Goal: Task Accomplishment & Management: Manage account settings

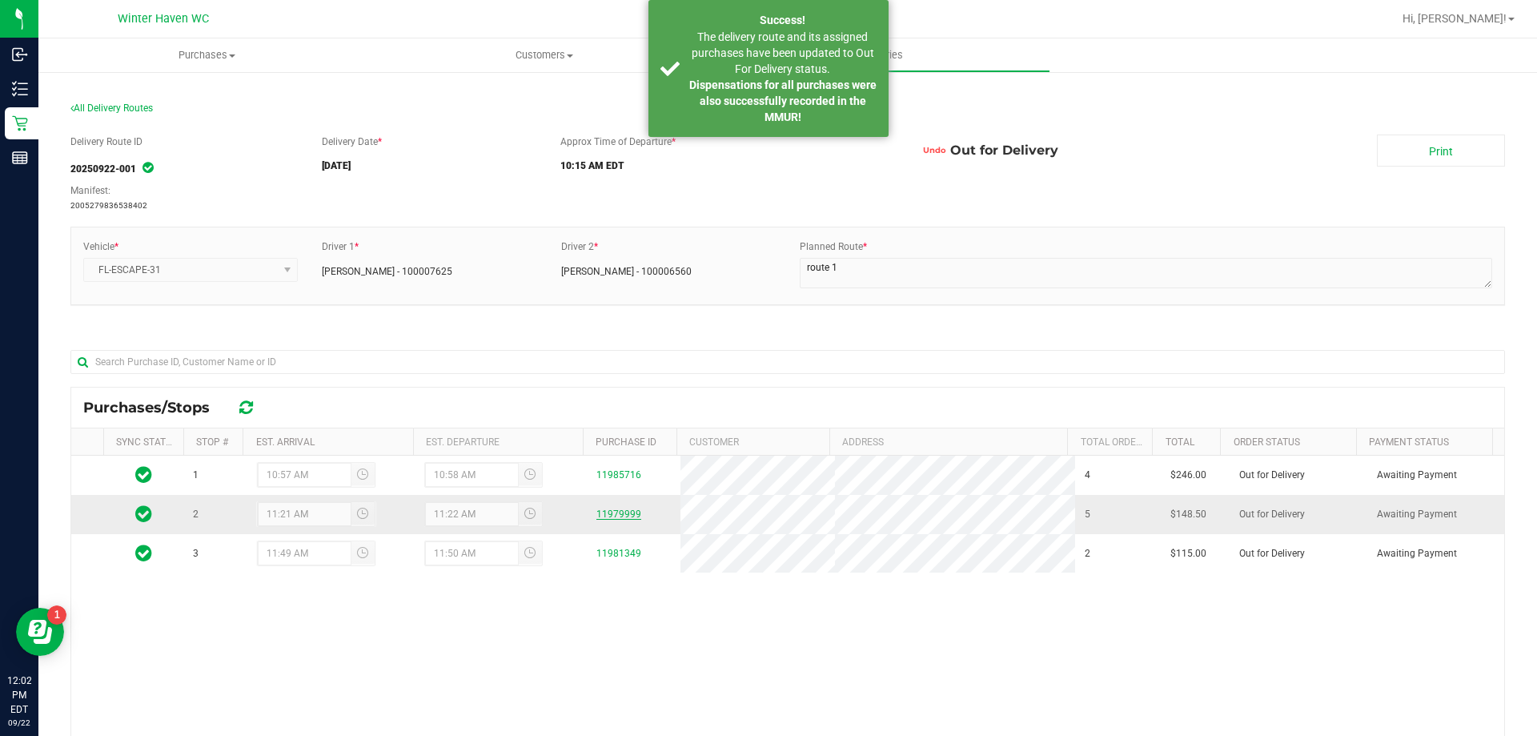
click at [606, 516] on link "11979999" at bounding box center [618, 513] width 45 height 11
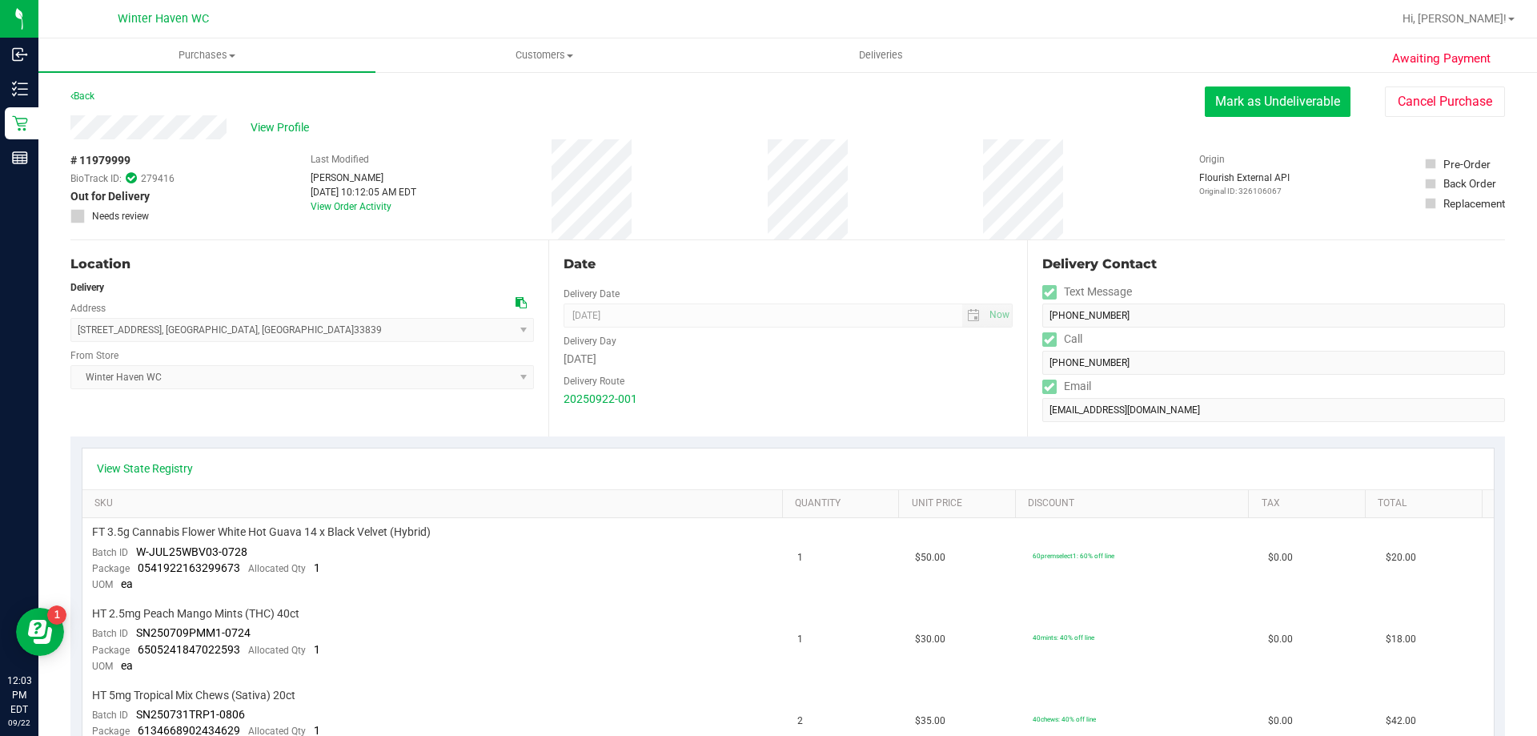
click at [1225, 102] on button "Mark as Undeliverable" at bounding box center [1278, 101] width 146 height 30
click at [1418, 100] on button "Cancel Purchase" at bounding box center [1445, 101] width 120 height 30
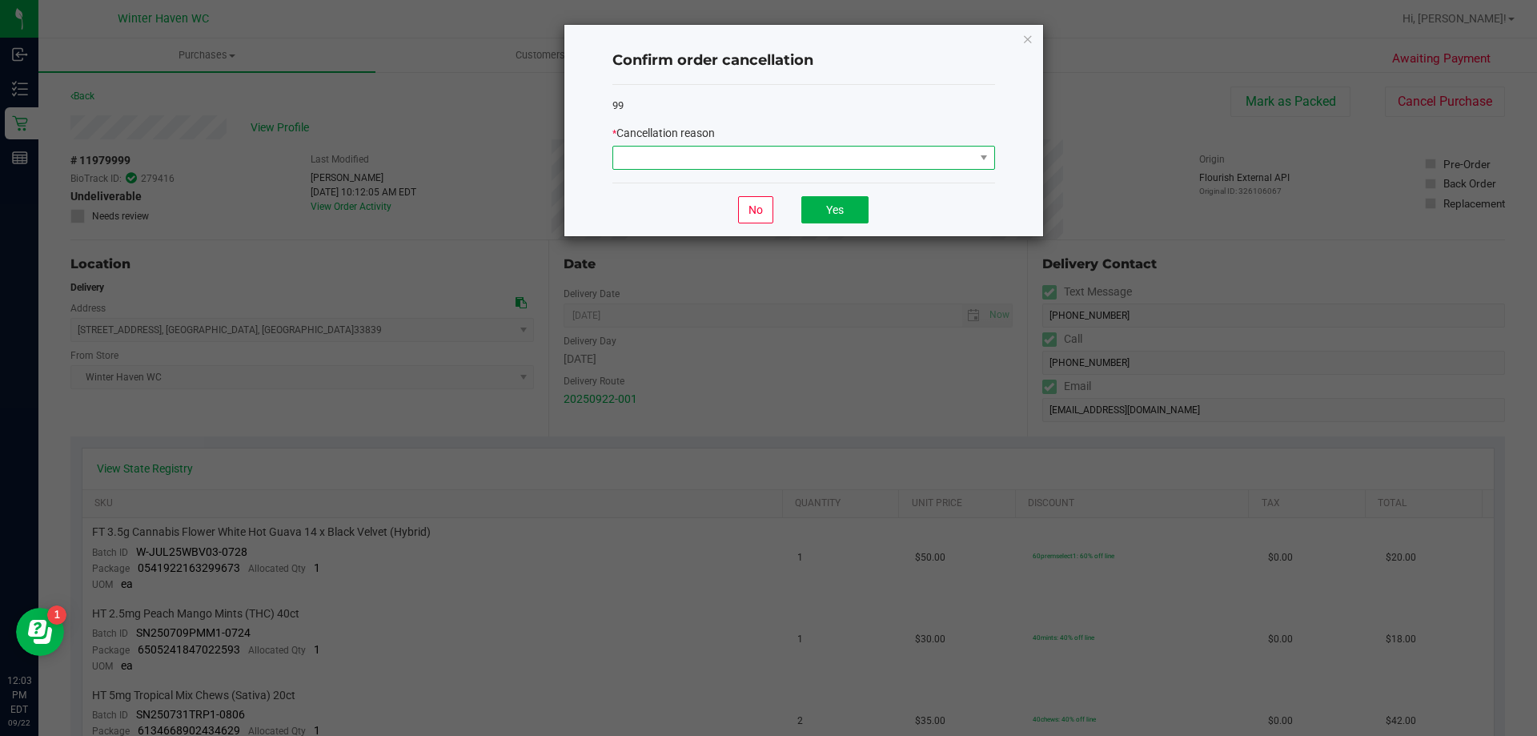
click at [674, 162] on span at bounding box center [793, 157] width 361 height 22
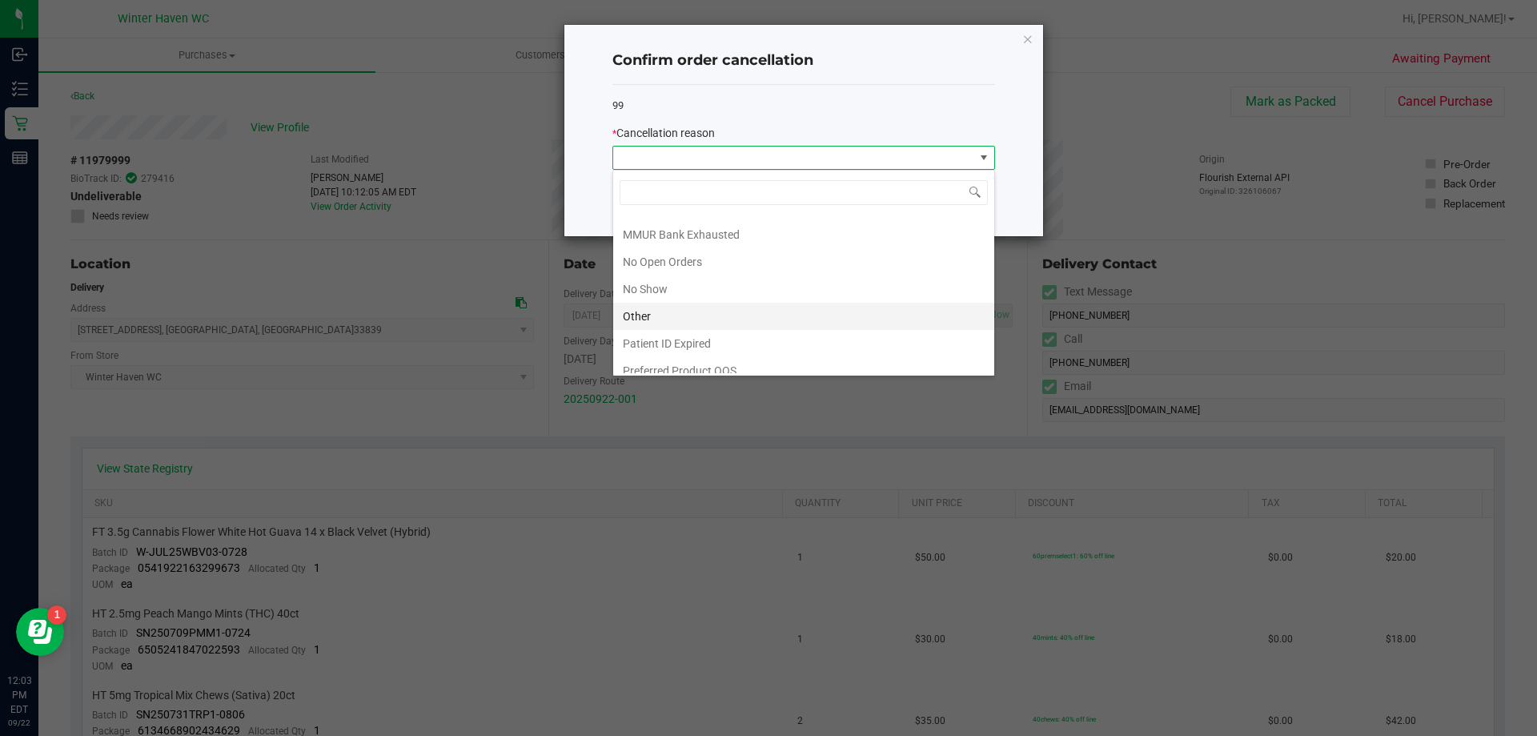
scroll to position [112, 0]
click at [706, 303] on li "Other" at bounding box center [803, 304] width 381 height 27
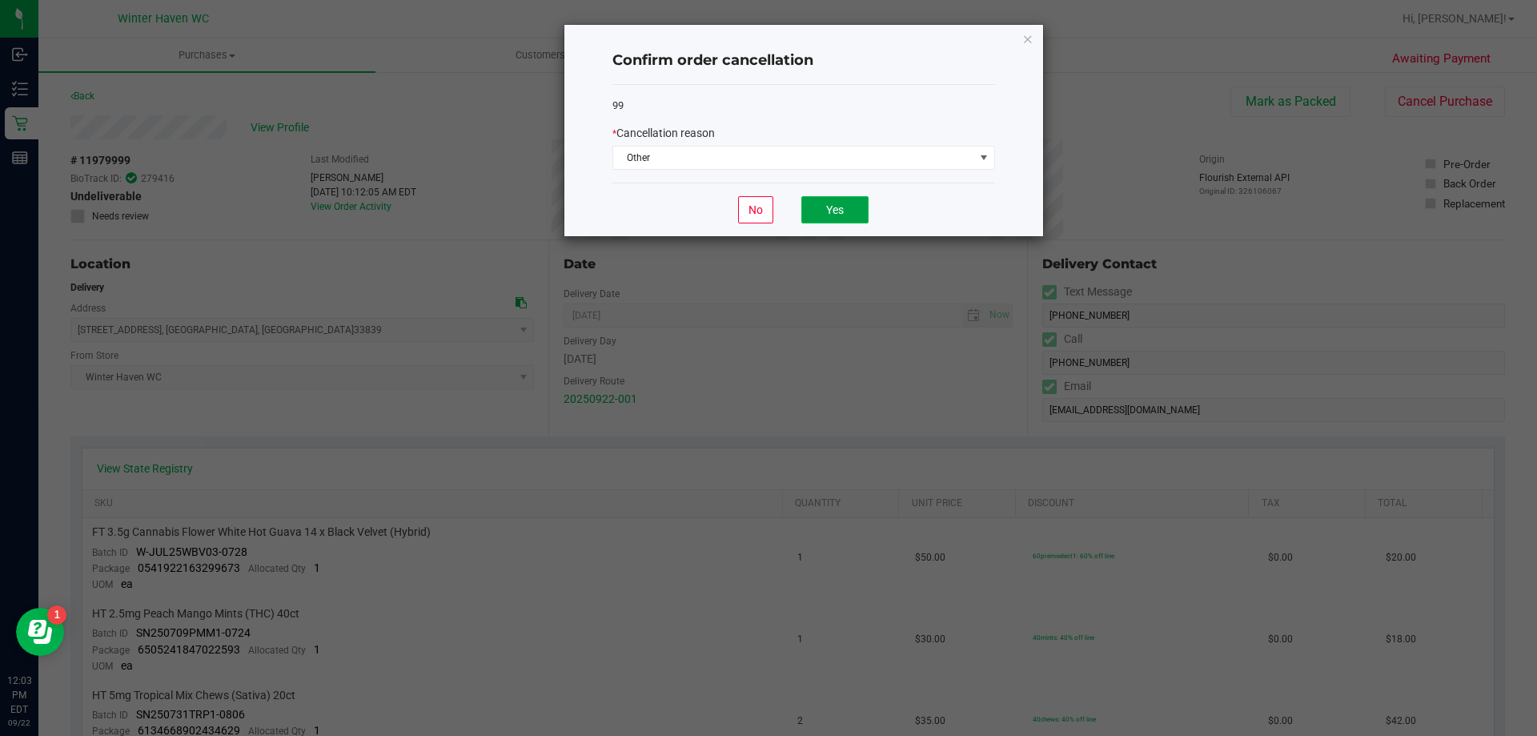
click at [833, 211] on button "Yes" at bounding box center [834, 209] width 67 height 27
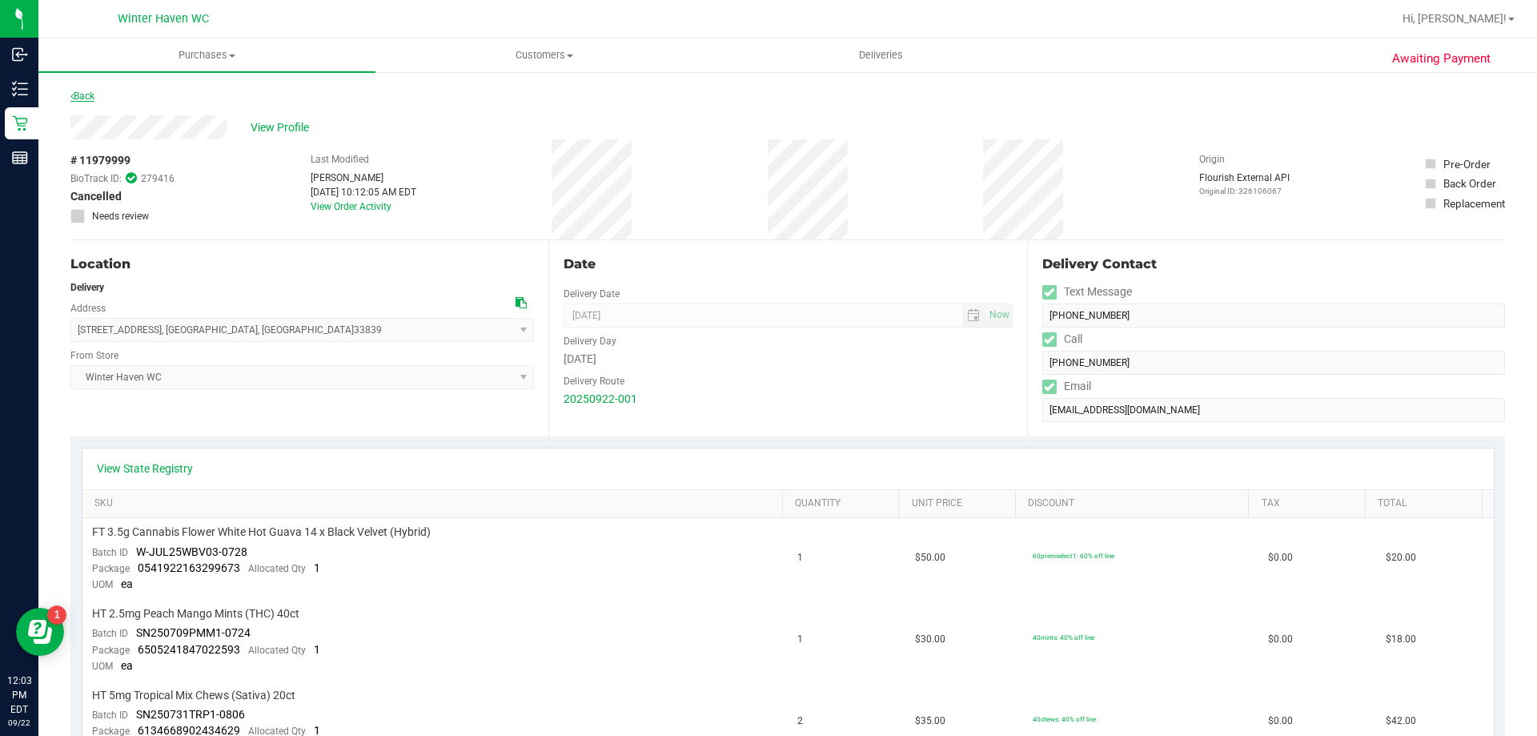
click at [78, 98] on link "Back" at bounding box center [82, 95] width 24 height 11
click at [82, 99] on link "Back" at bounding box center [82, 95] width 24 height 11
click at [290, 135] on span "View Profile" at bounding box center [283, 127] width 64 height 17
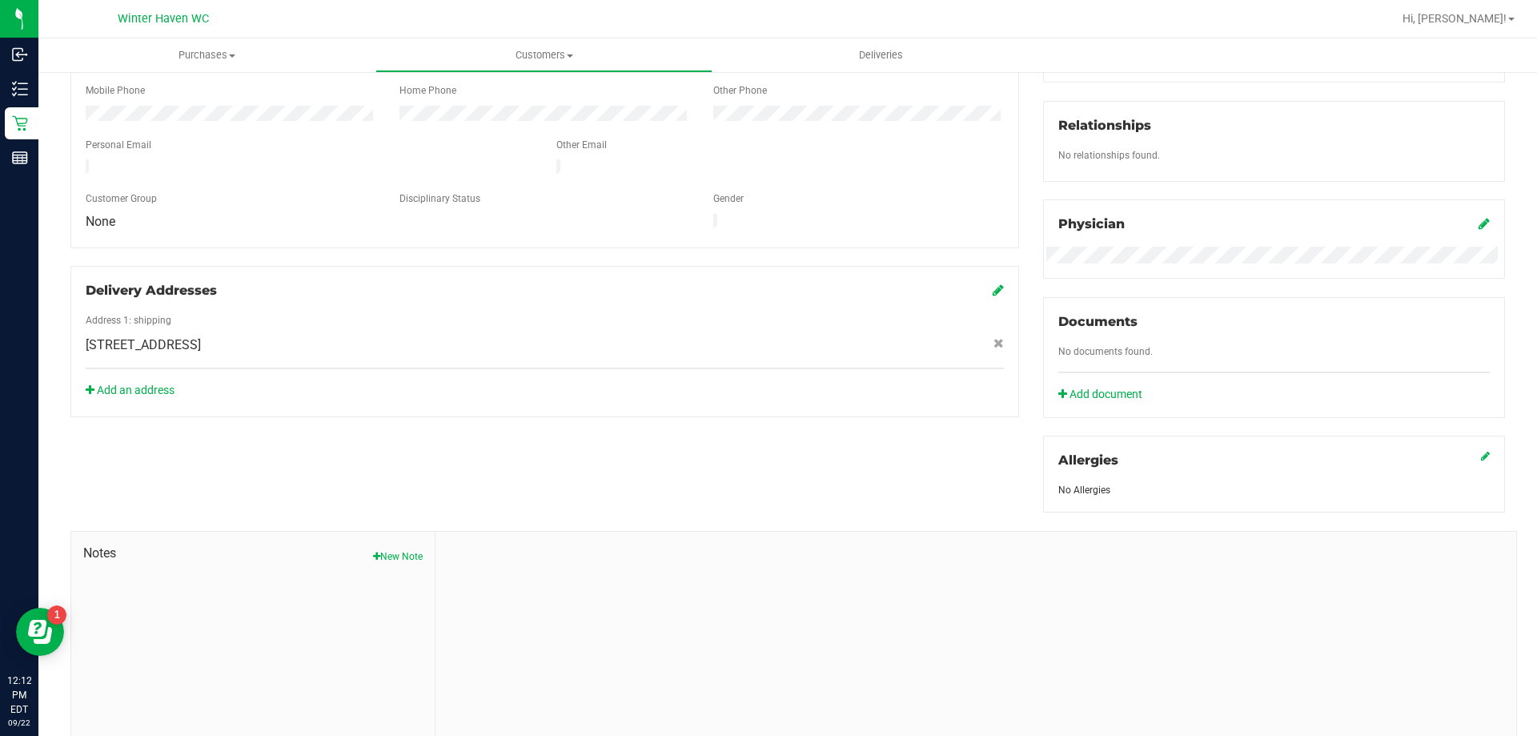
scroll to position [400, 0]
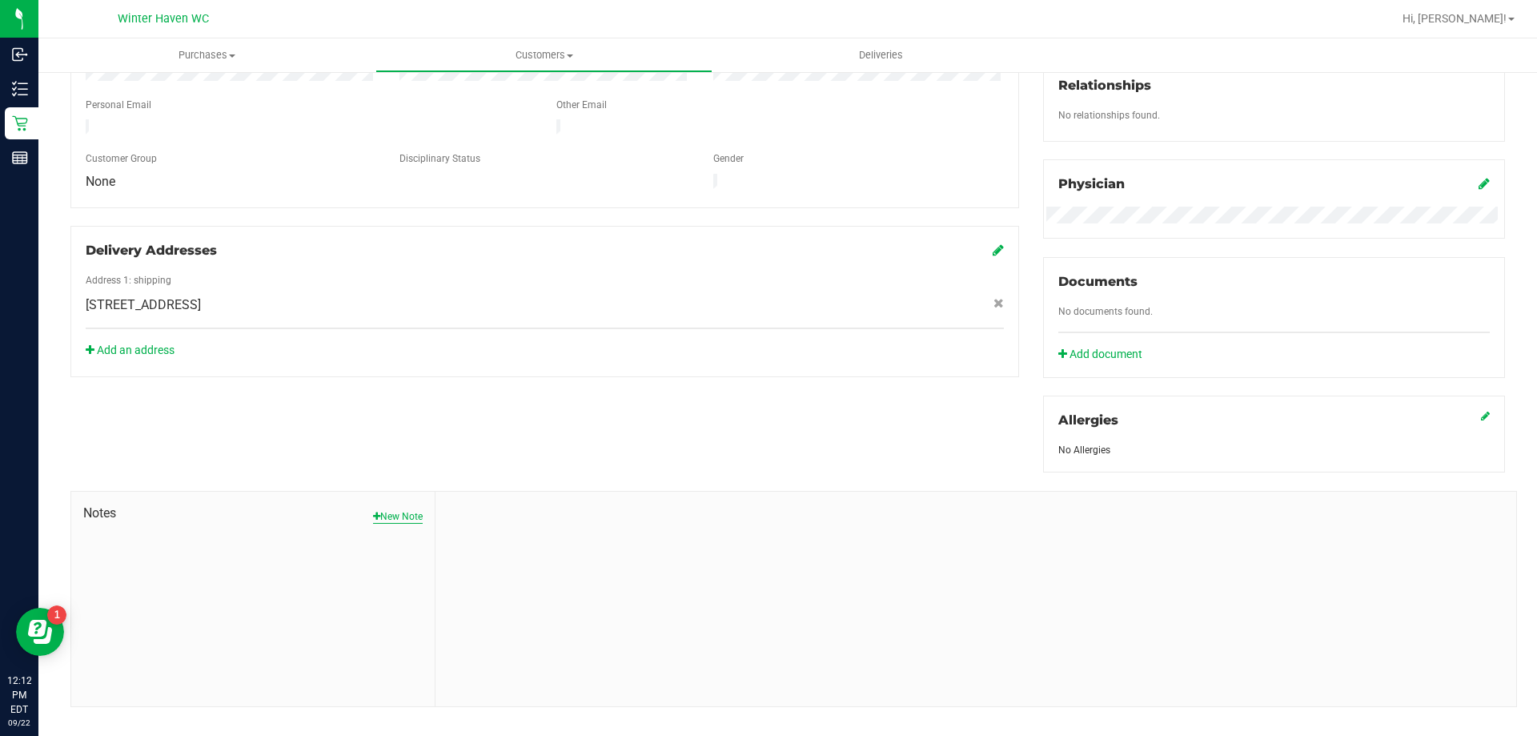
click at [404, 516] on button "New Note" at bounding box center [398, 516] width 50 height 14
click at [580, 552] on input "Note Title" at bounding box center [975, 558] width 1057 height 24
type input "Failed delivery"
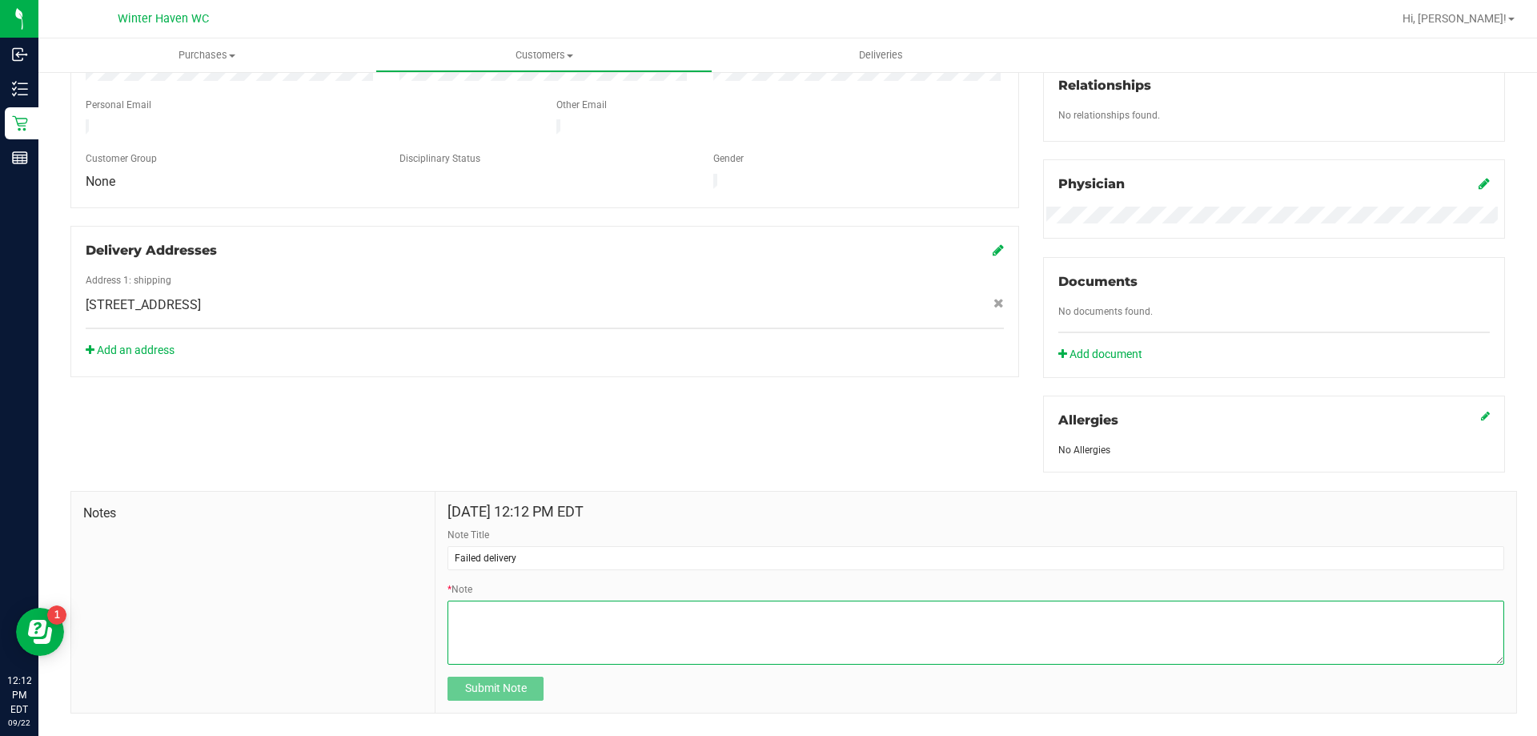
click at [520, 621] on textarea "* Note" at bounding box center [975, 632] width 1057 height 64
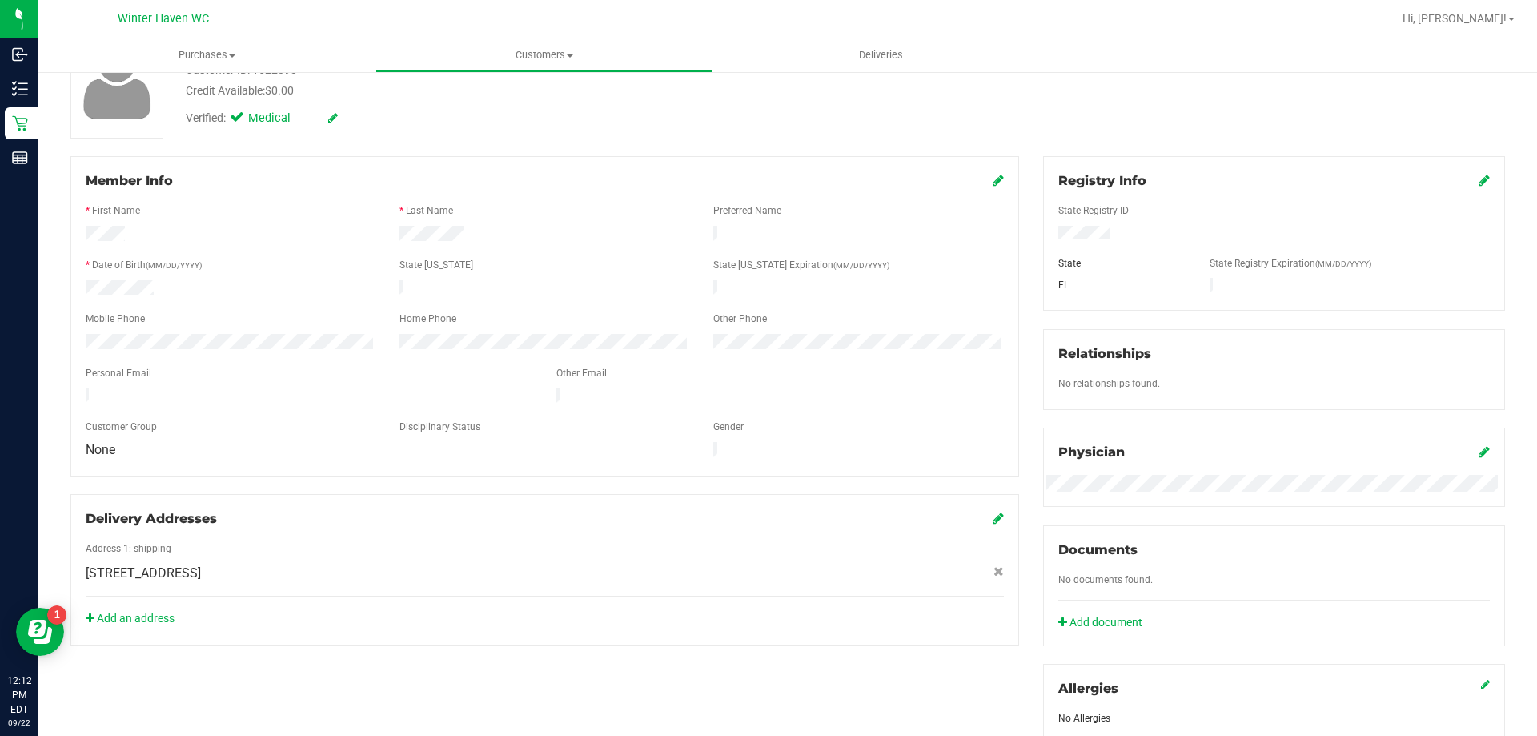
scroll to position [0, 0]
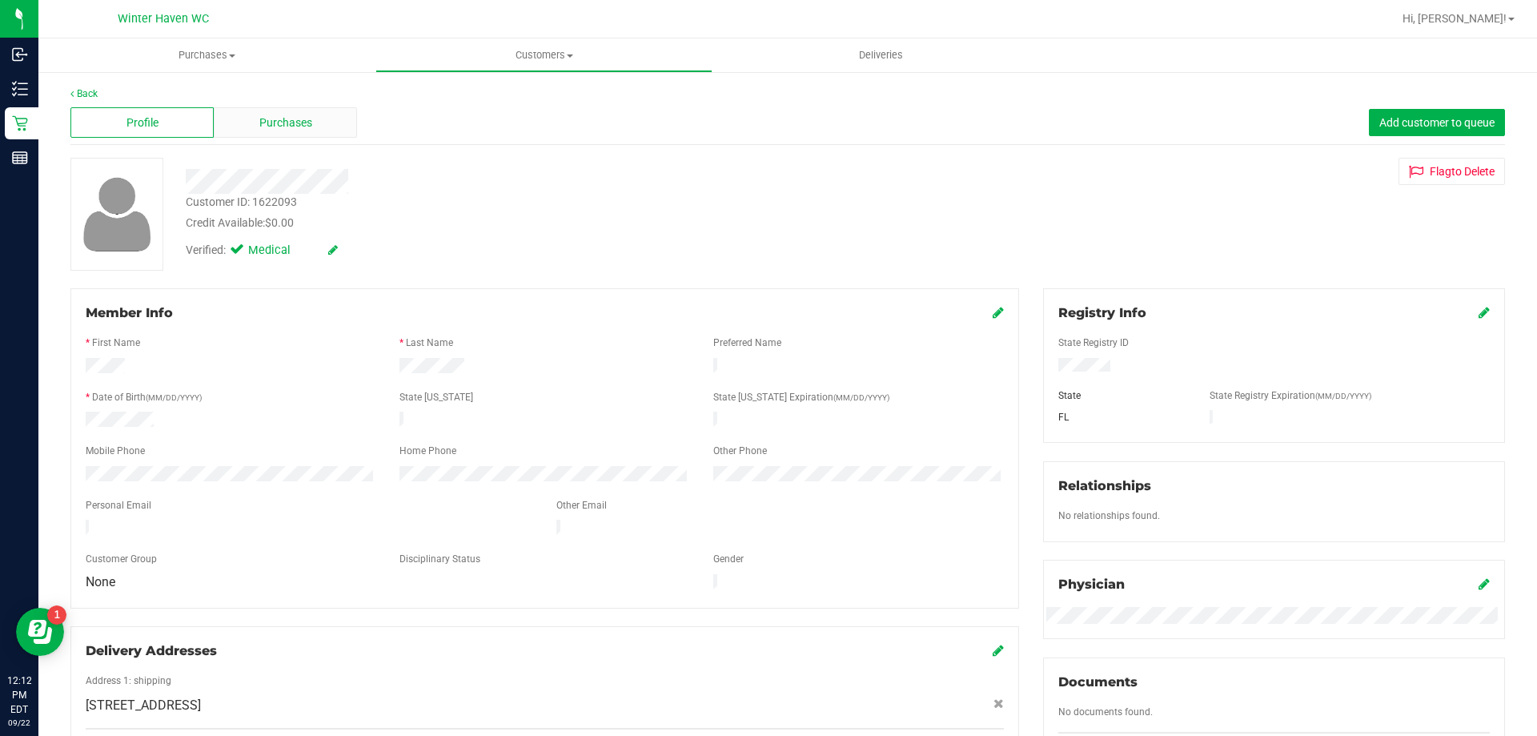
click at [328, 122] on div "Purchases" at bounding box center [285, 122] width 143 height 30
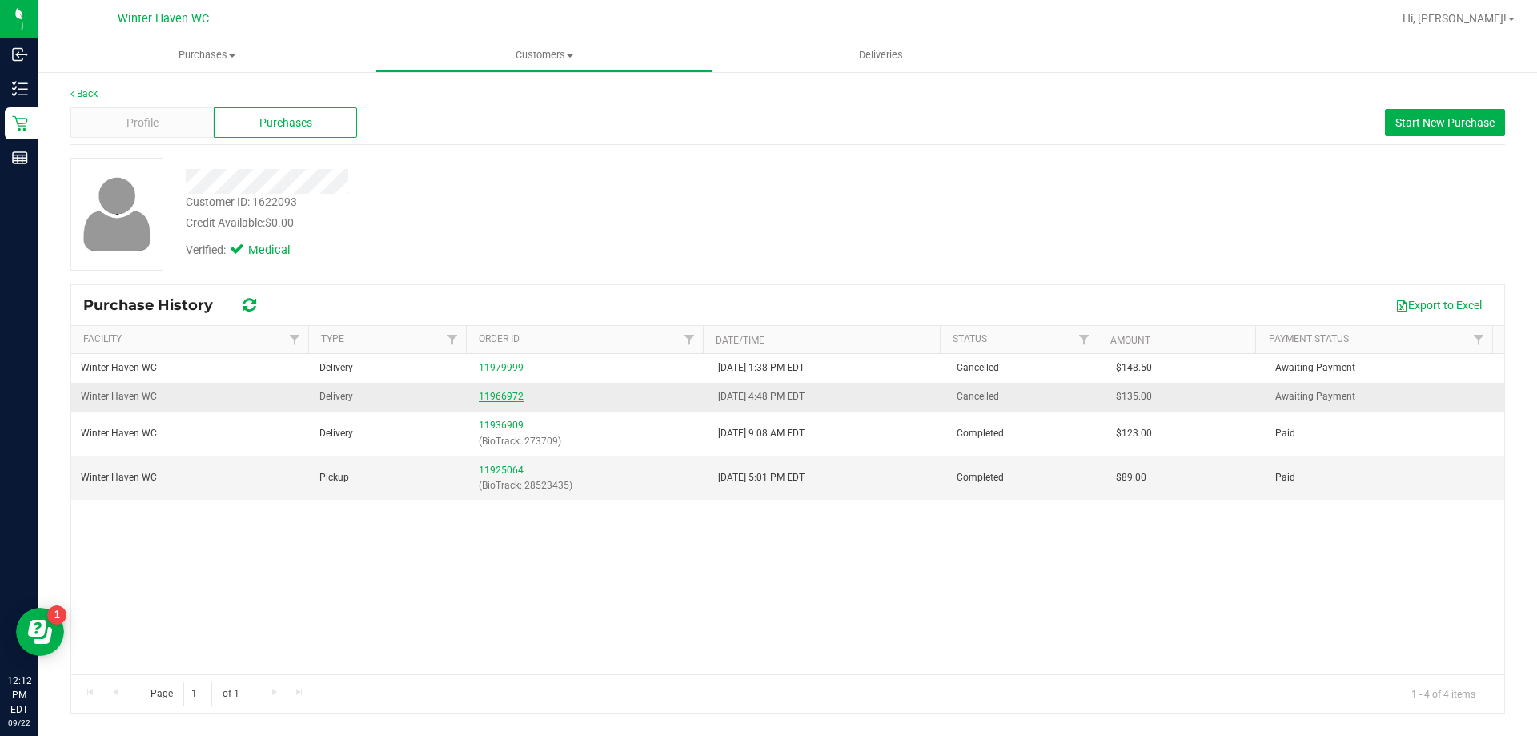
click at [488, 396] on link "11966972" at bounding box center [501, 396] width 45 height 11
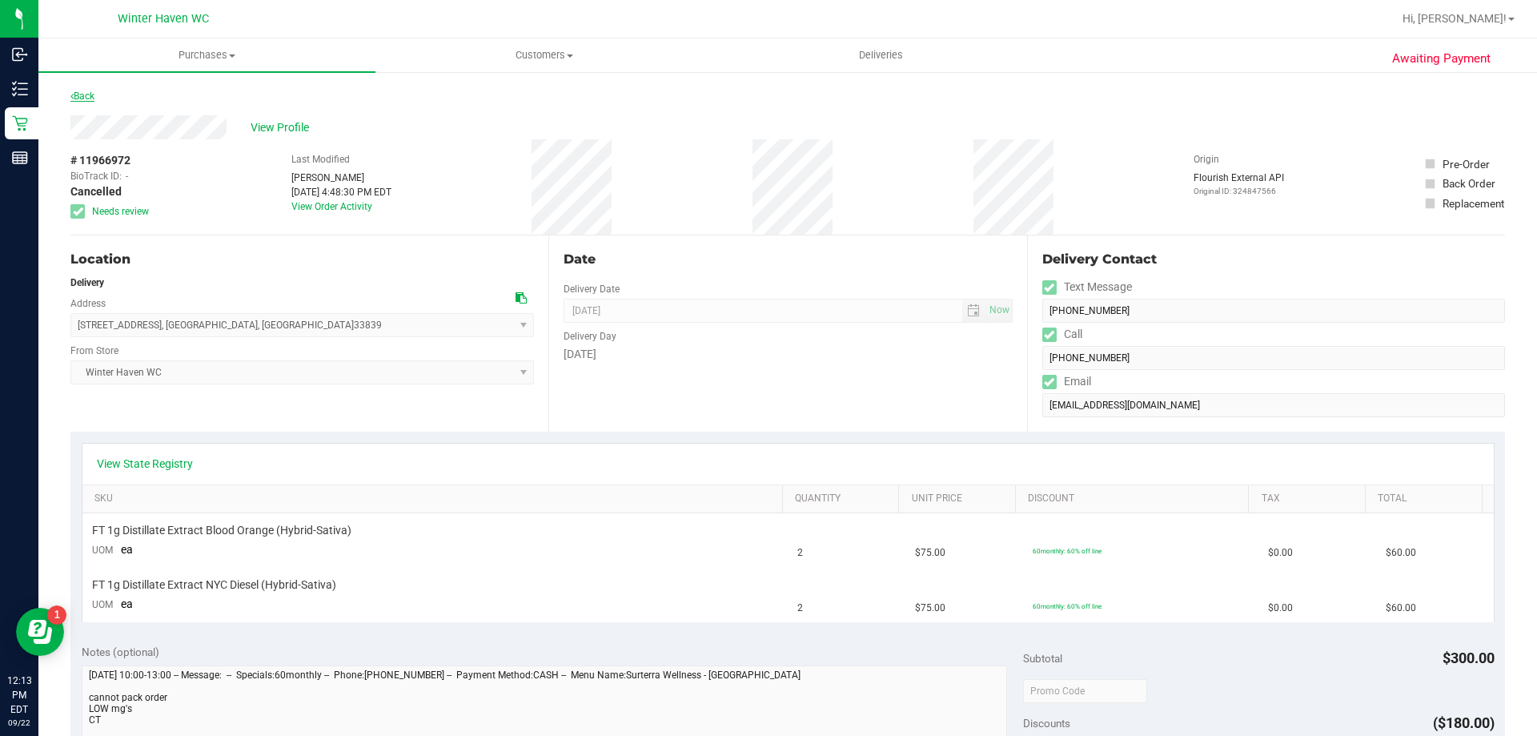
click at [83, 92] on link "Back" at bounding box center [82, 95] width 24 height 11
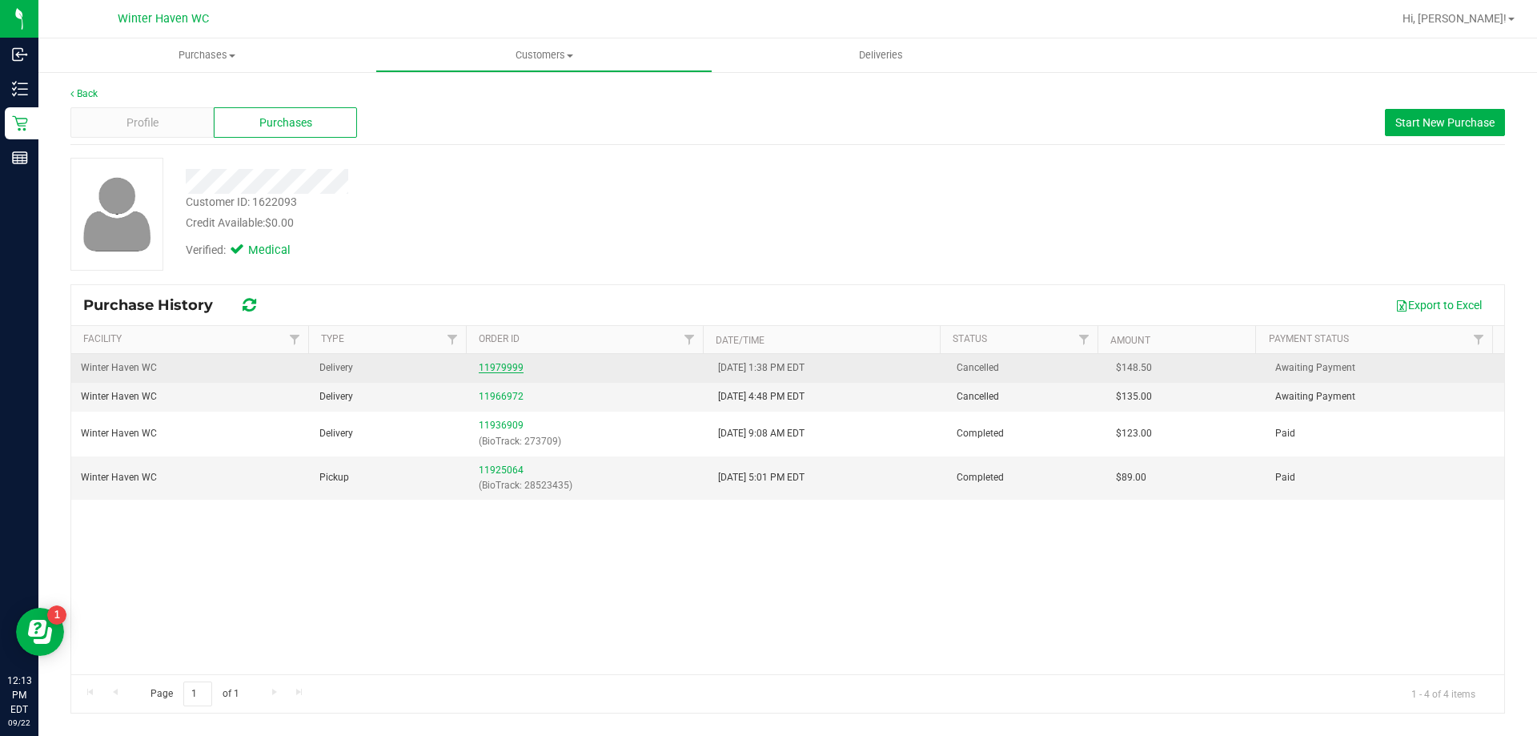
click at [499, 364] on link "11979999" at bounding box center [501, 367] width 45 height 11
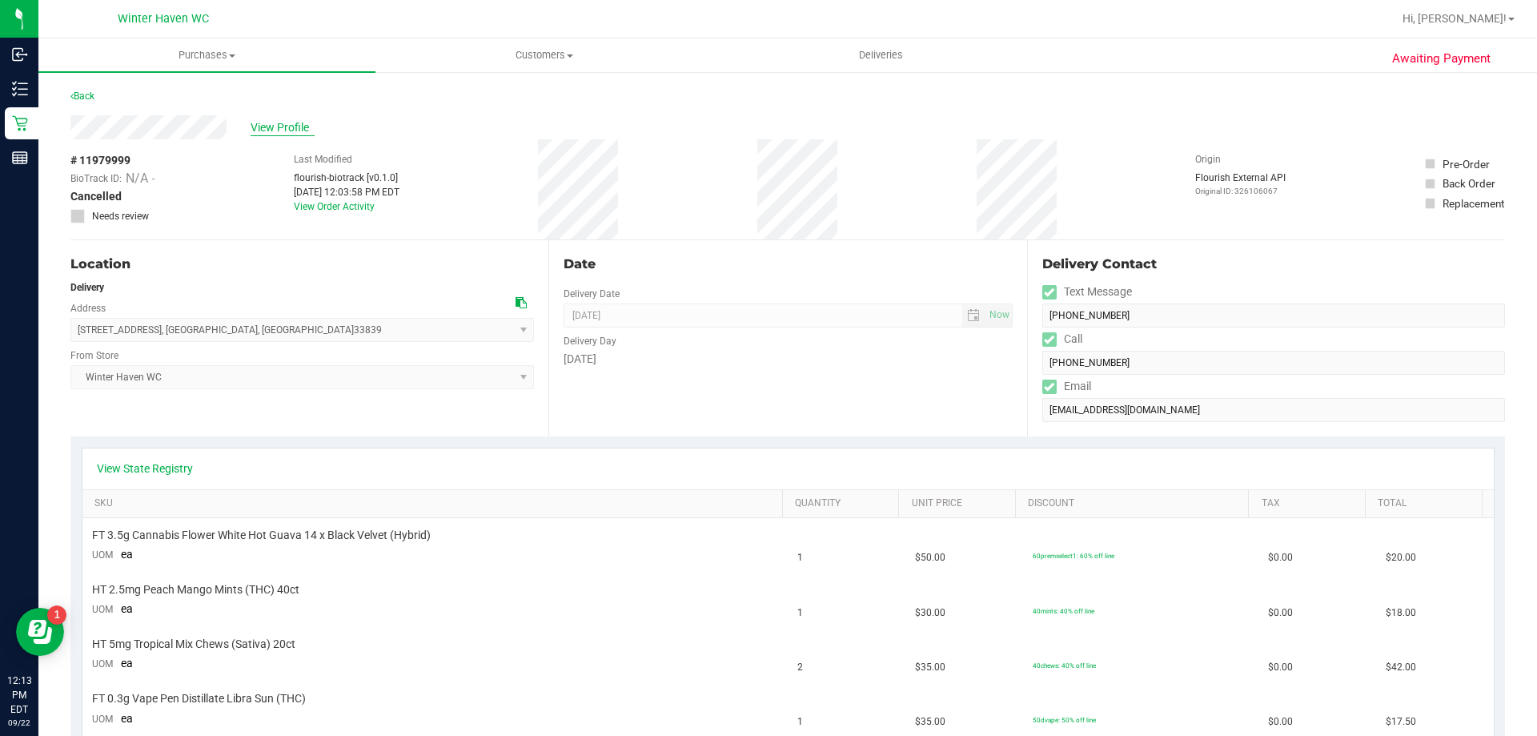
click at [284, 120] on span "View Profile" at bounding box center [283, 127] width 64 height 17
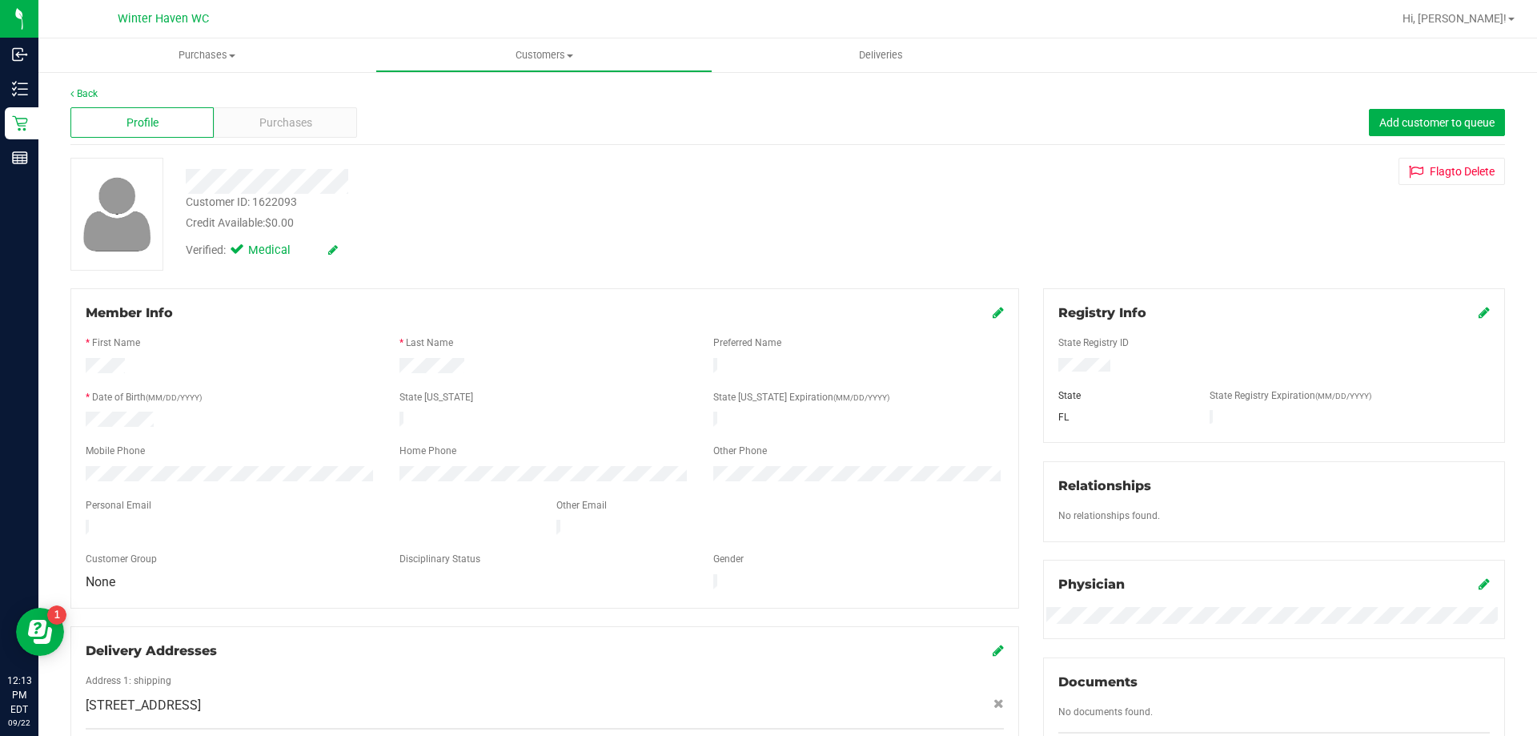
scroll to position [400, 0]
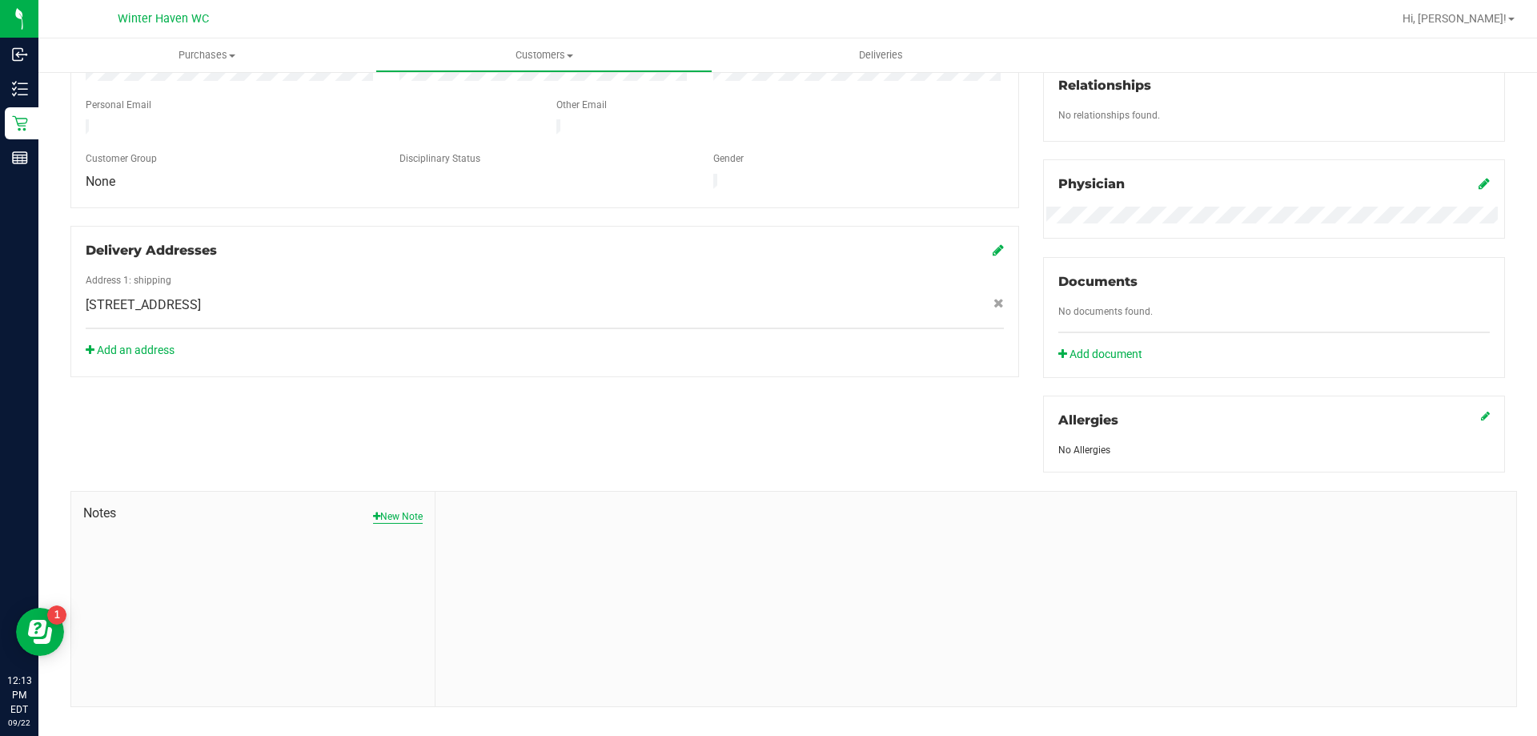
click at [403, 516] on button "New Note" at bounding box center [398, 516] width 50 height 14
click at [492, 552] on input "Note Title" at bounding box center [975, 558] width 1057 height 24
type input "Failed Delieries"
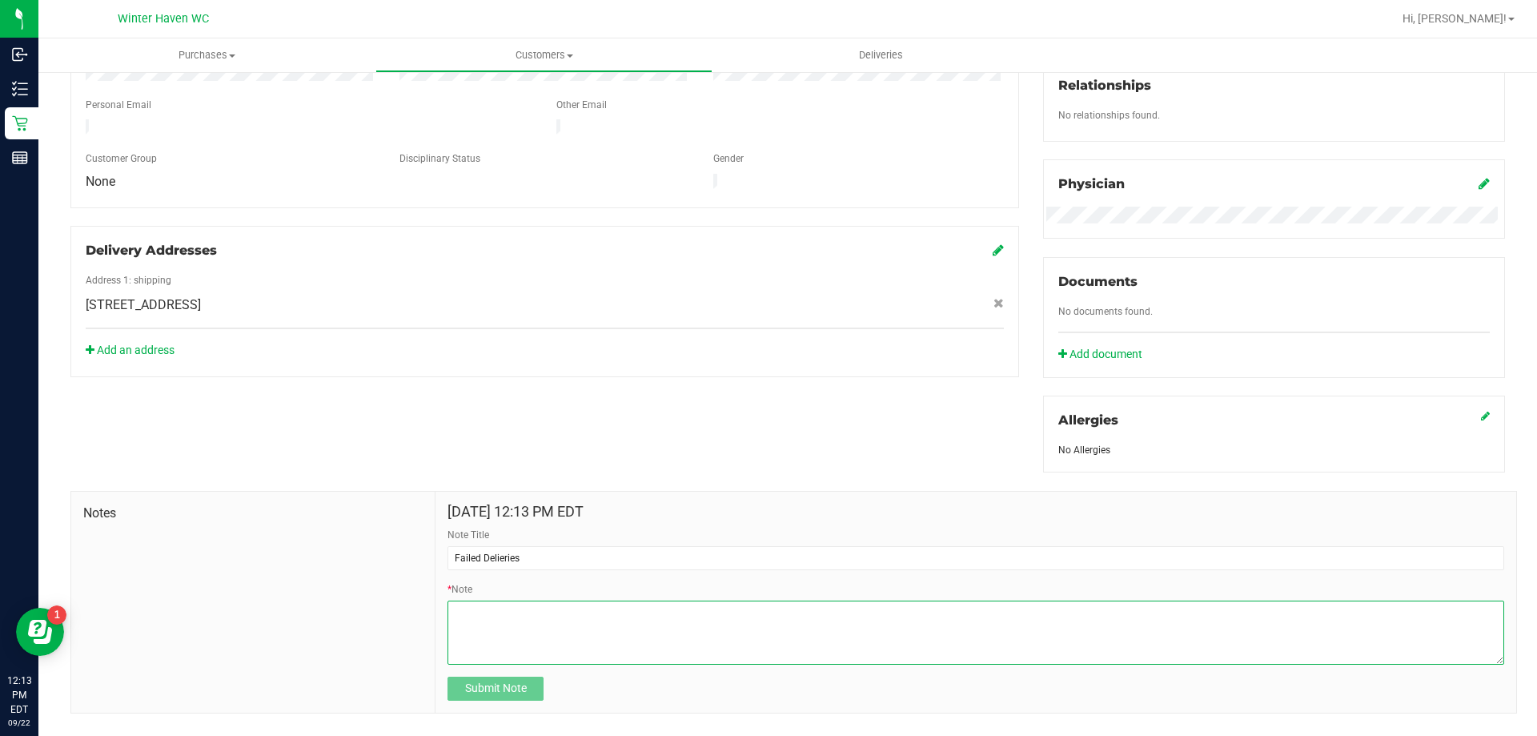
drag, startPoint x: 481, startPoint y: 642, endPoint x: 493, endPoint y: 640, distance: 12.2
click at [482, 642] on textarea "* Note" at bounding box center [975, 632] width 1057 height 64
click at [657, 627] on textarea "* Note" at bounding box center [975, 632] width 1057 height 64
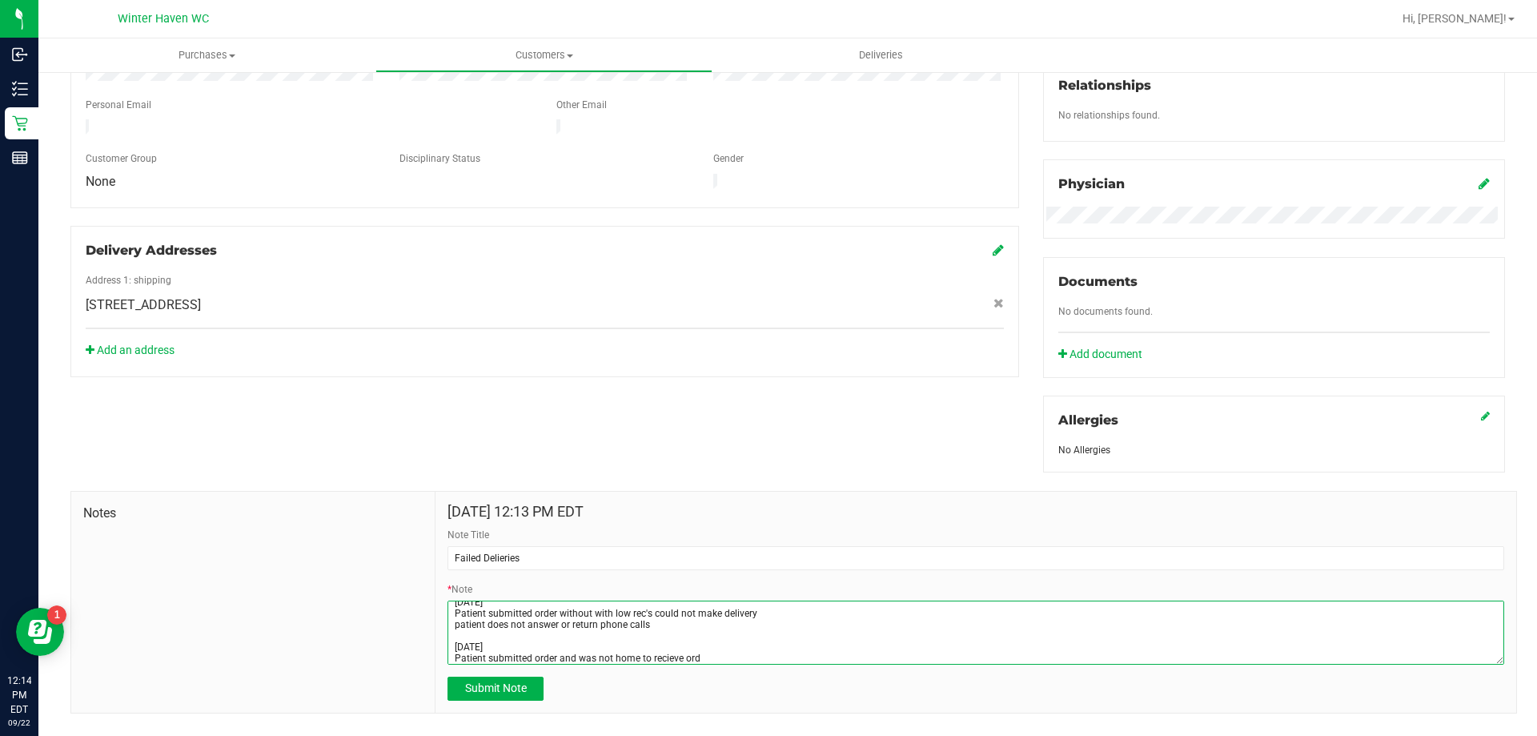
scroll to position [34, 0]
drag, startPoint x: 676, startPoint y: 658, endPoint x: 648, endPoint y: 634, distance: 36.9
click at [648, 634] on textarea "* Note" at bounding box center [975, 632] width 1057 height 64
click at [696, 631] on textarea "* Note" at bounding box center [975, 632] width 1057 height 64
click at [550, 630] on textarea "* Note" at bounding box center [975, 632] width 1057 height 64
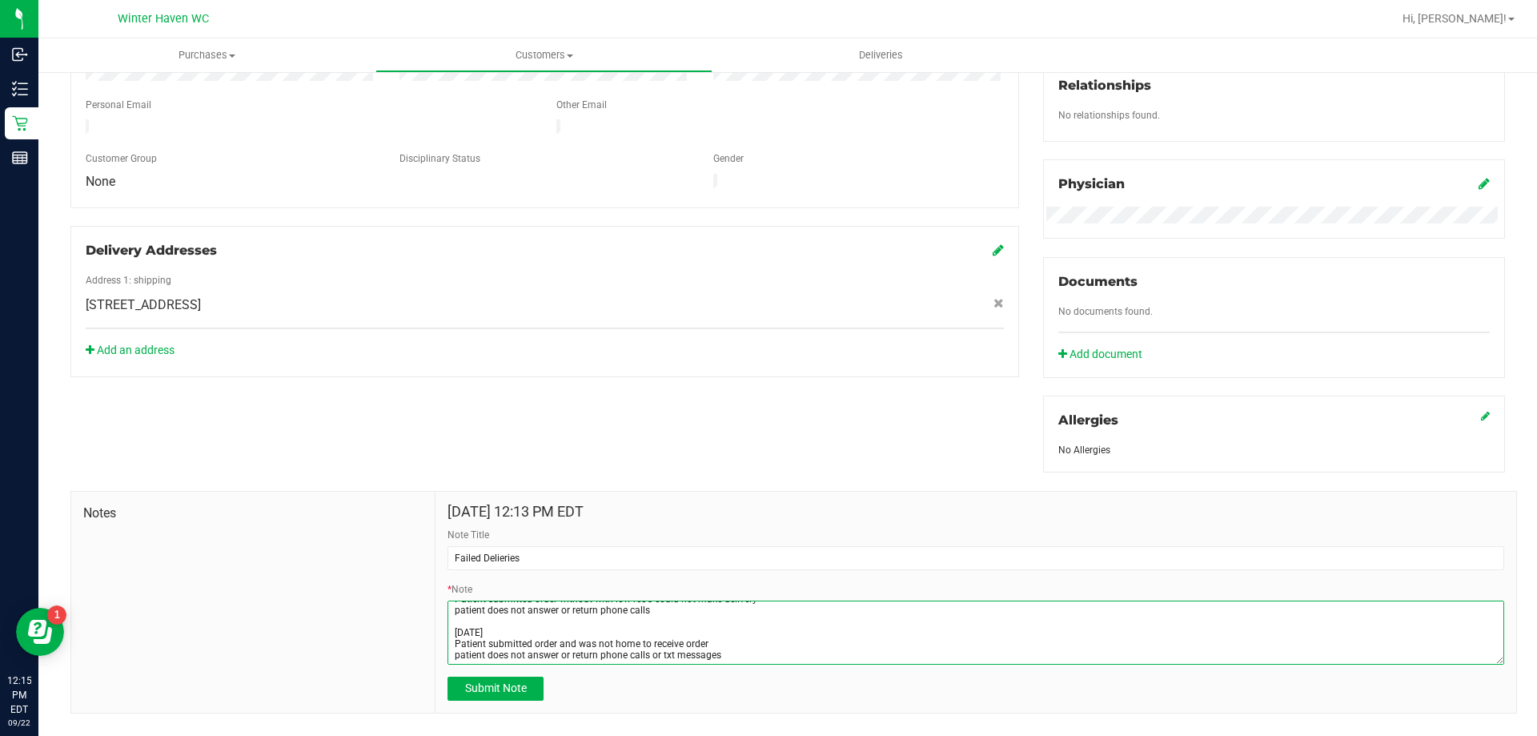
click at [556, 632] on textarea "* Note" at bounding box center [975, 632] width 1057 height 64
click at [707, 628] on textarea "* Note" at bounding box center [975, 632] width 1057 height 64
click at [717, 636] on textarea "* Note" at bounding box center [975, 632] width 1057 height 64
type textarea "[DATE] Patient submitted order without with low rec's could not make delivery p…"
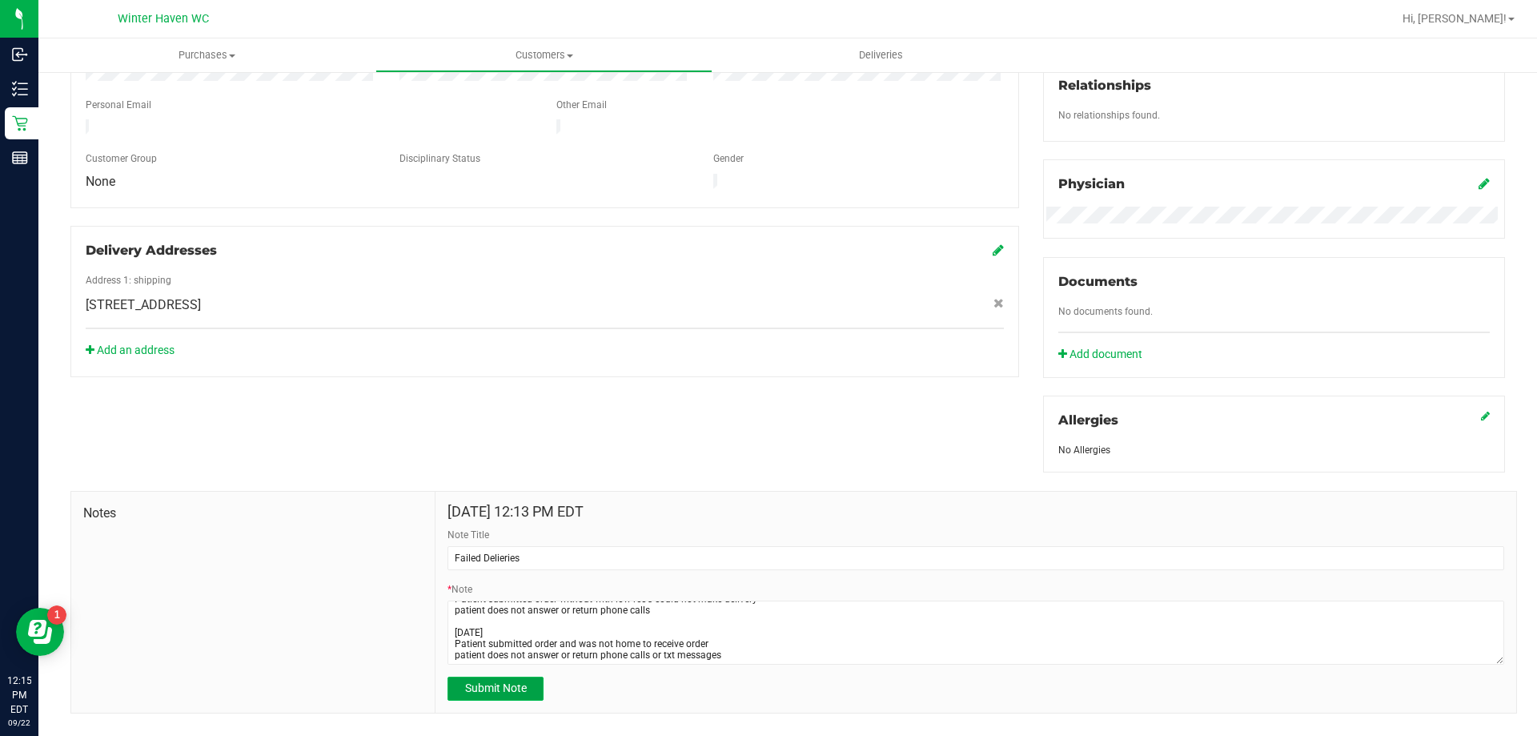
click at [515, 684] on span "Submit Note" at bounding box center [496, 687] width 62 height 13
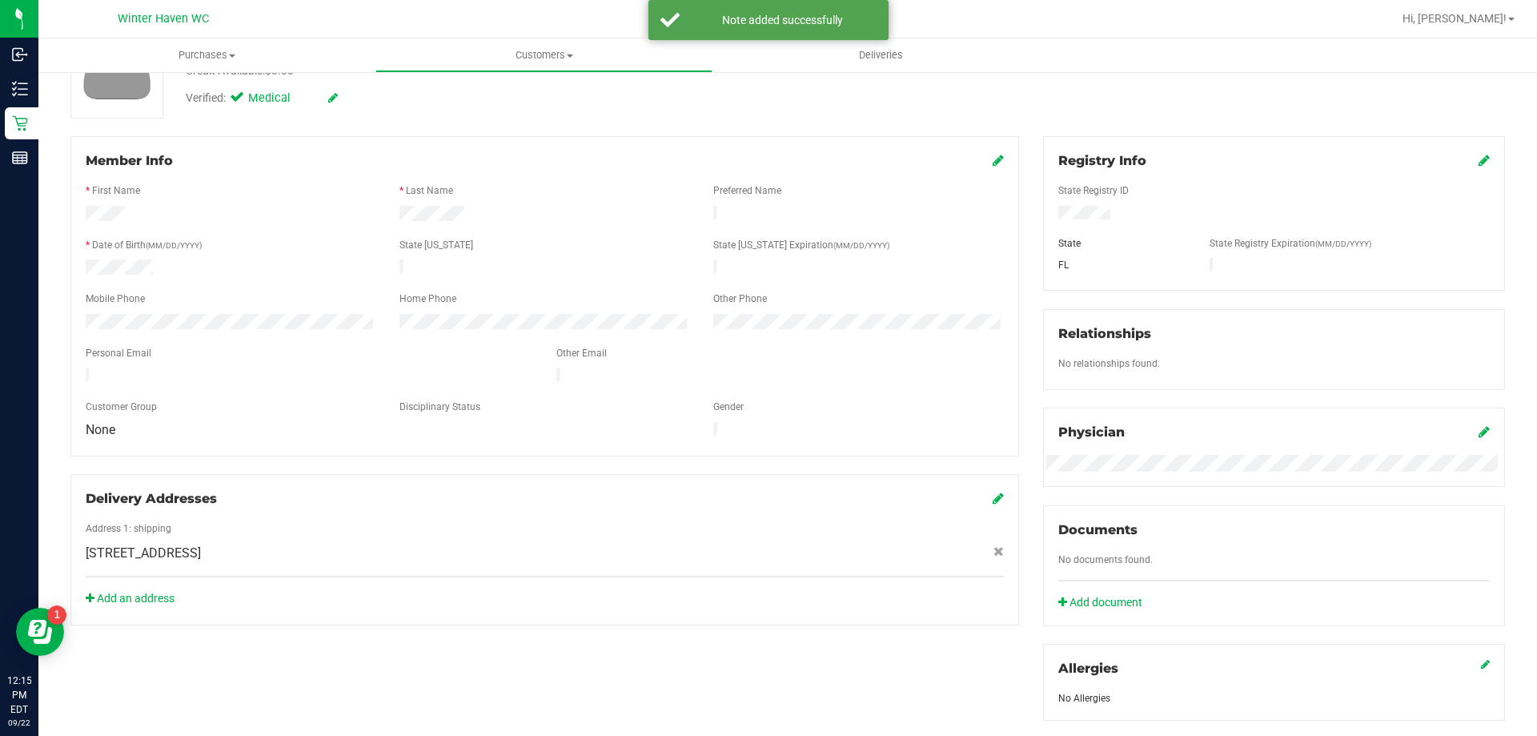
scroll to position [0, 0]
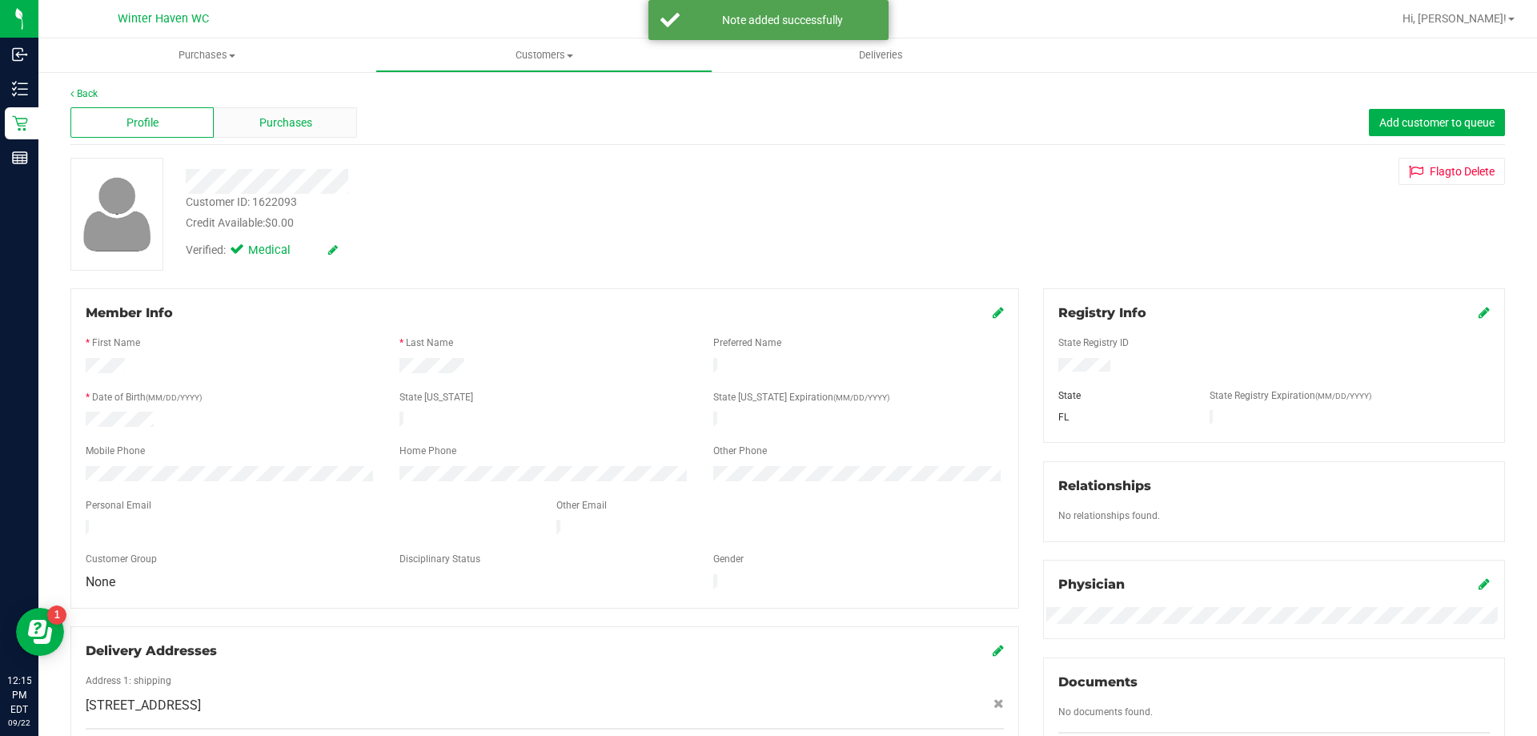
click at [297, 121] on span "Purchases" at bounding box center [285, 122] width 53 height 17
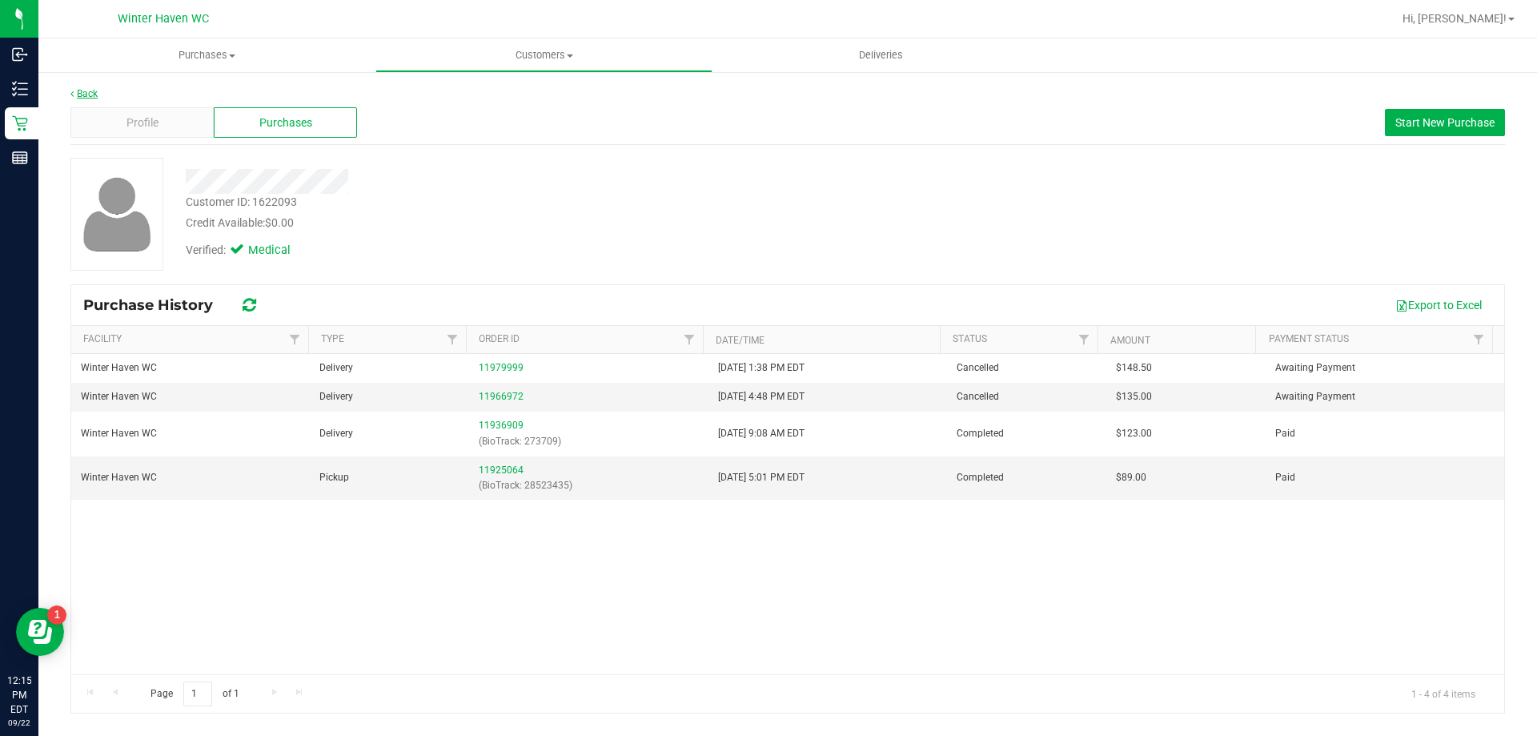
click at [87, 95] on link "Back" at bounding box center [83, 93] width 27 height 11
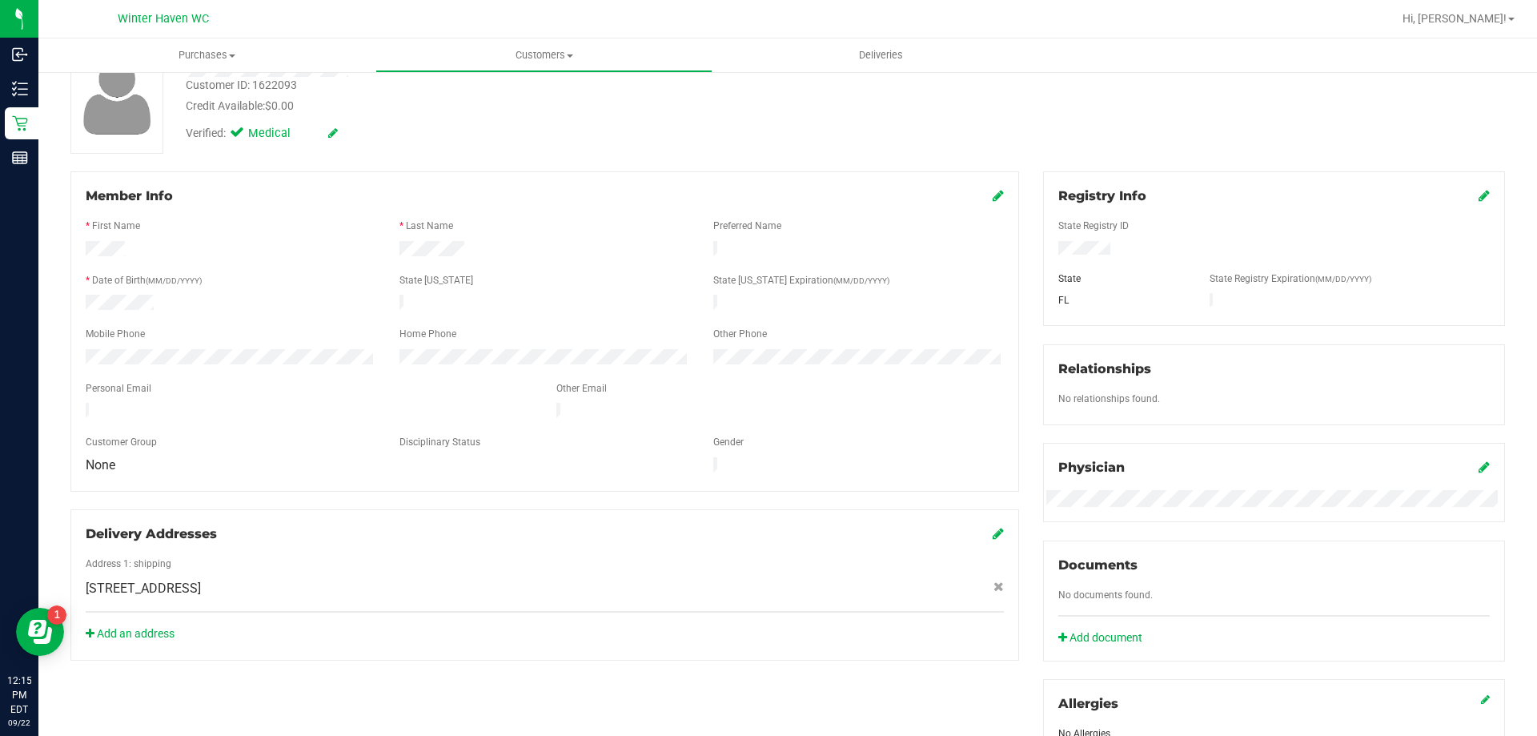
scroll to position [320, 0]
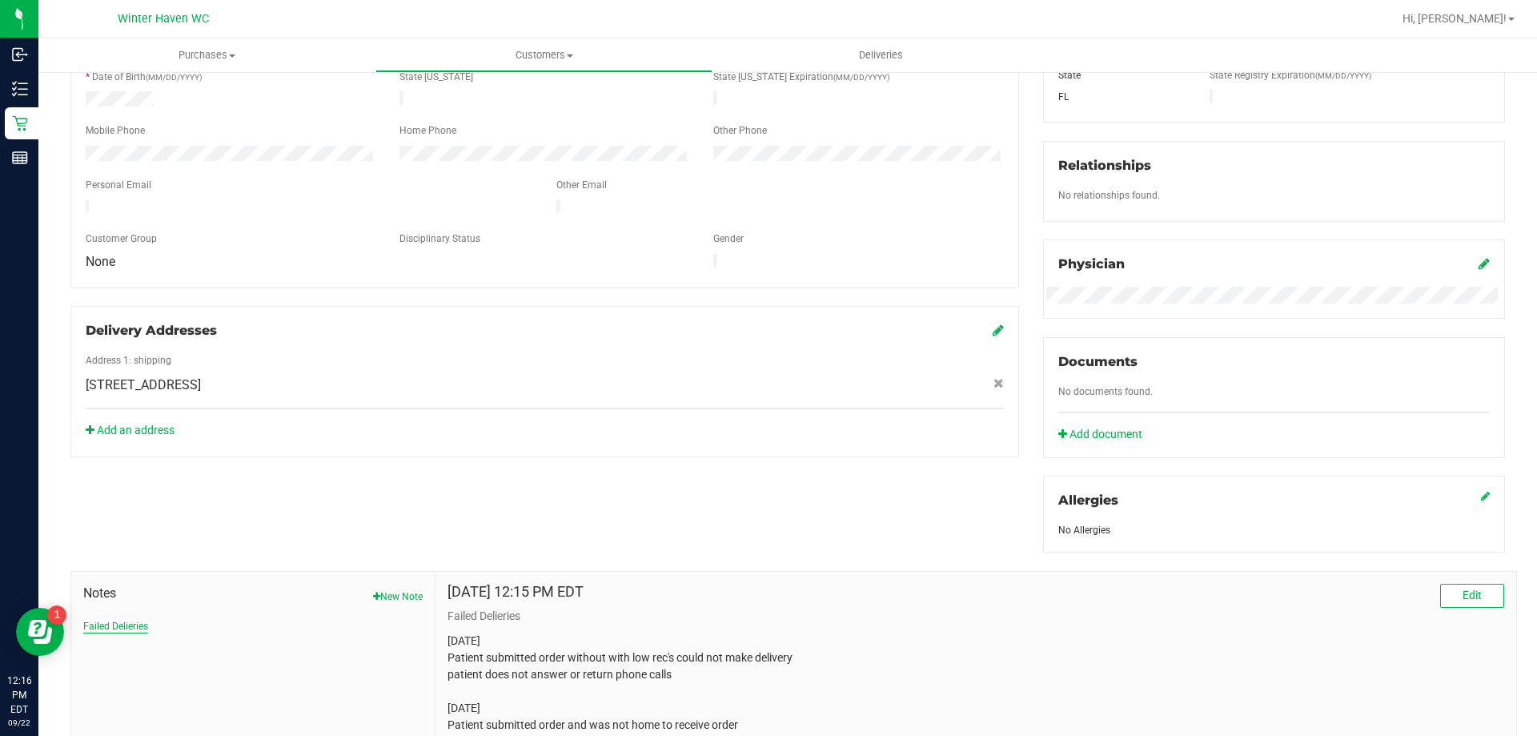
click at [139, 627] on button "Failed Delieries" at bounding box center [115, 626] width 65 height 14
click at [1469, 594] on button "Edit" at bounding box center [1472, 596] width 64 height 24
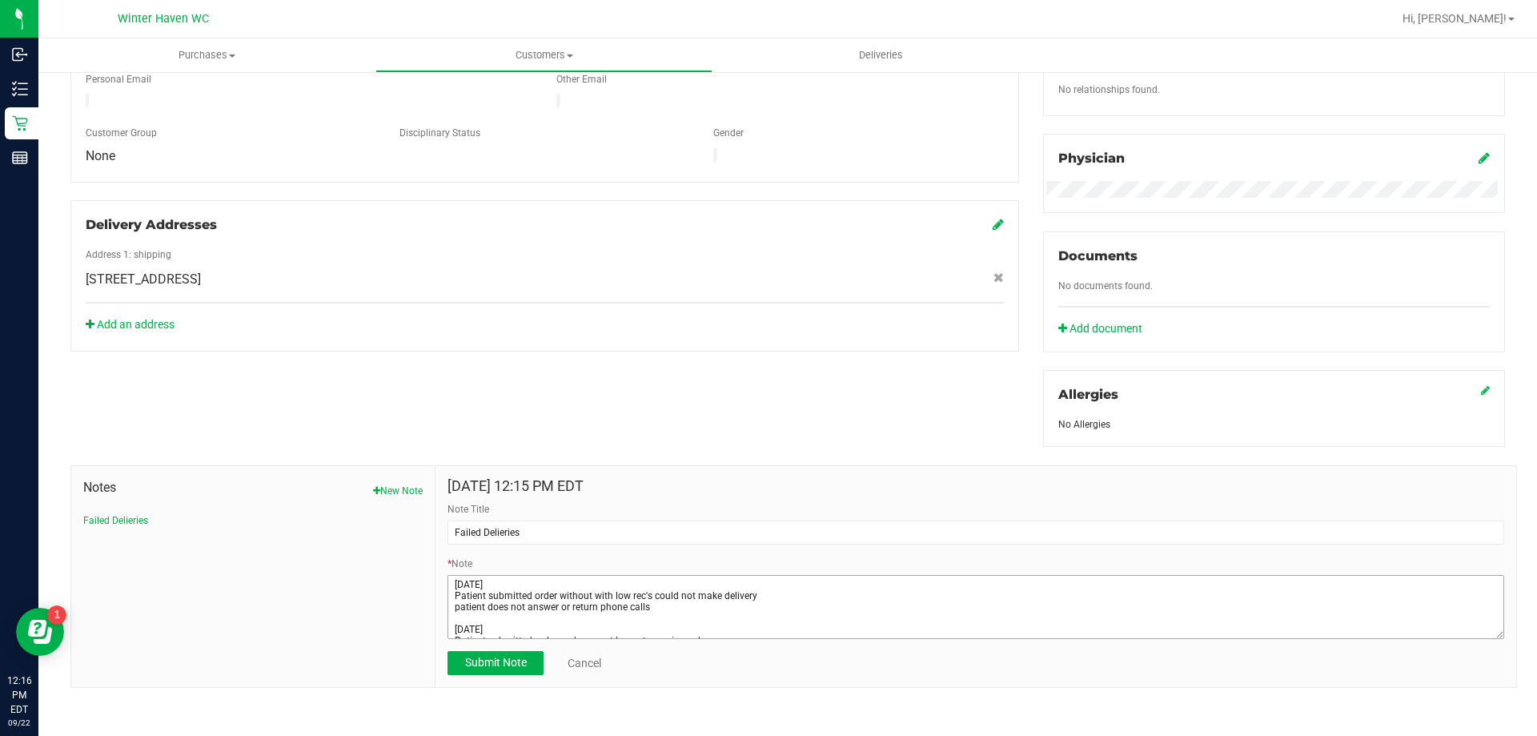
scroll to position [428, 0]
click at [470, 584] on textarea "* Note" at bounding box center [975, 604] width 1057 height 64
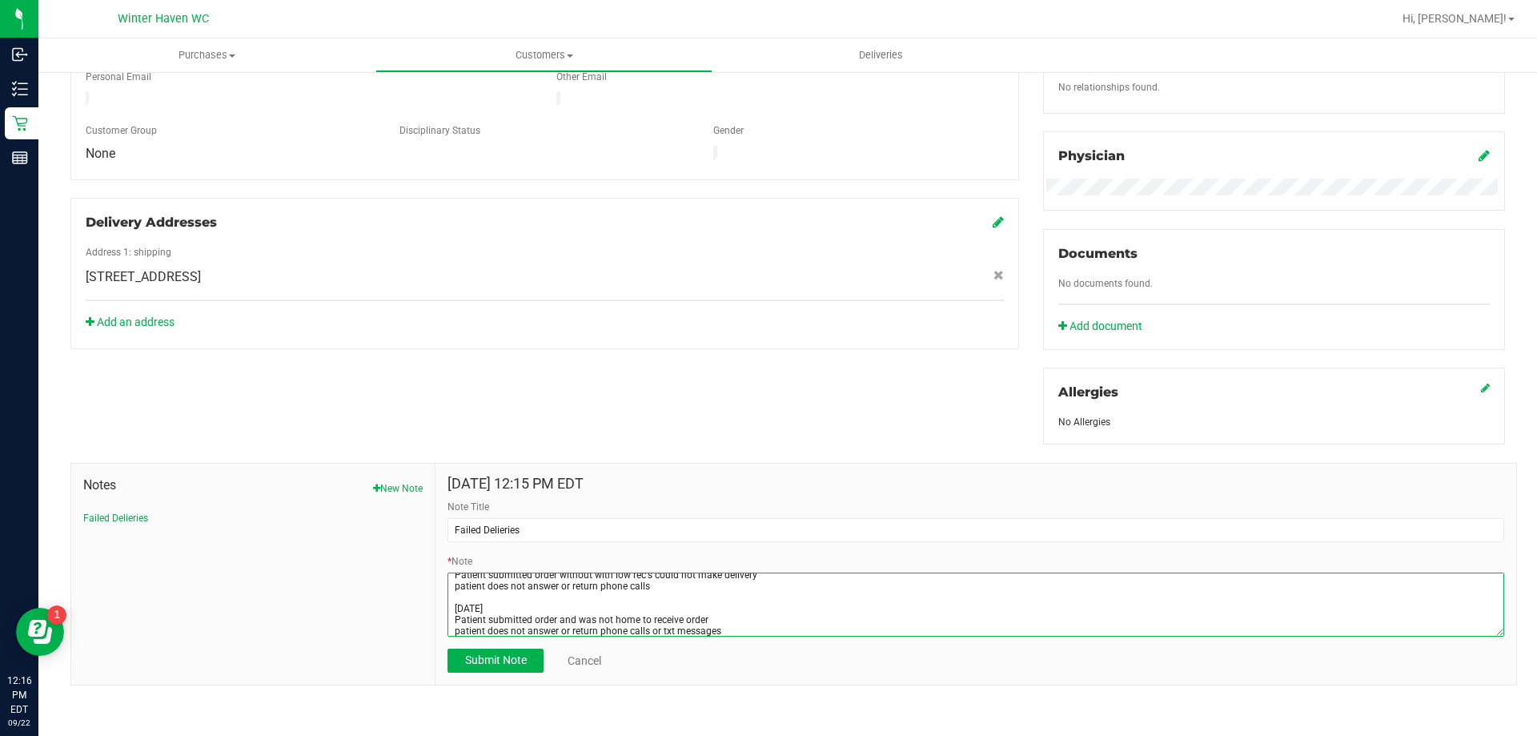
scroll to position [22, 0]
type textarea "[DATE] Patient submitted order without with low rec's could not make delivery p…"
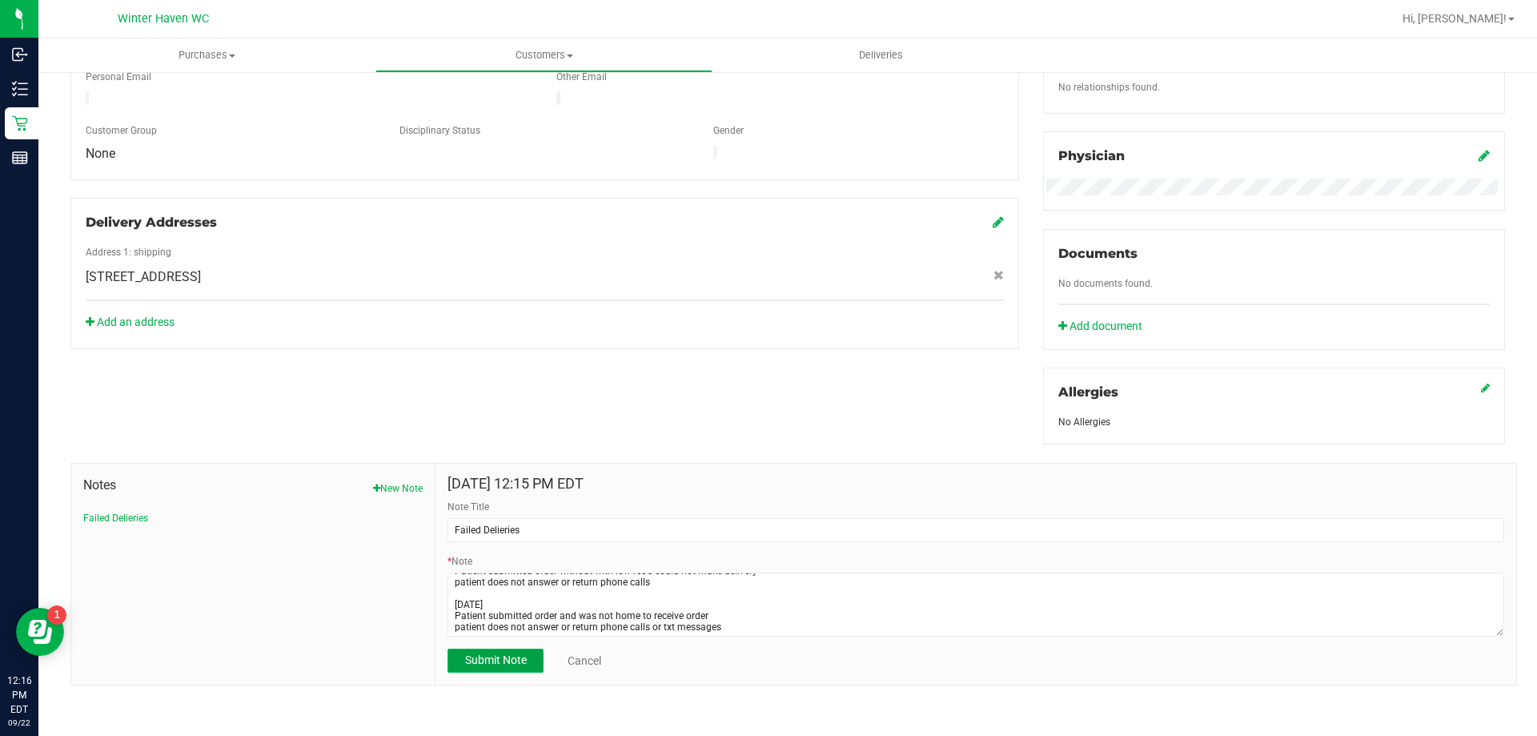
click at [503, 661] on span "Submit Note" at bounding box center [496, 659] width 62 height 13
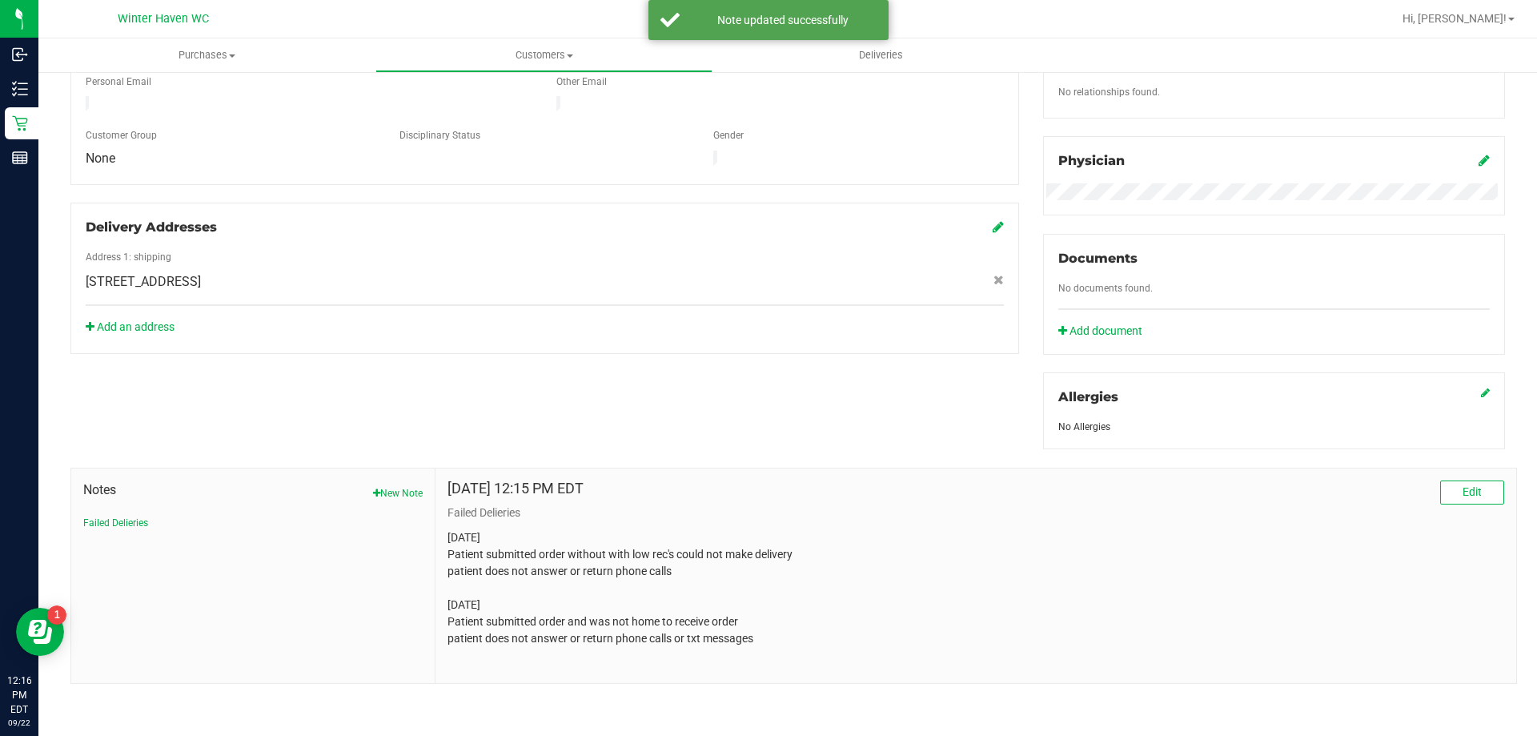
scroll to position [422, 0]
click at [752, 615] on p "[DATE] Patient submitted order without with low rec's could not make delivery p…" at bounding box center [975, 590] width 1057 height 118
click at [746, 625] on p "[DATE] Patient submitted order without with low rec's could not make delivery p…" at bounding box center [975, 590] width 1057 height 118
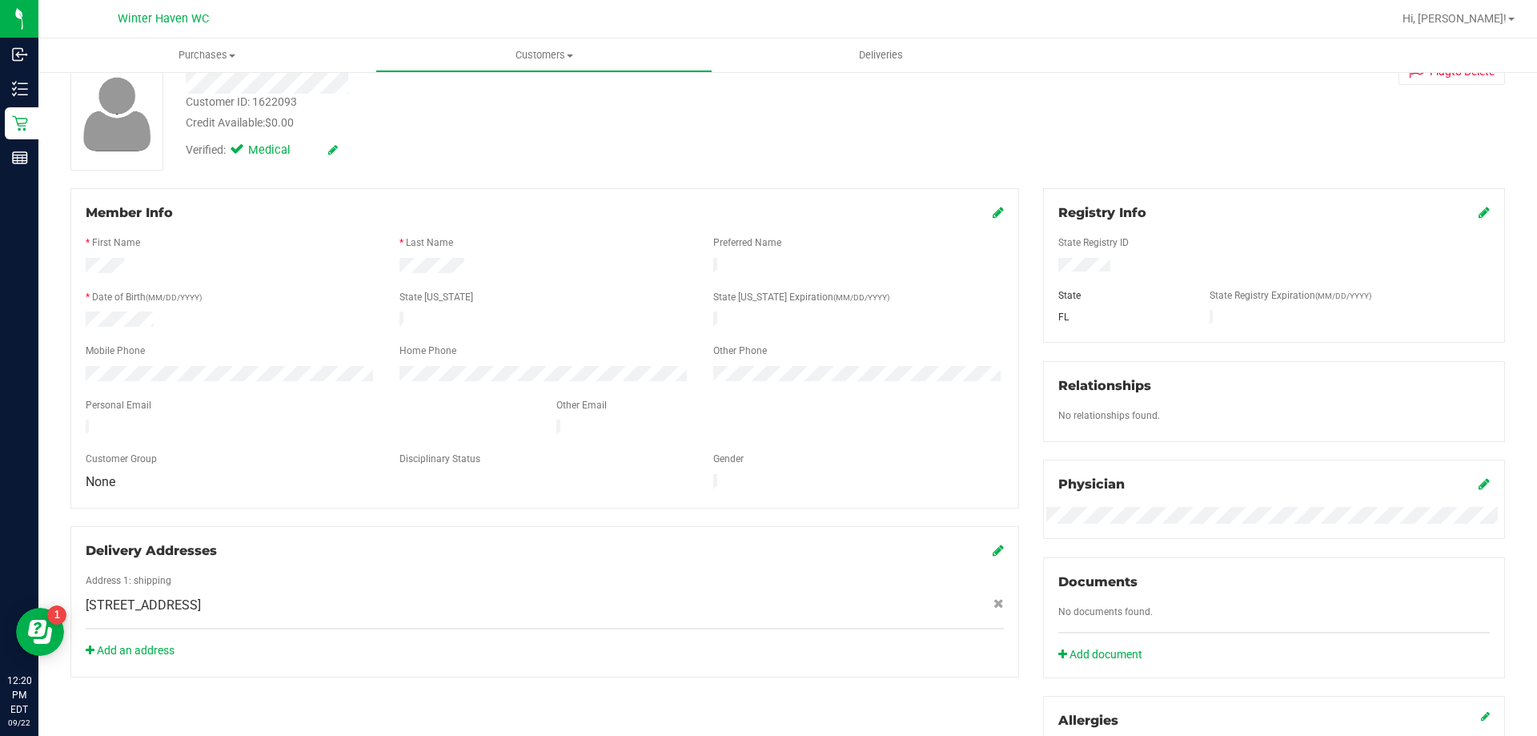
scroll to position [22, 0]
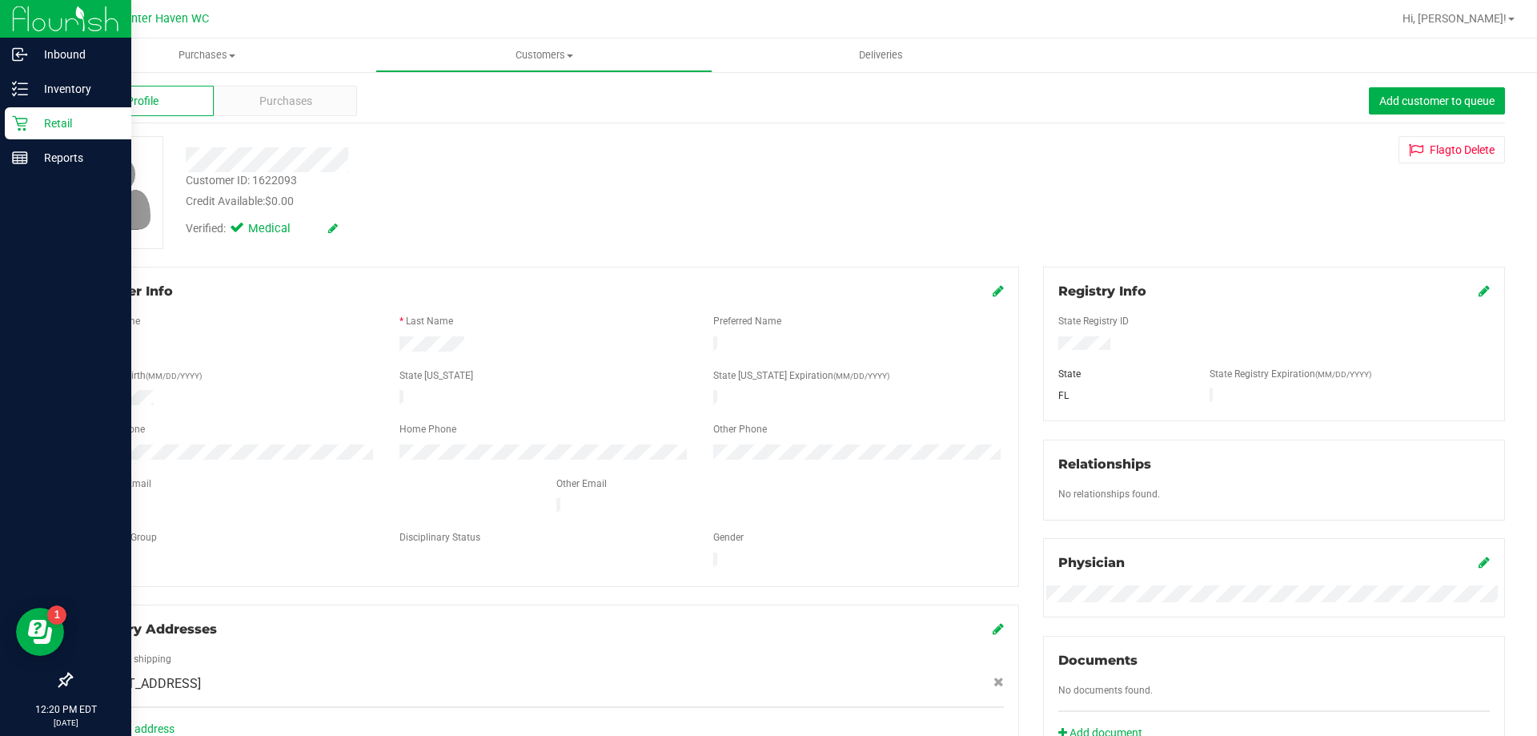
click at [14, 128] on icon at bounding box center [20, 123] width 16 height 16
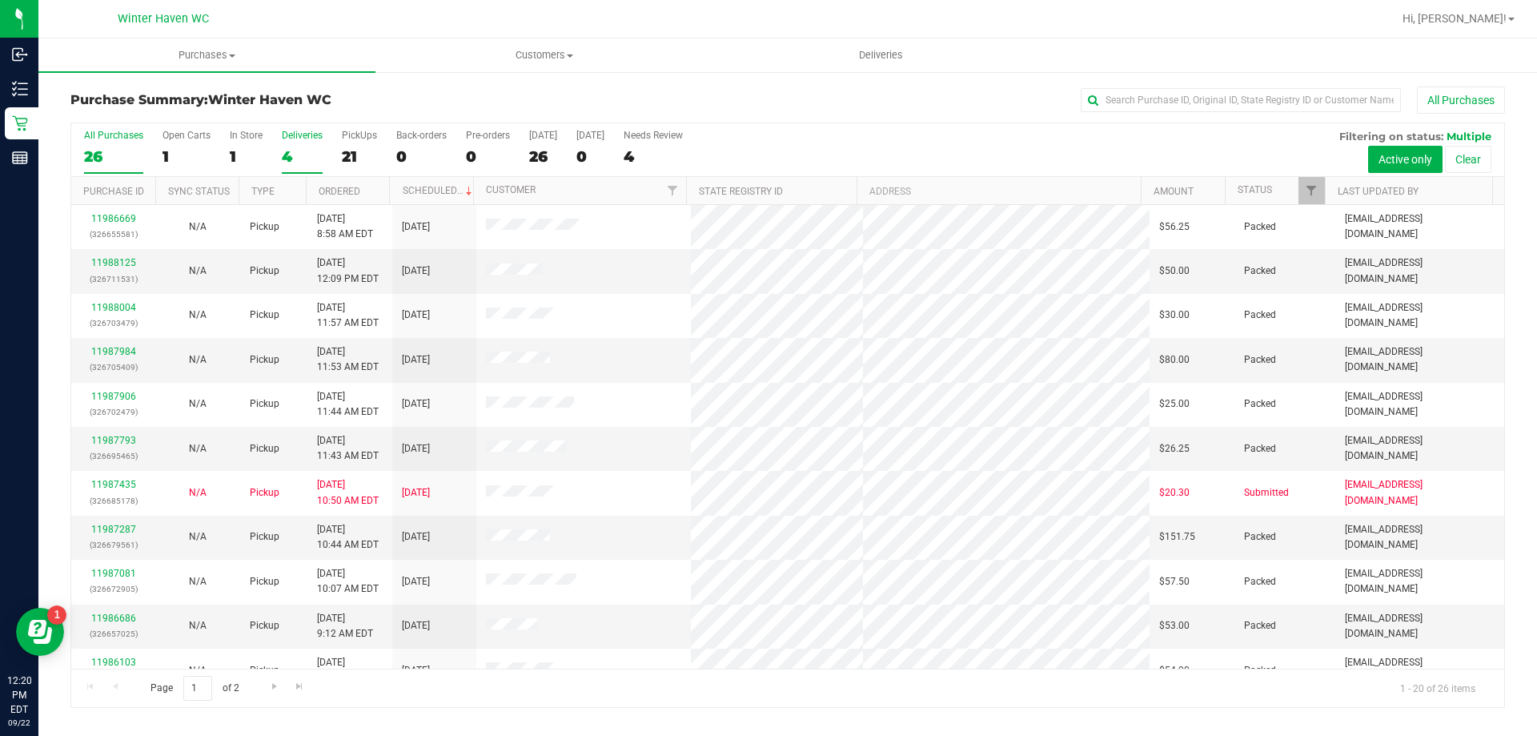
click at [287, 151] on div "4" at bounding box center [302, 156] width 41 height 18
click at [0, 0] on input "Deliveries 4" at bounding box center [0, 0] width 0 height 0
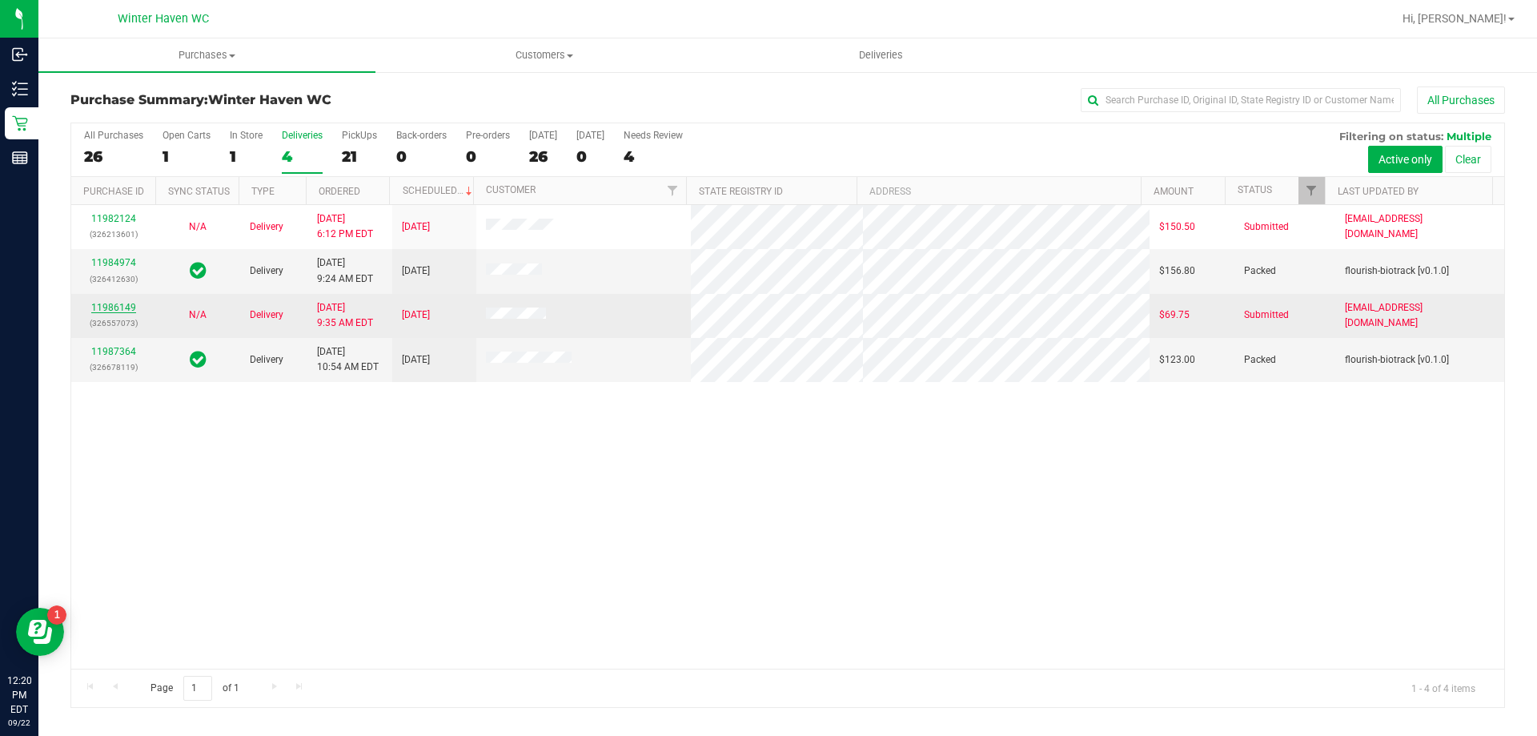
click at [103, 306] on link "11986149" at bounding box center [113, 307] width 45 height 11
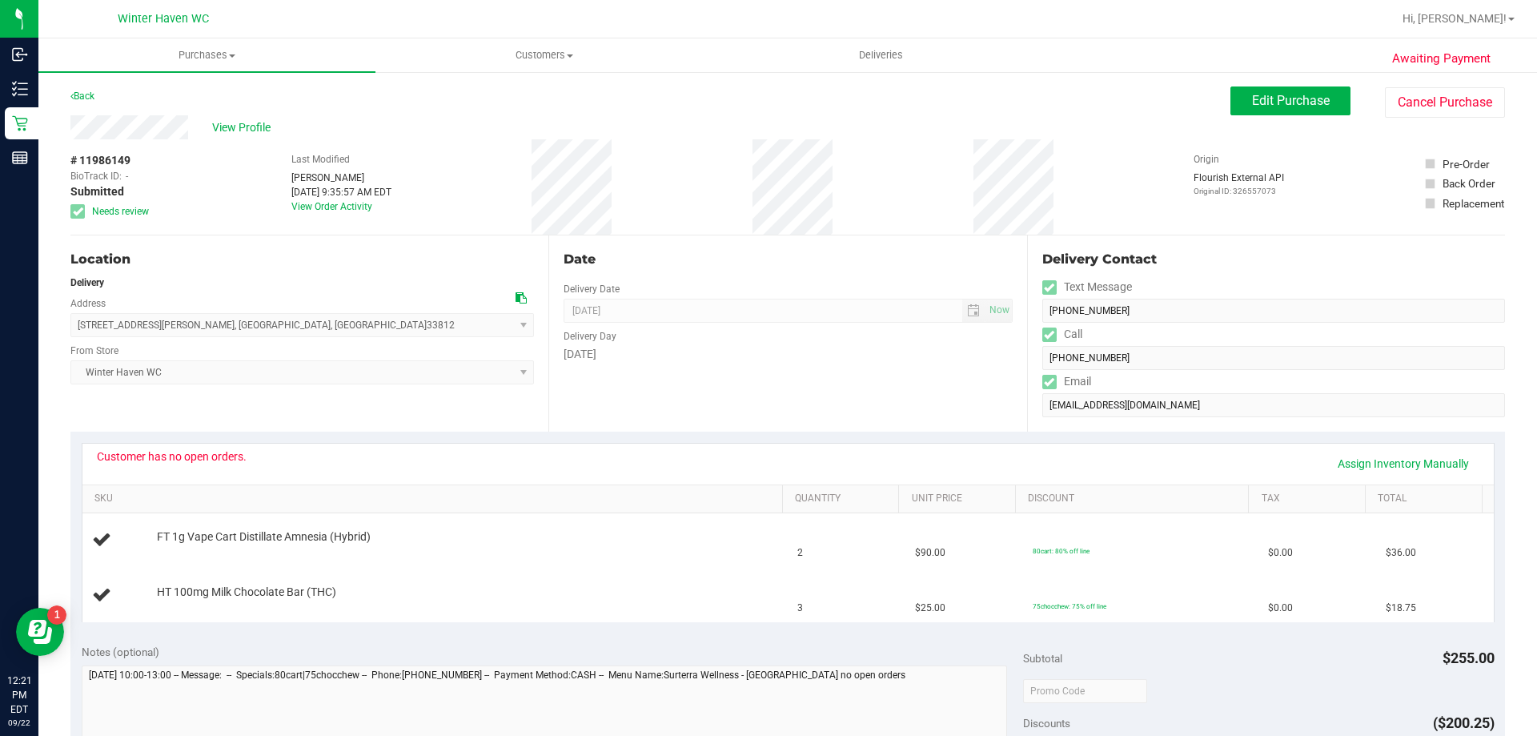
click at [724, 186] on div "# 11986149 BioTrack ID: - Submitted Needs review Last Modified [PERSON_NAME] [D…" at bounding box center [787, 186] width 1435 height 95
click at [555, 52] on span "Customers" at bounding box center [543, 55] width 335 height 14
click at [465, 90] on span "All customers" at bounding box center [432, 97] width 115 height 14
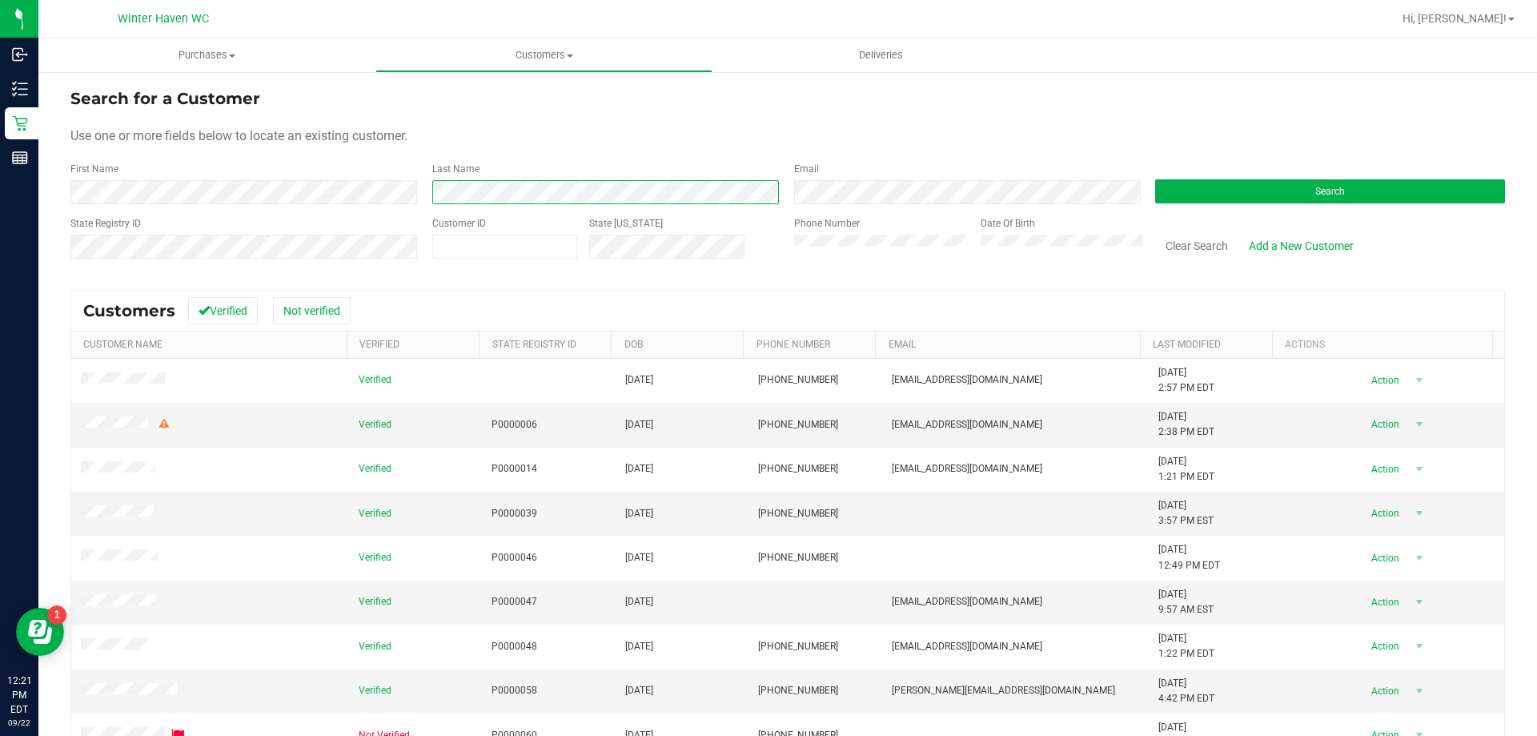
click at [404, 194] on div "First Name Last Name Email Search" at bounding box center [787, 183] width 1435 height 42
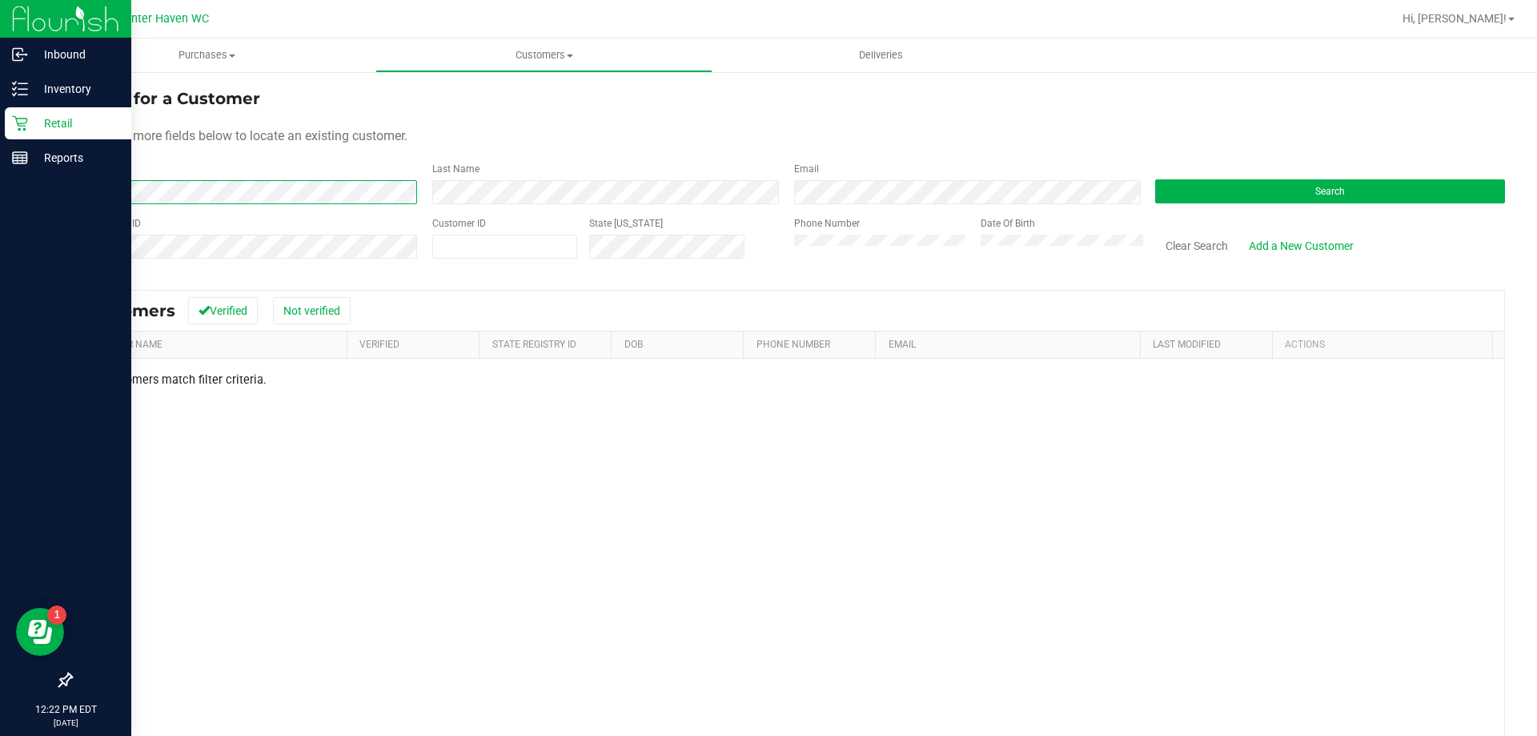
click at [0, 179] on div "Inbound Inventory Retail Reports 12:22 PM EDT [DATE] 09/22 Winter Haven WC Hi, …" at bounding box center [768, 368] width 1537 height 736
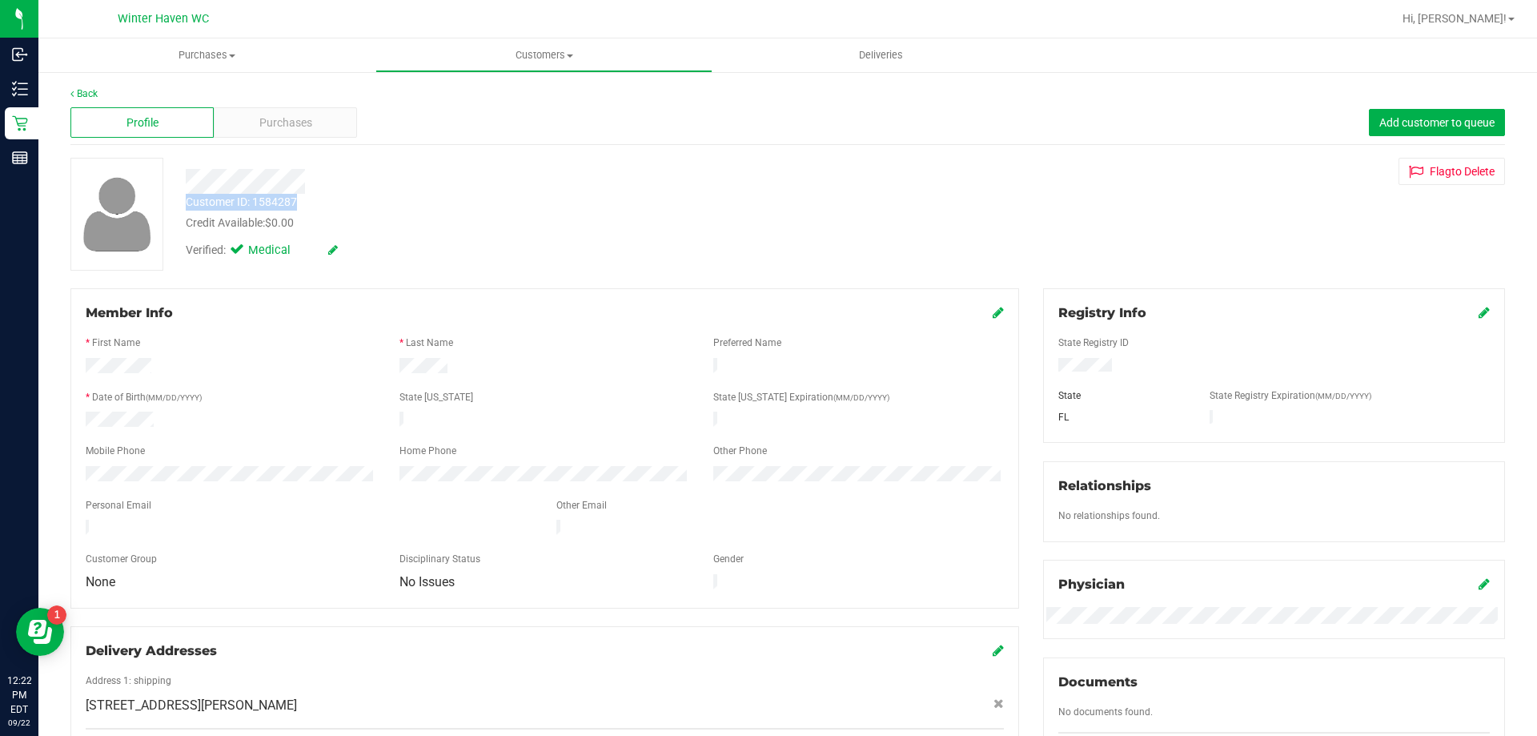
drag, startPoint x: 117, startPoint y: 550, endPoint x: 515, endPoint y: 199, distance: 530.8
click at [519, 195] on div "Customer ID: 1584287 Credit Available: $0.00 Verified: Medical" at bounding box center [538, 212] width 729 height 109
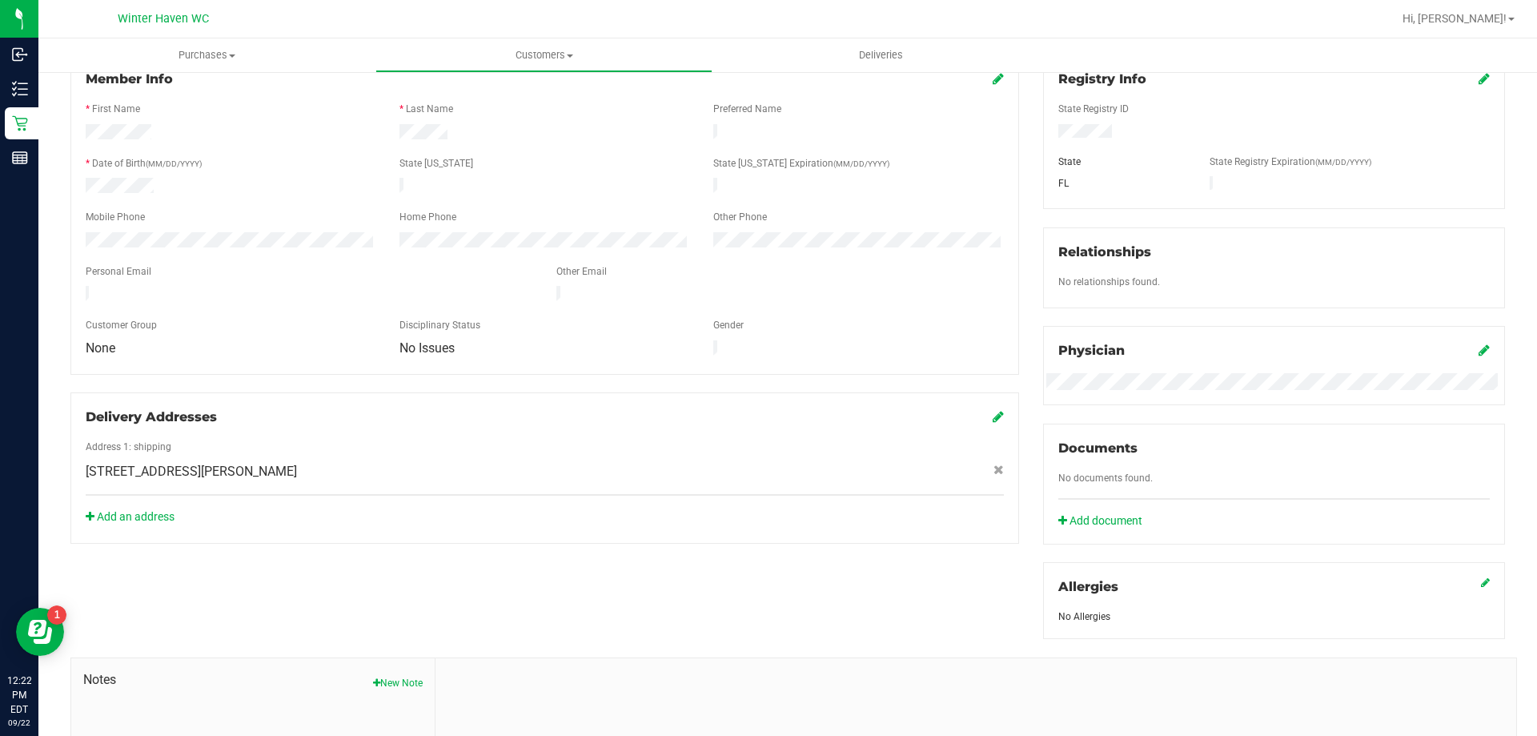
scroll to position [240, 0]
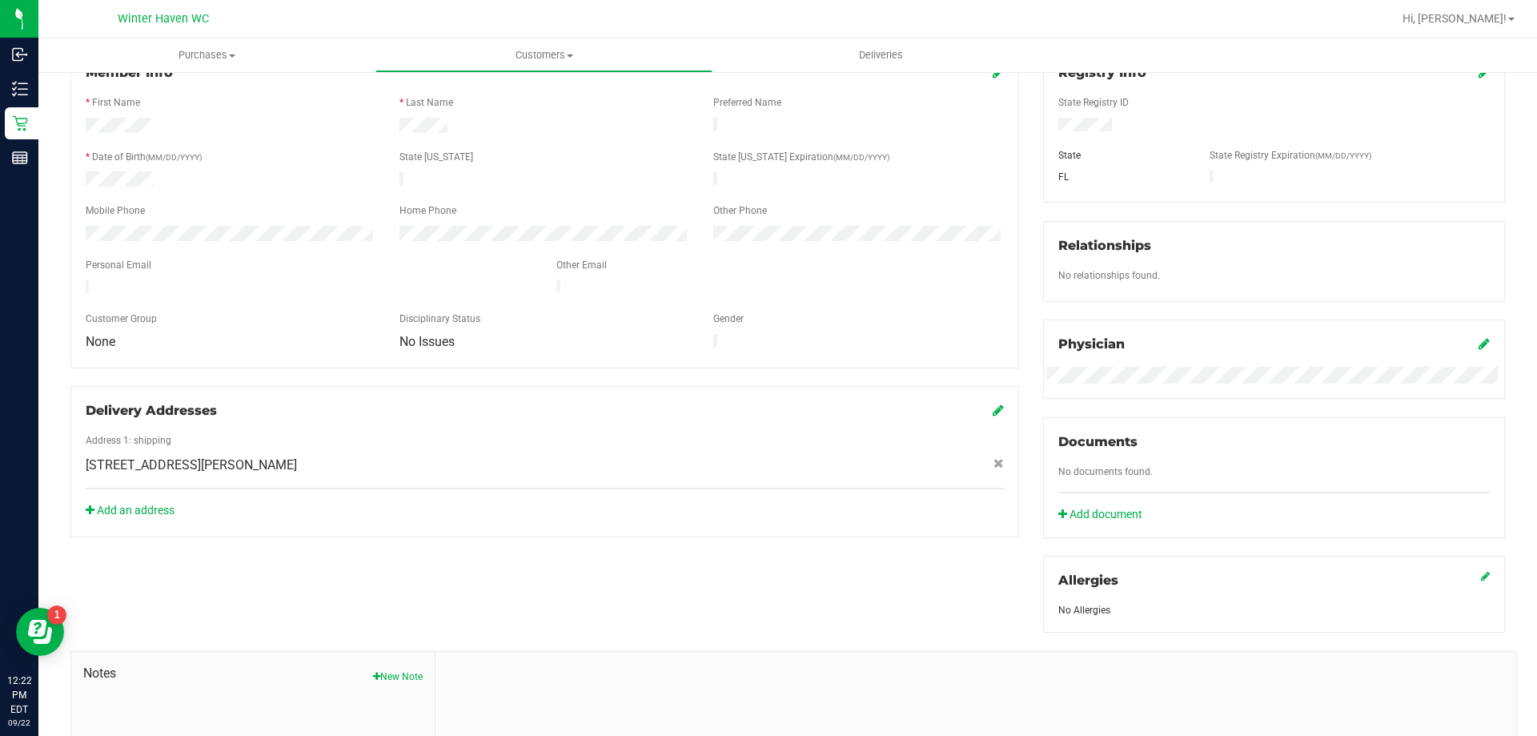
drag, startPoint x: 329, startPoint y: 453, endPoint x: 295, endPoint y: 451, distance: 33.7
click at [295, 455] on div "[STREET_ADDRESS][PERSON_NAME]" at bounding box center [545, 464] width 942 height 19
copy span "[STREET_ADDRESS][PERSON_NAME]"
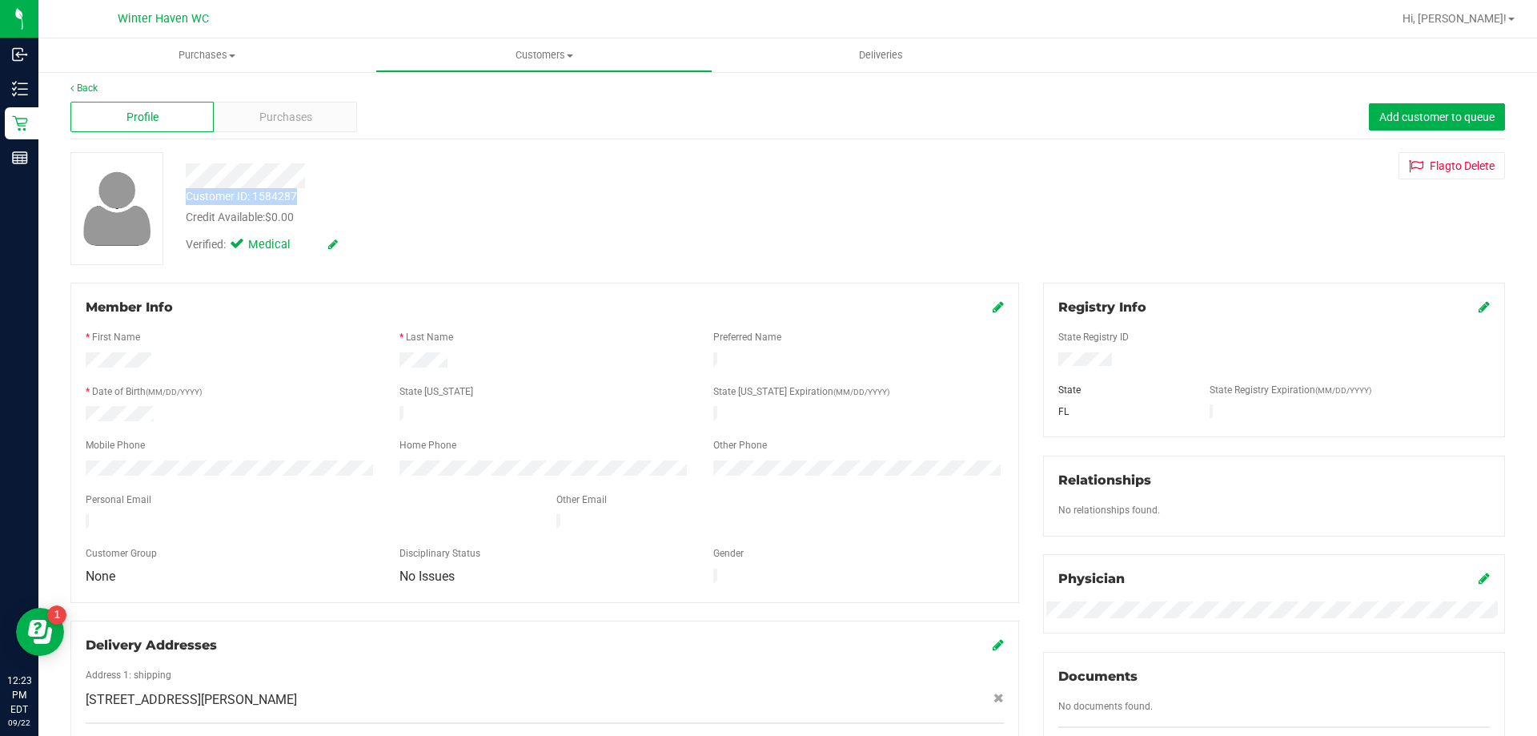
scroll to position [0, 0]
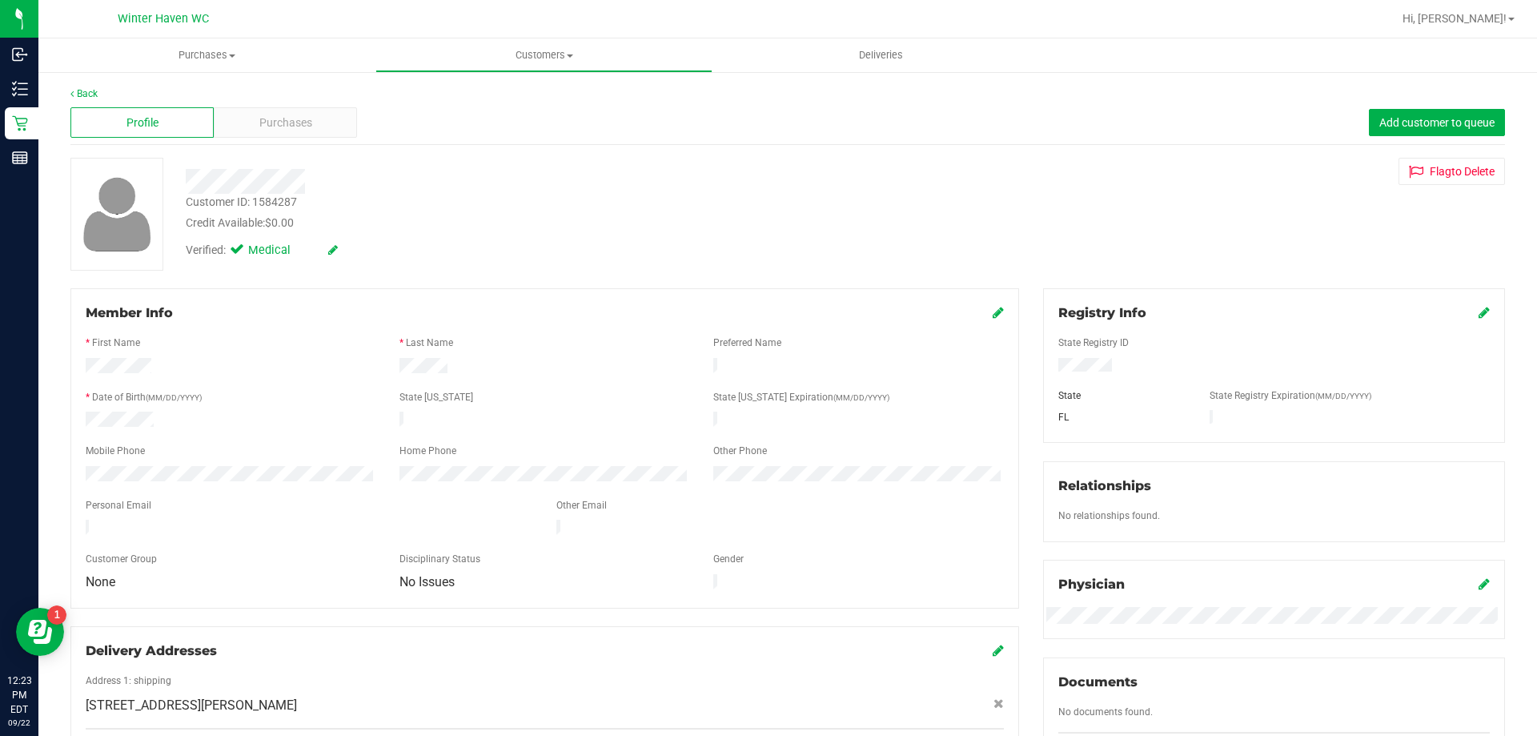
drag, startPoint x: 1107, startPoint y: 367, endPoint x: 1053, endPoint y: 373, distance: 53.9
click at [1053, 373] on div at bounding box center [1273, 367] width 455 height 18
click at [467, 254] on div "Verified: Medical" at bounding box center [538, 248] width 729 height 35
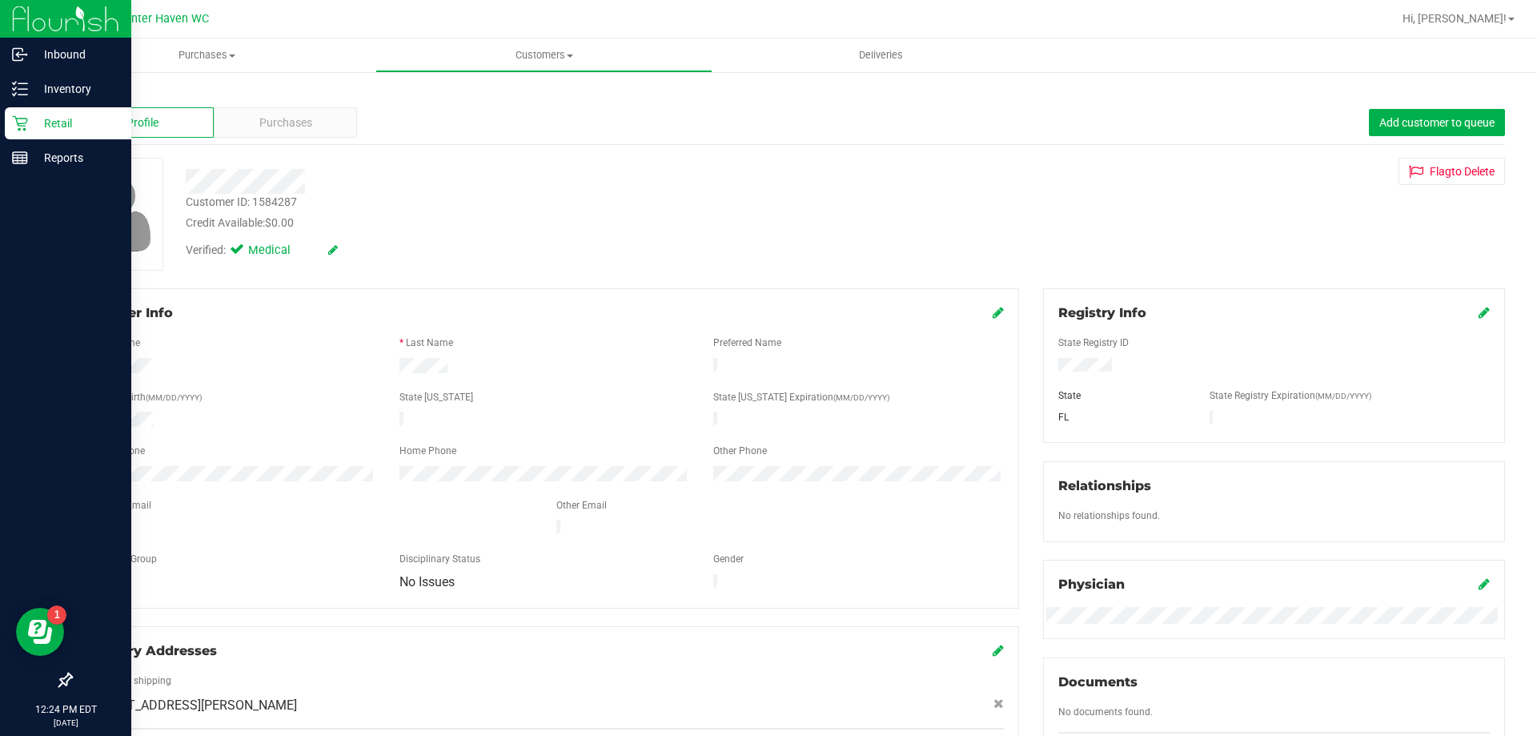
click at [10, 126] on div "Retail" at bounding box center [68, 123] width 126 height 32
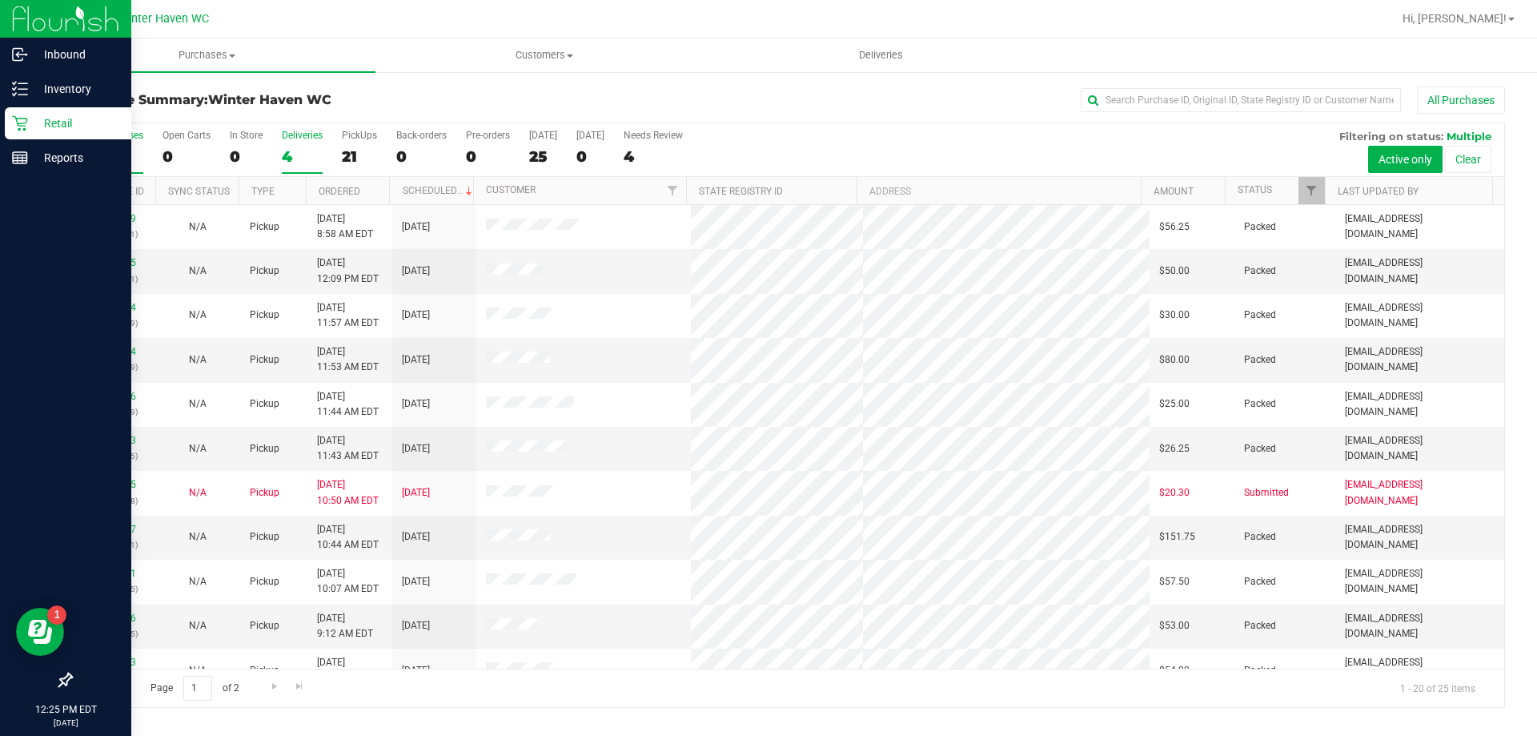
click at [283, 154] on div "4" at bounding box center [302, 156] width 41 height 18
click at [0, 0] on input "Deliveries 4" at bounding box center [0, 0] width 0 height 0
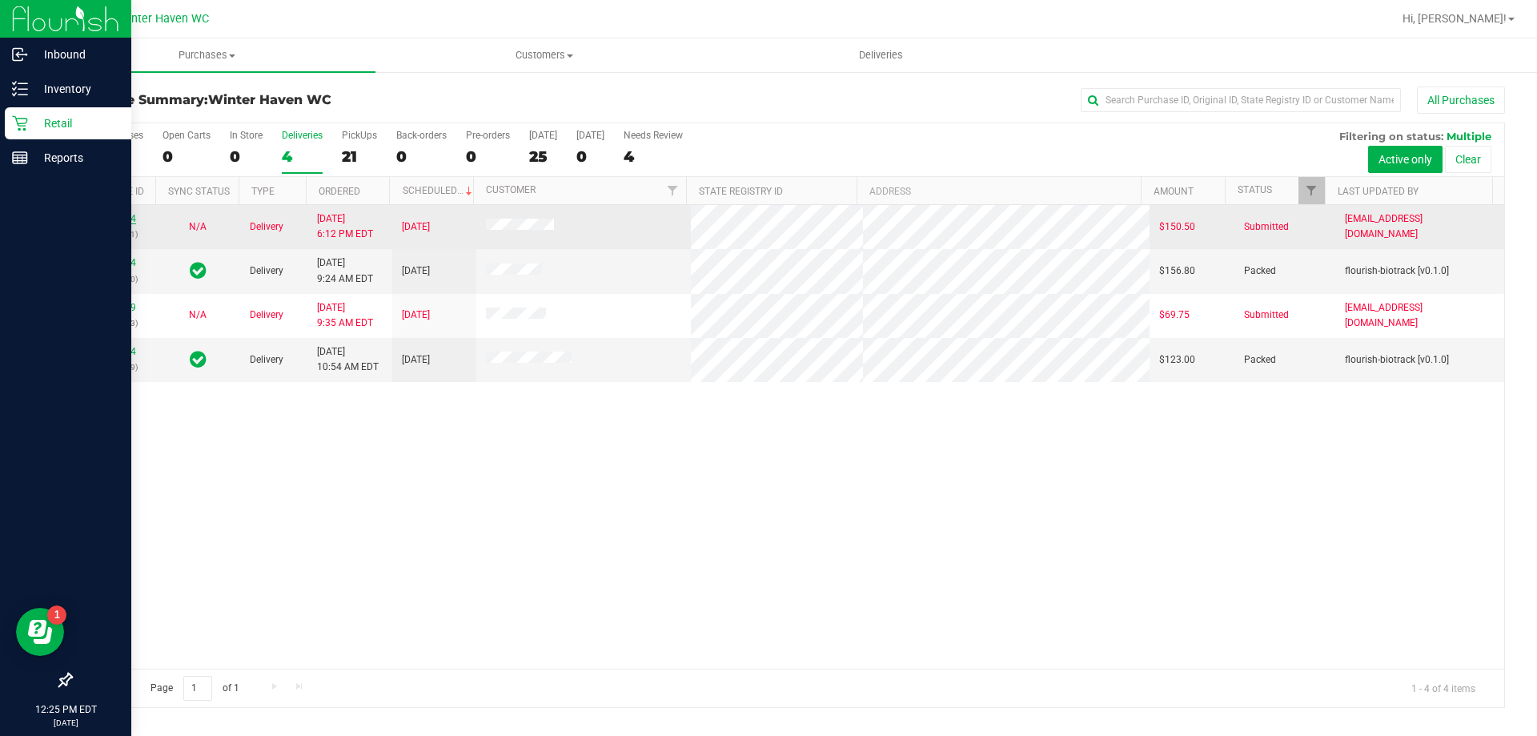
click at [122, 213] on link "11982124" at bounding box center [113, 218] width 45 height 11
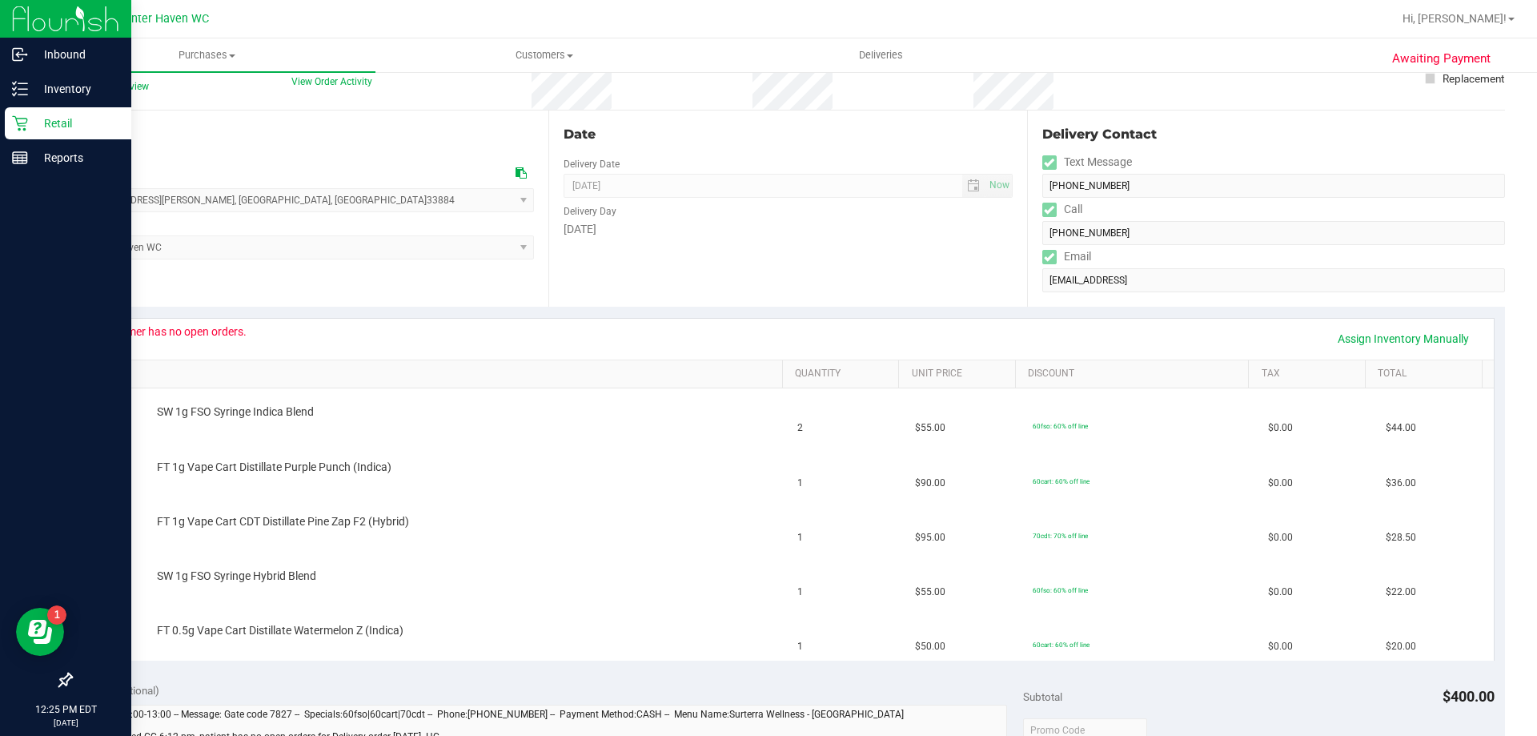
scroll to position [80, 0]
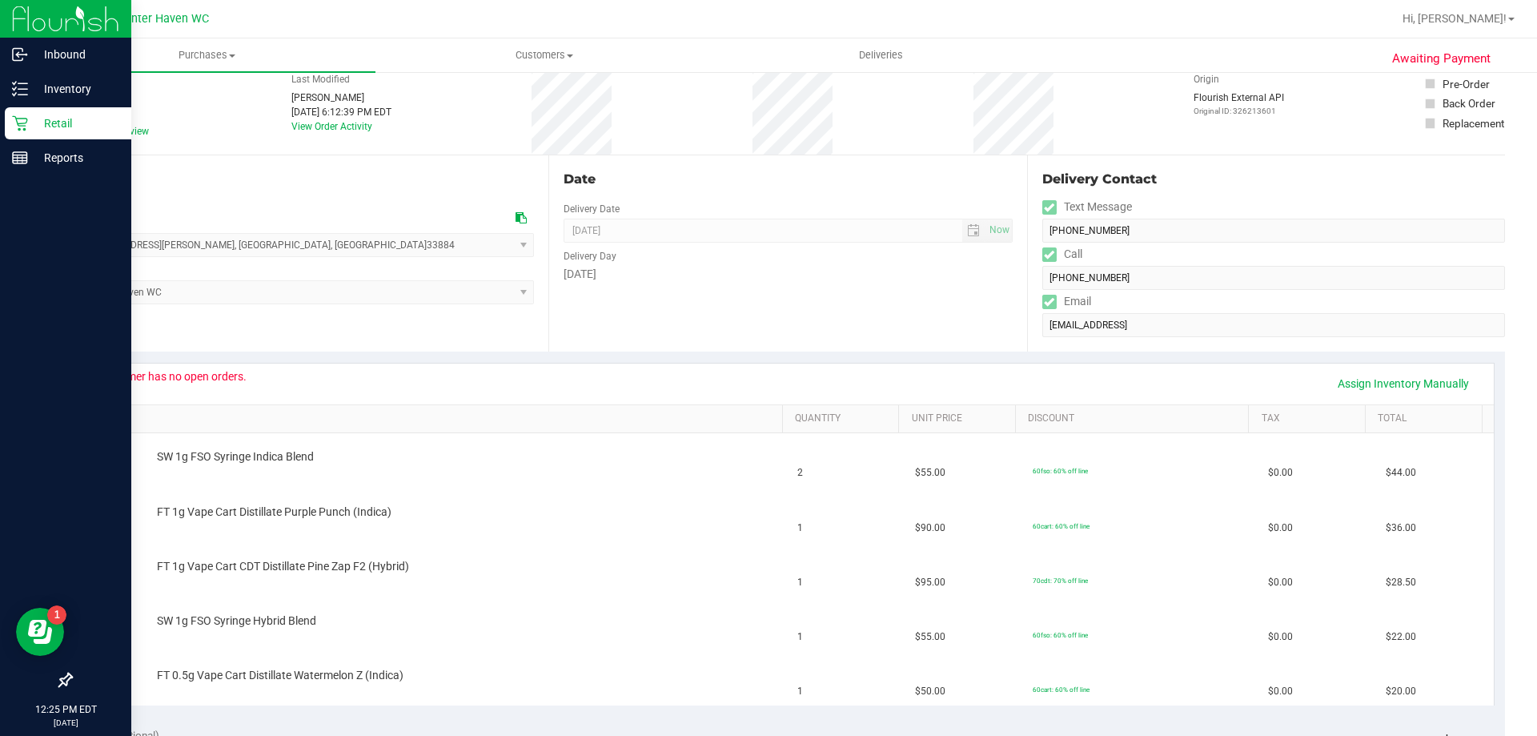
click at [191, 378] on div "Customer has no open orders." at bounding box center [172, 376] width 150 height 13
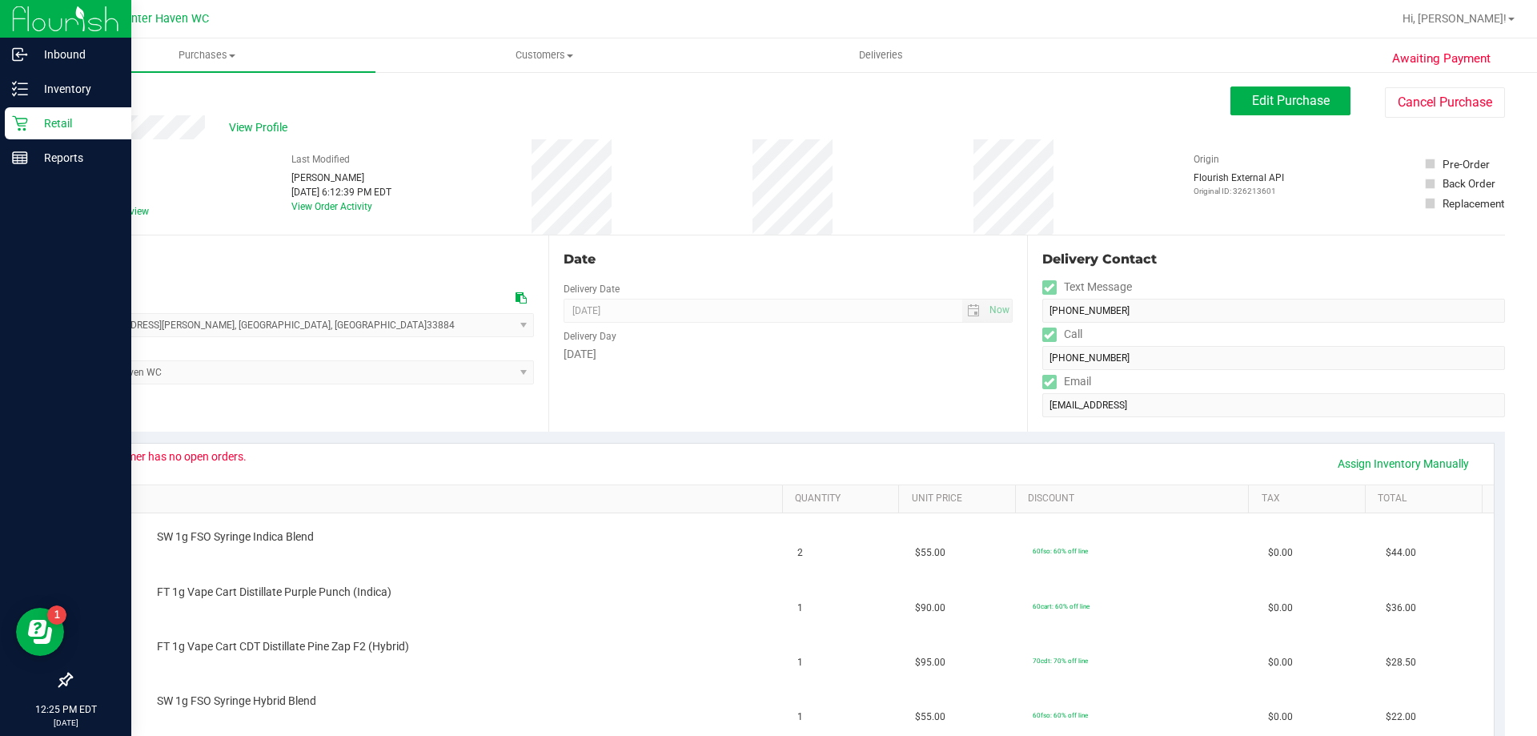
click at [753, 180] on div "# 11982124 BioTrack ID: - Submitted Needs review Last Modified [PERSON_NAME] [D…" at bounding box center [787, 186] width 1435 height 95
click at [1469, 112] on button "Cancel Purchase" at bounding box center [1445, 102] width 120 height 30
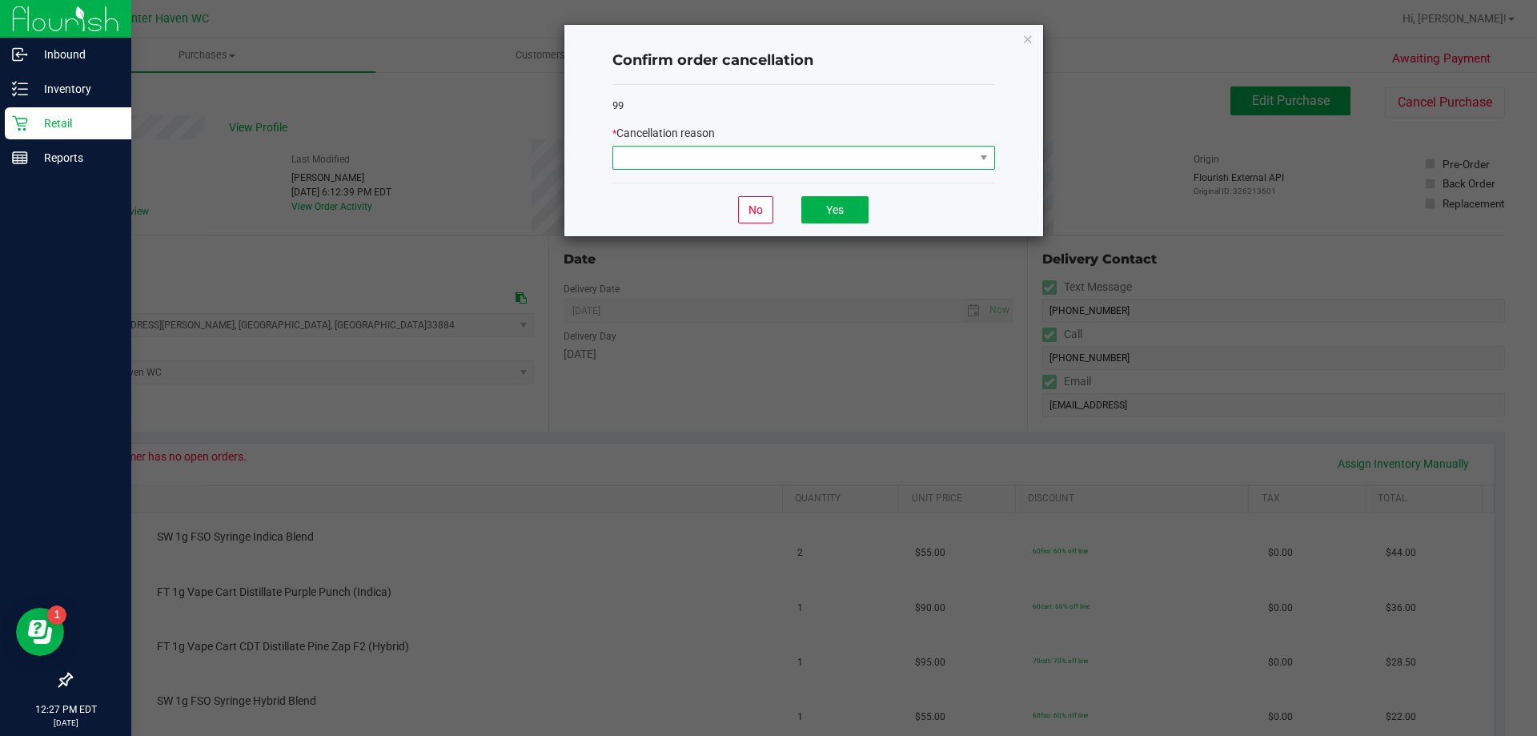
click at [823, 156] on span at bounding box center [793, 157] width 361 height 22
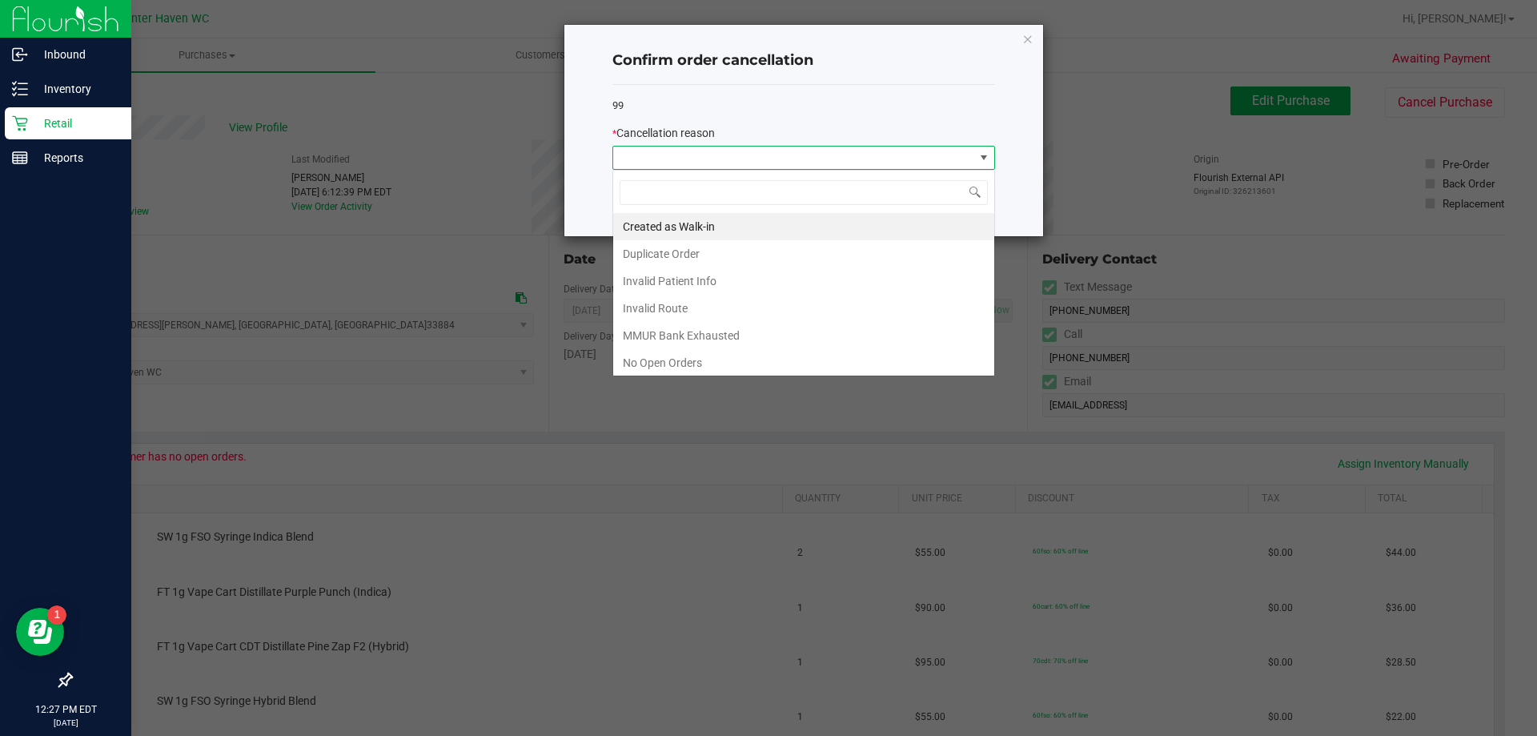
scroll to position [24, 383]
click at [690, 364] on li "No Open Orders" at bounding box center [803, 362] width 381 height 27
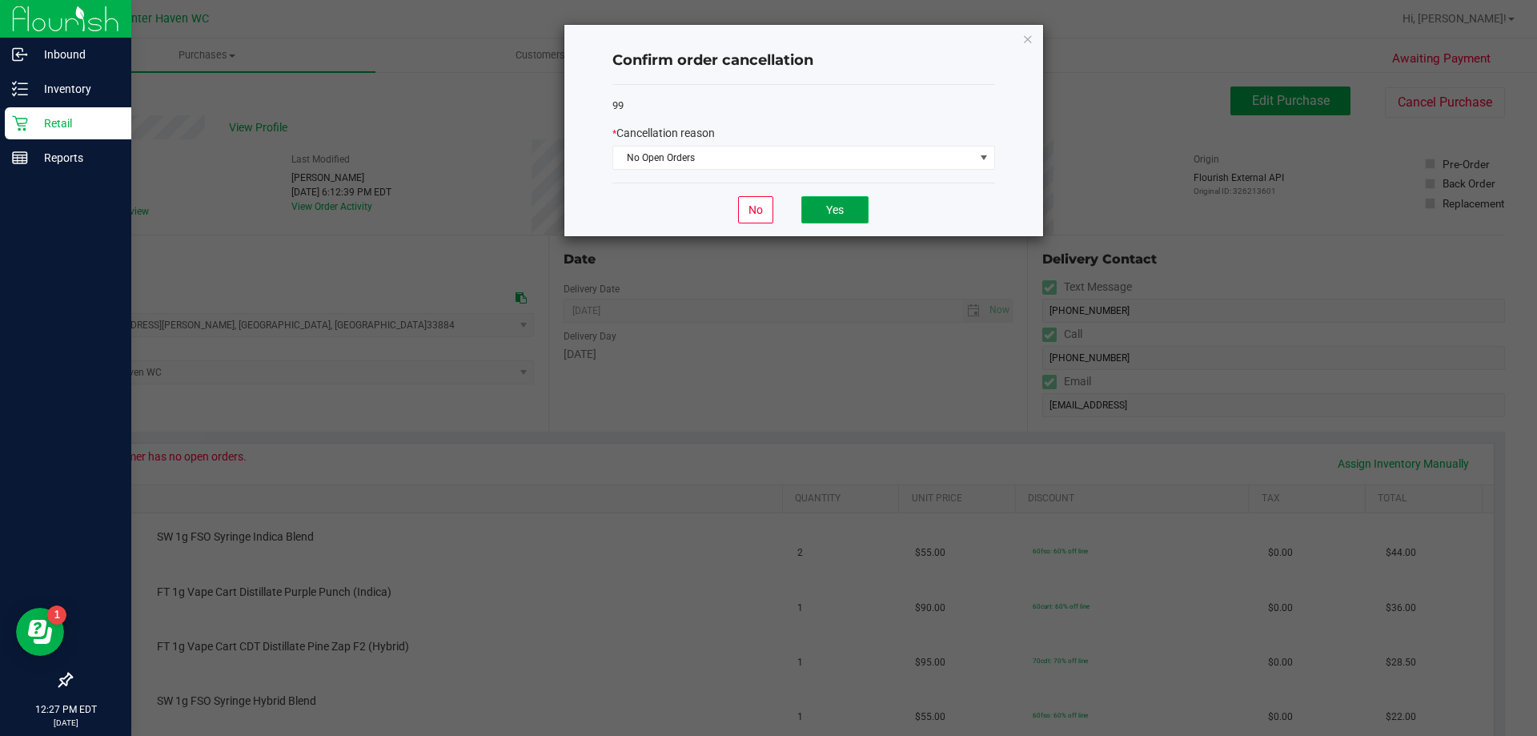
click at [829, 215] on button "Yes" at bounding box center [834, 209] width 67 height 27
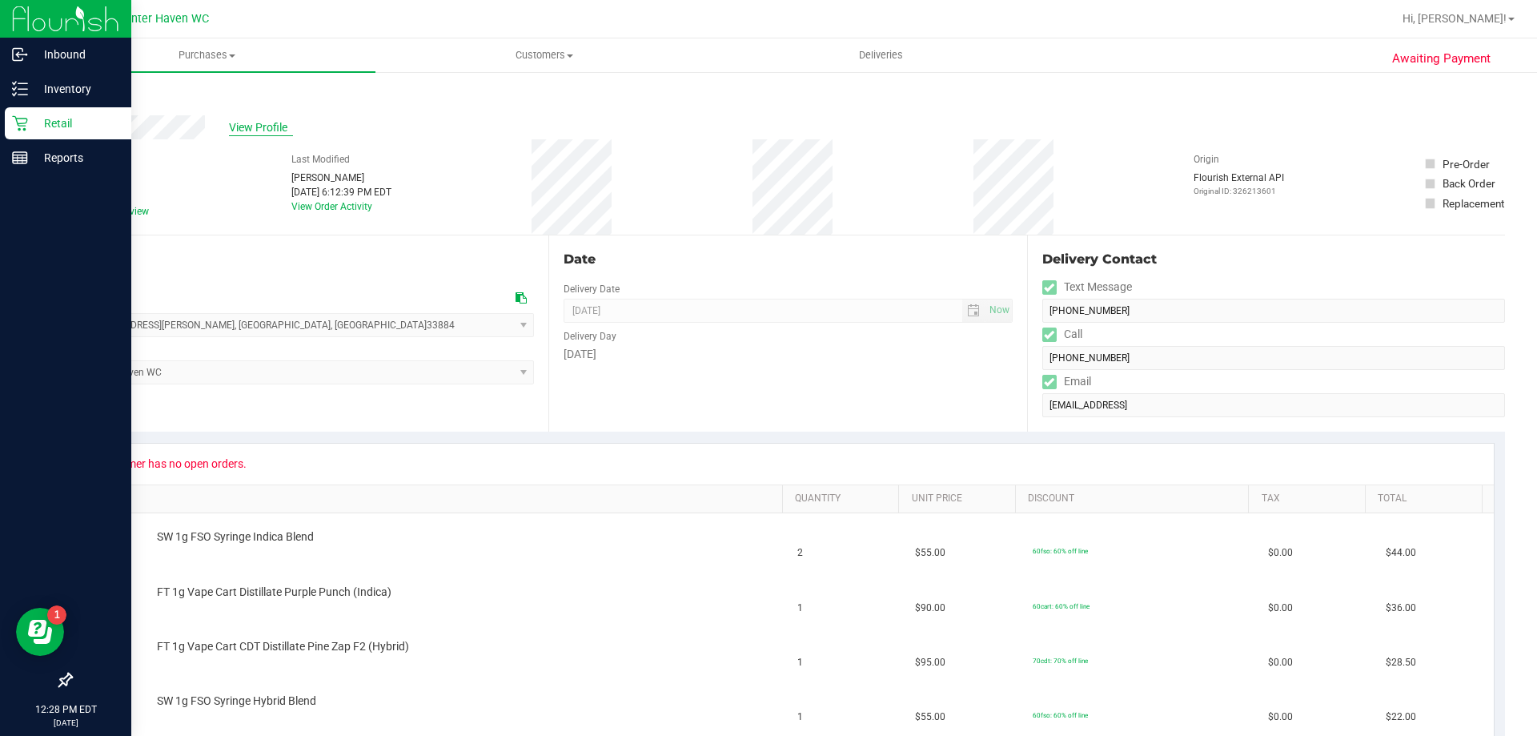
click at [252, 130] on span "View Profile" at bounding box center [261, 127] width 64 height 17
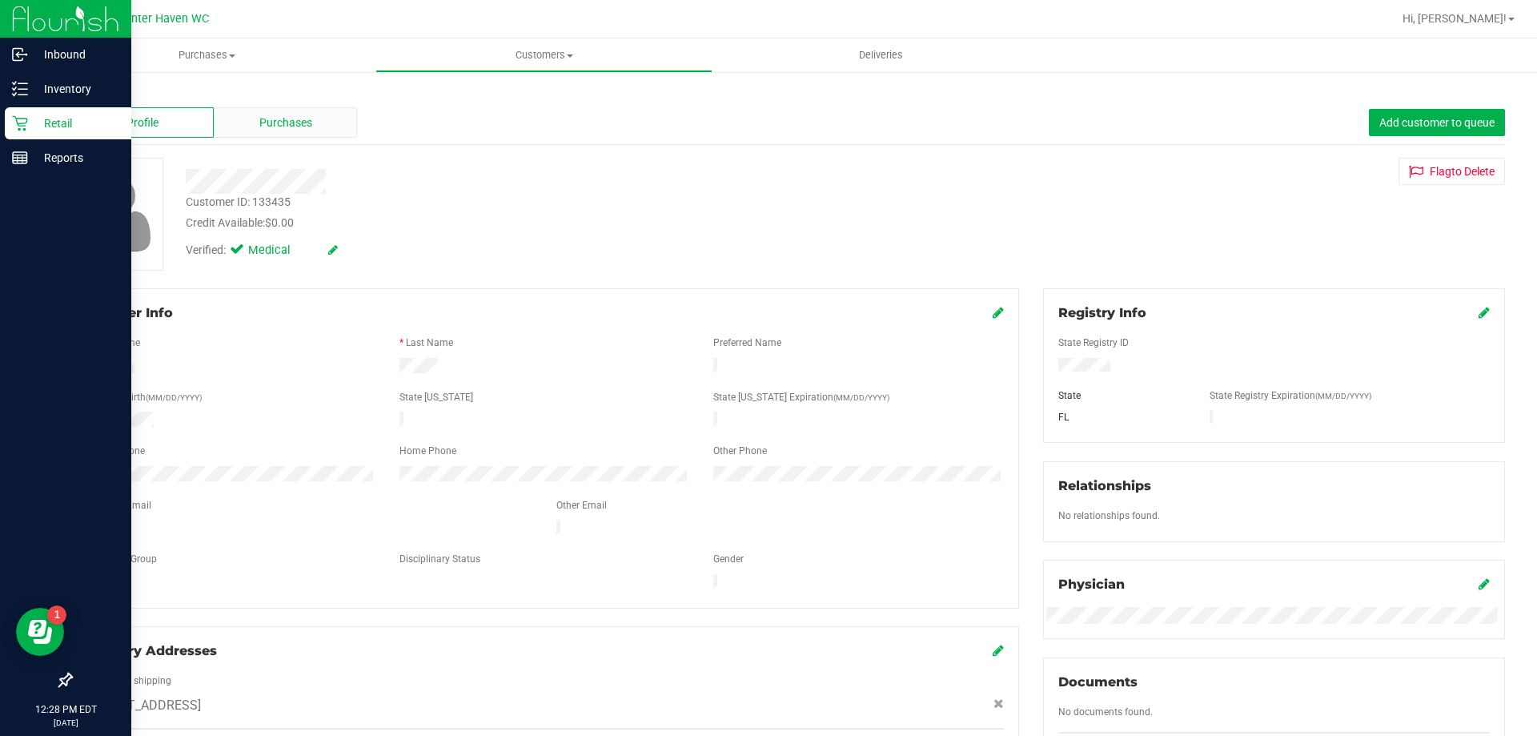
click at [318, 123] on div "Purchases" at bounding box center [285, 122] width 143 height 30
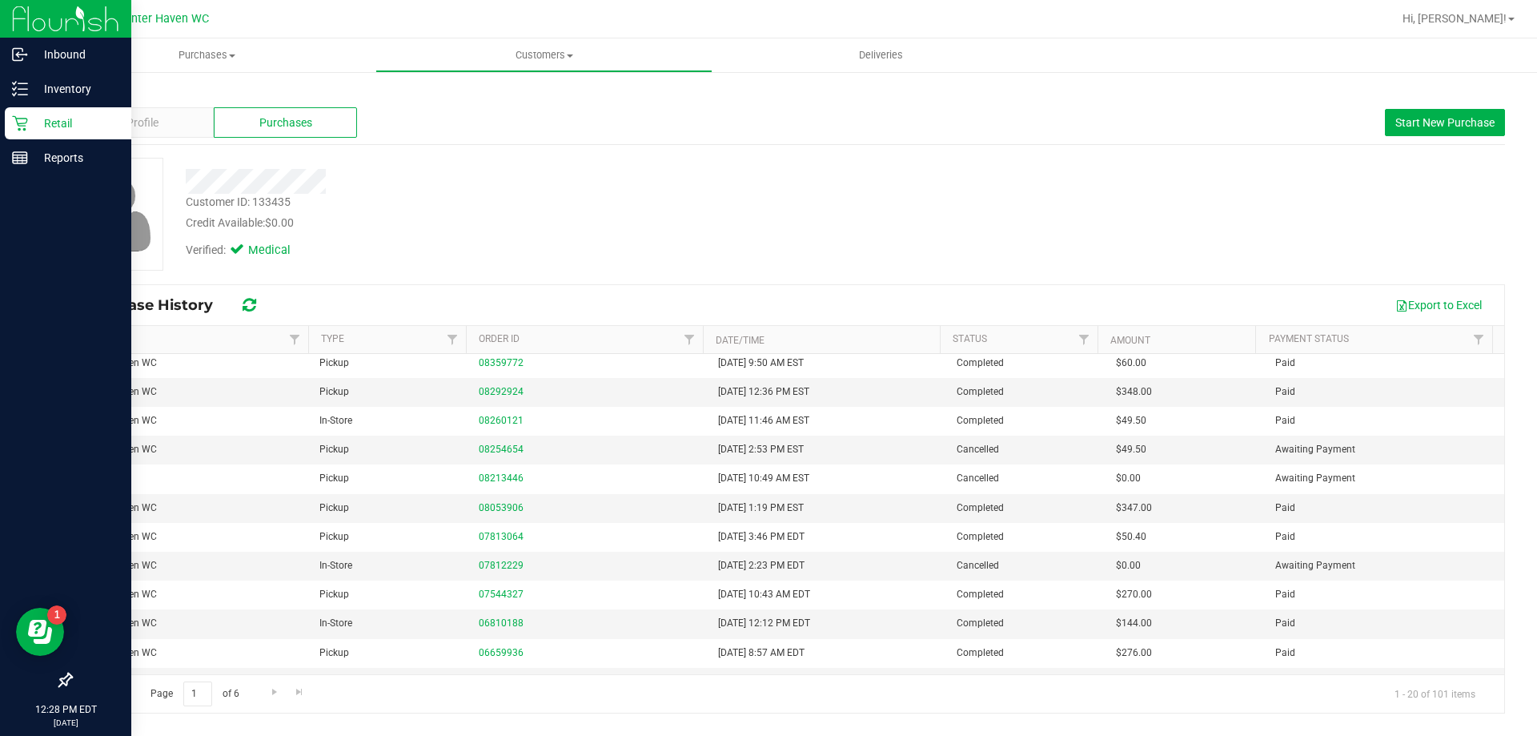
scroll to position [259, 0]
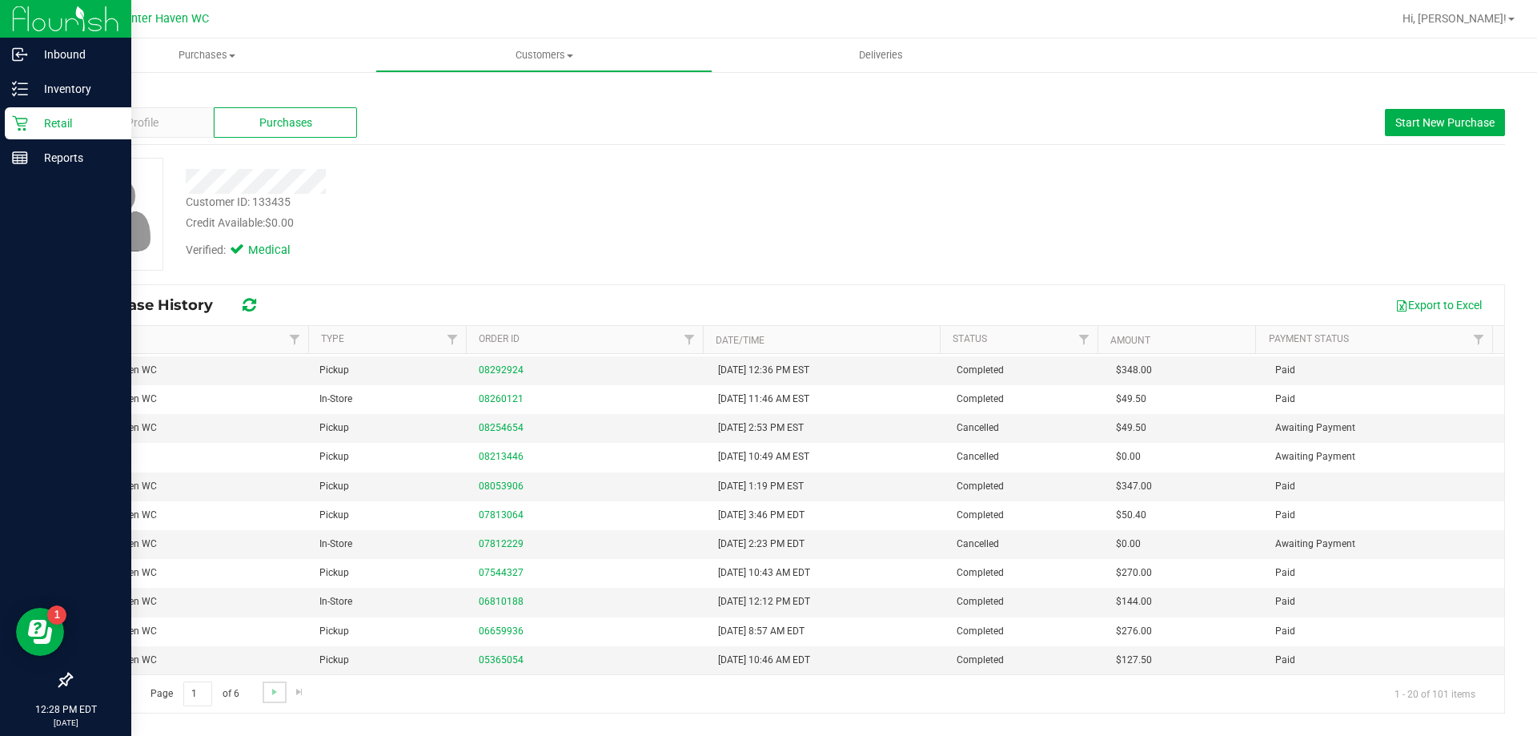
click at [275, 699] on link "Go to the next page" at bounding box center [274, 692] width 23 height 22
click at [279, 695] on span "Go to the next page" at bounding box center [274, 691] width 13 height 13
click at [279, 693] on span "Go to the next page" at bounding box center [274, 691] width 13 height 13
click at [279, 690] on span "Go to the next page" at bounding box center [274, 691] width 13 height 13
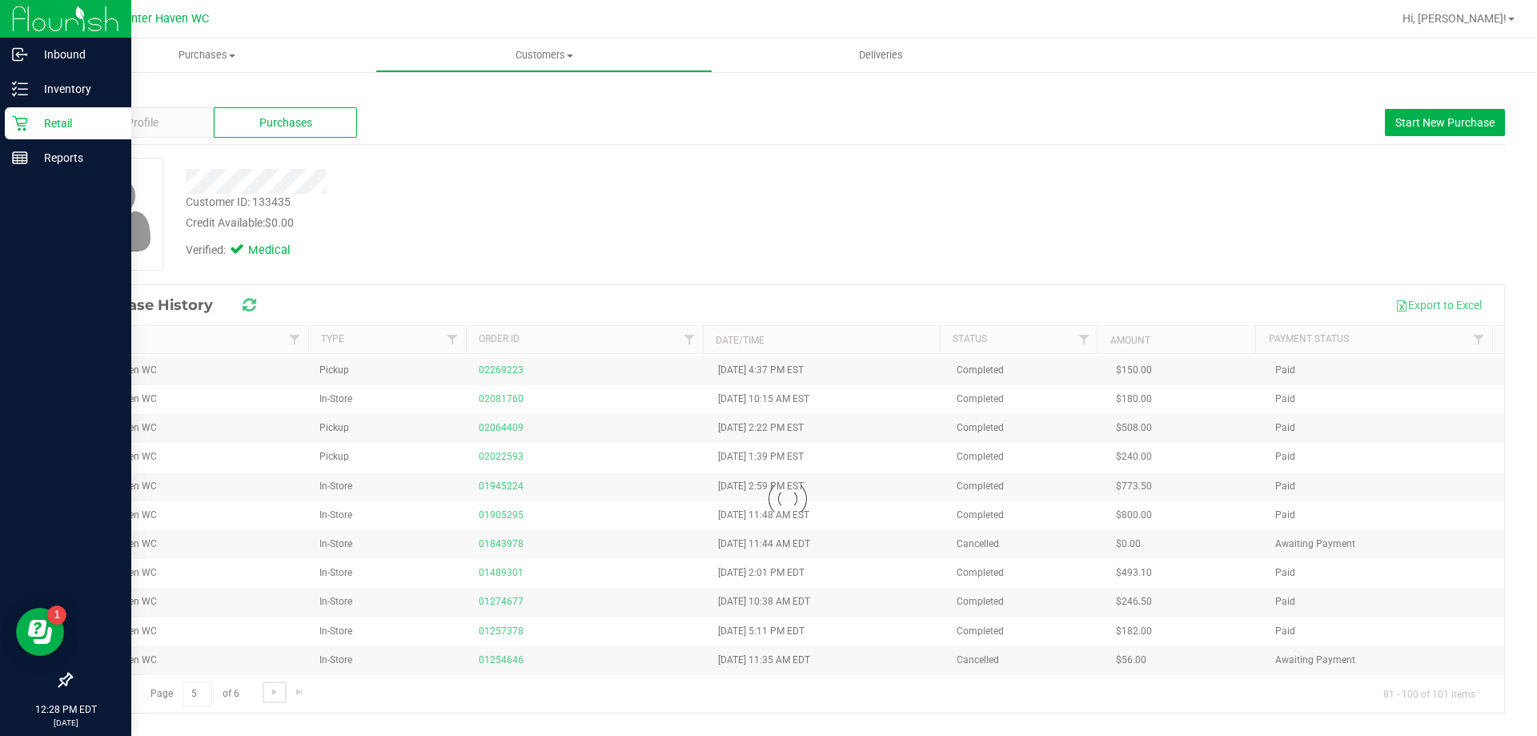
scroll to position [0, 0]
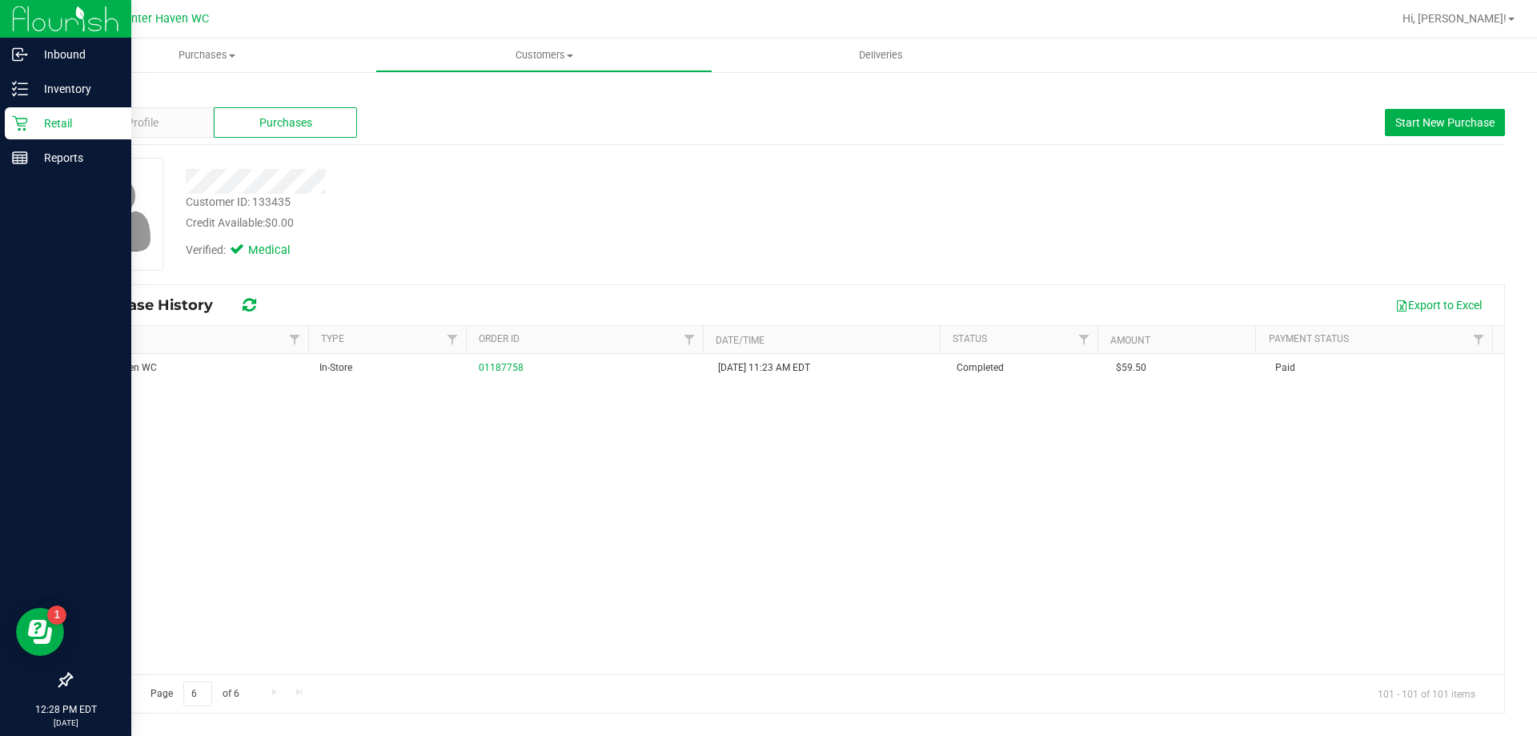
click at [94, 90] on link "Back" at bounding box center [83, 93] width 27 height 11
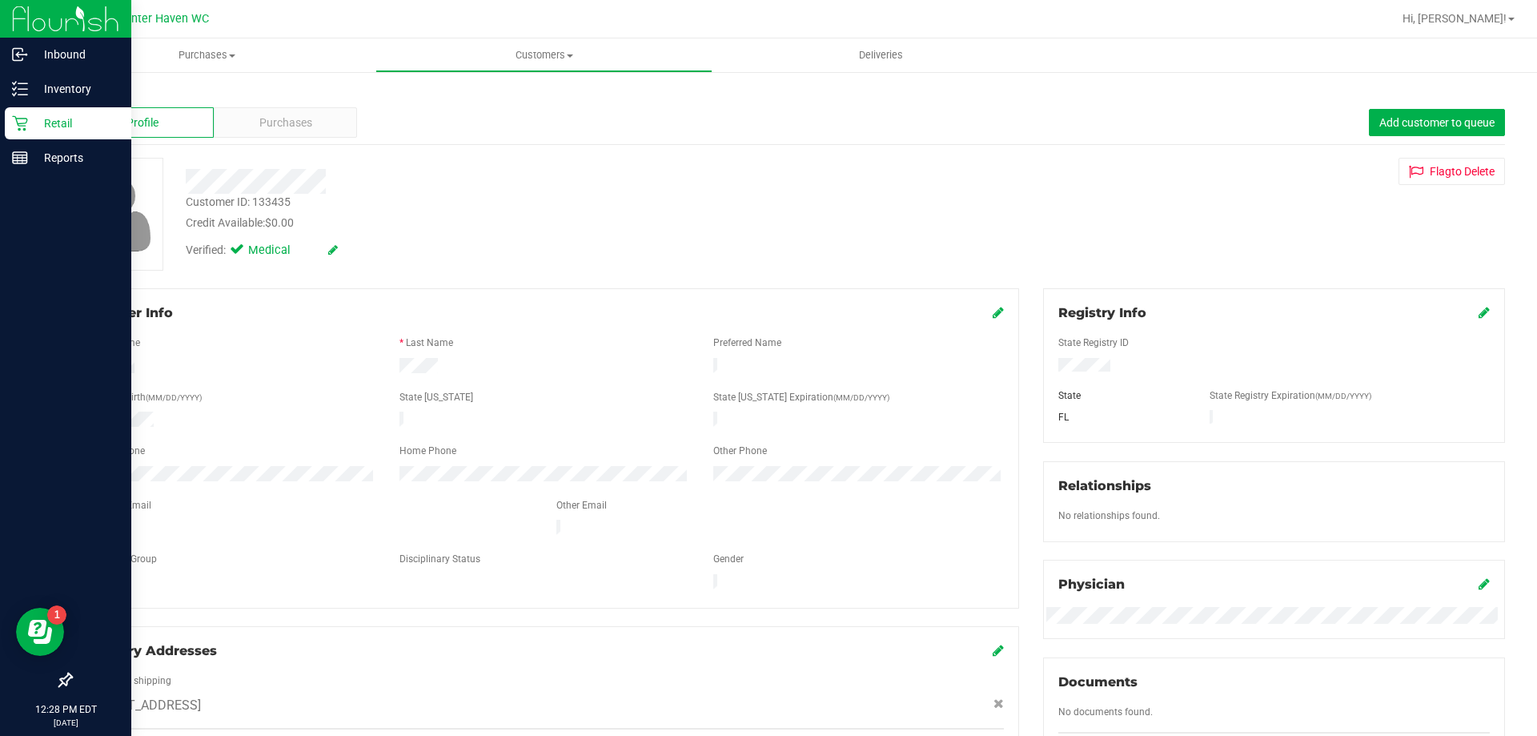
click at [82, 89] on link "Back" at bounding box center [83, 93] width 27 height 11
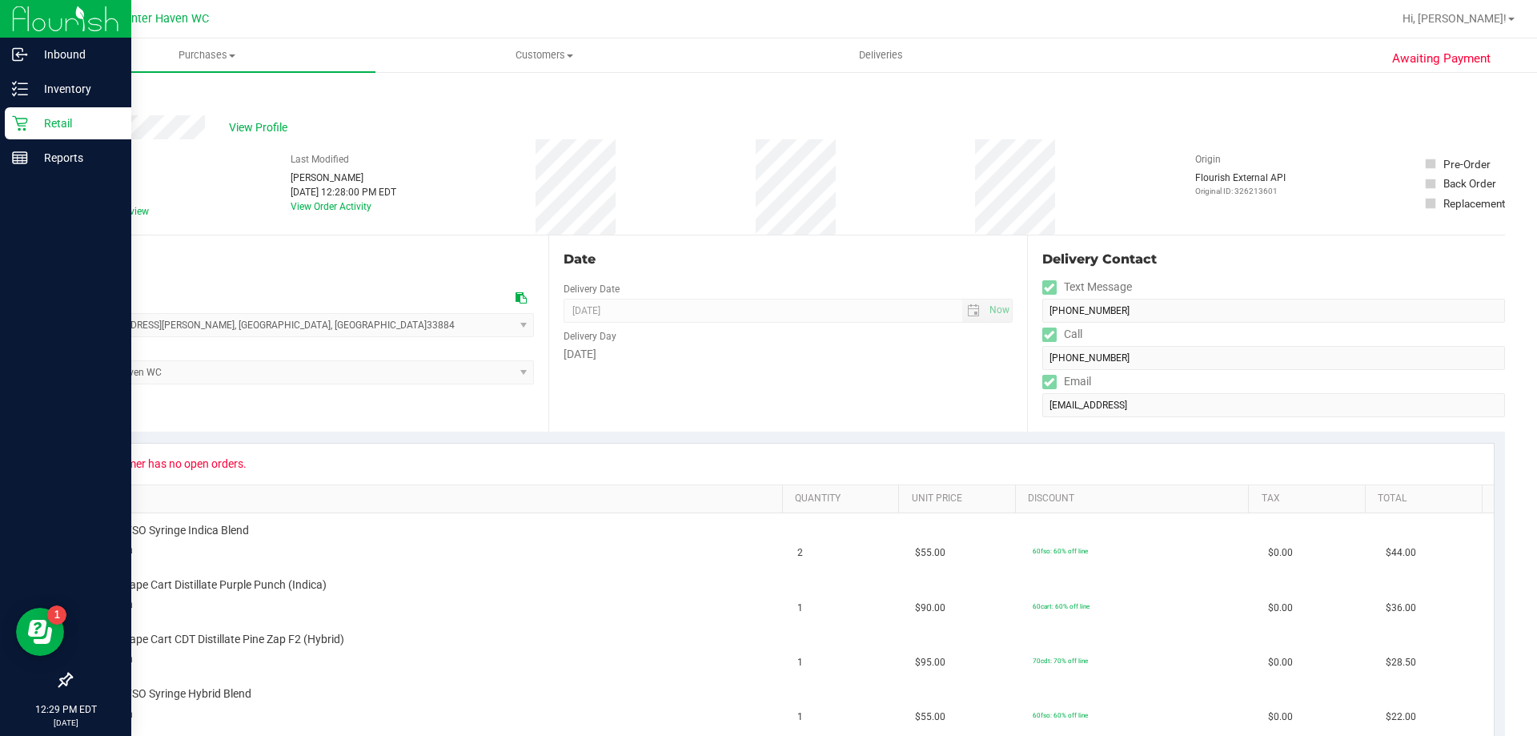
click at [89, 99] on link "Back" at bounding box center [82, 95] width 24 height 11
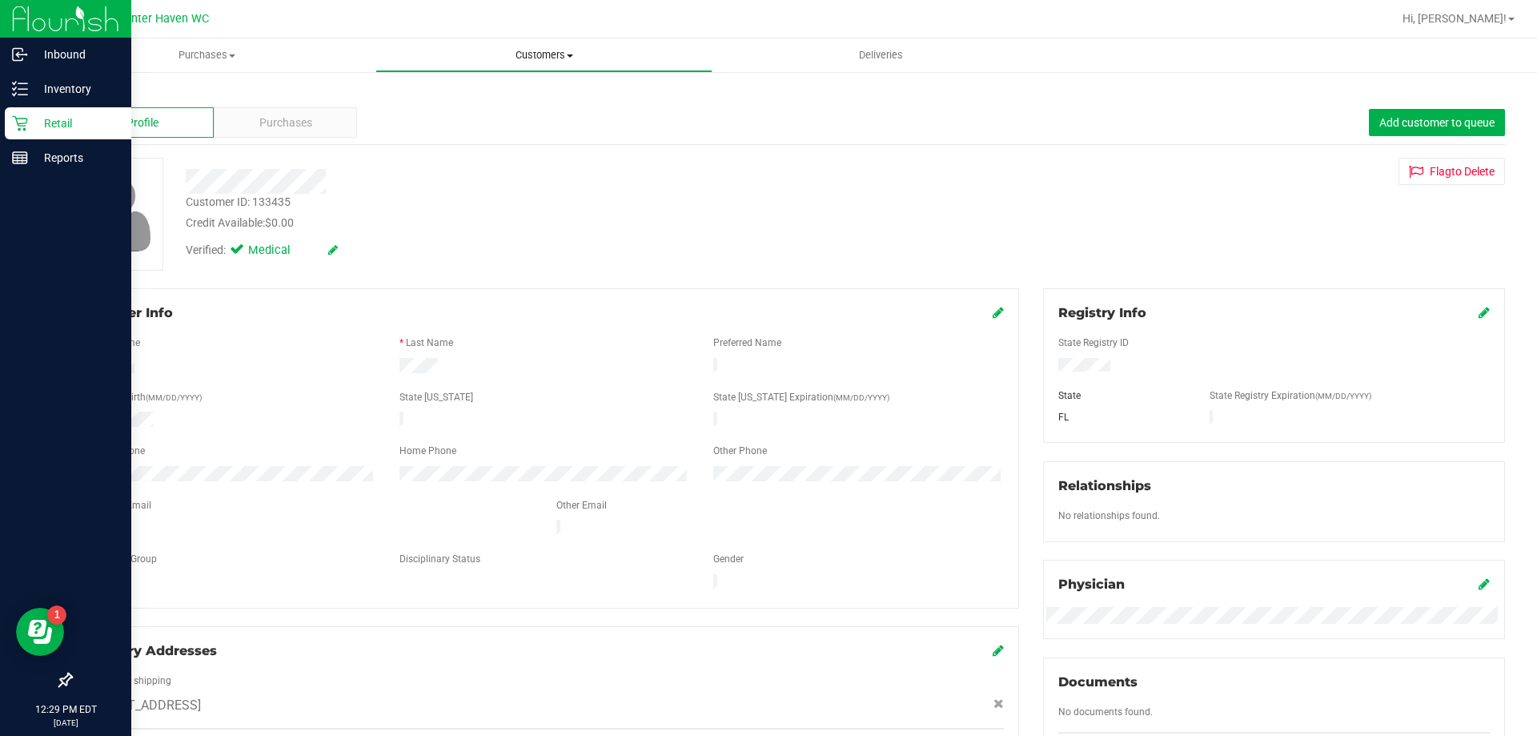
click at [543, 53] on span "Customers" at bounding box center [543, 55] width 335 height 14
click at [504, 138] on li "All physicians" at bounding box center [543, 135] width 337 height 19
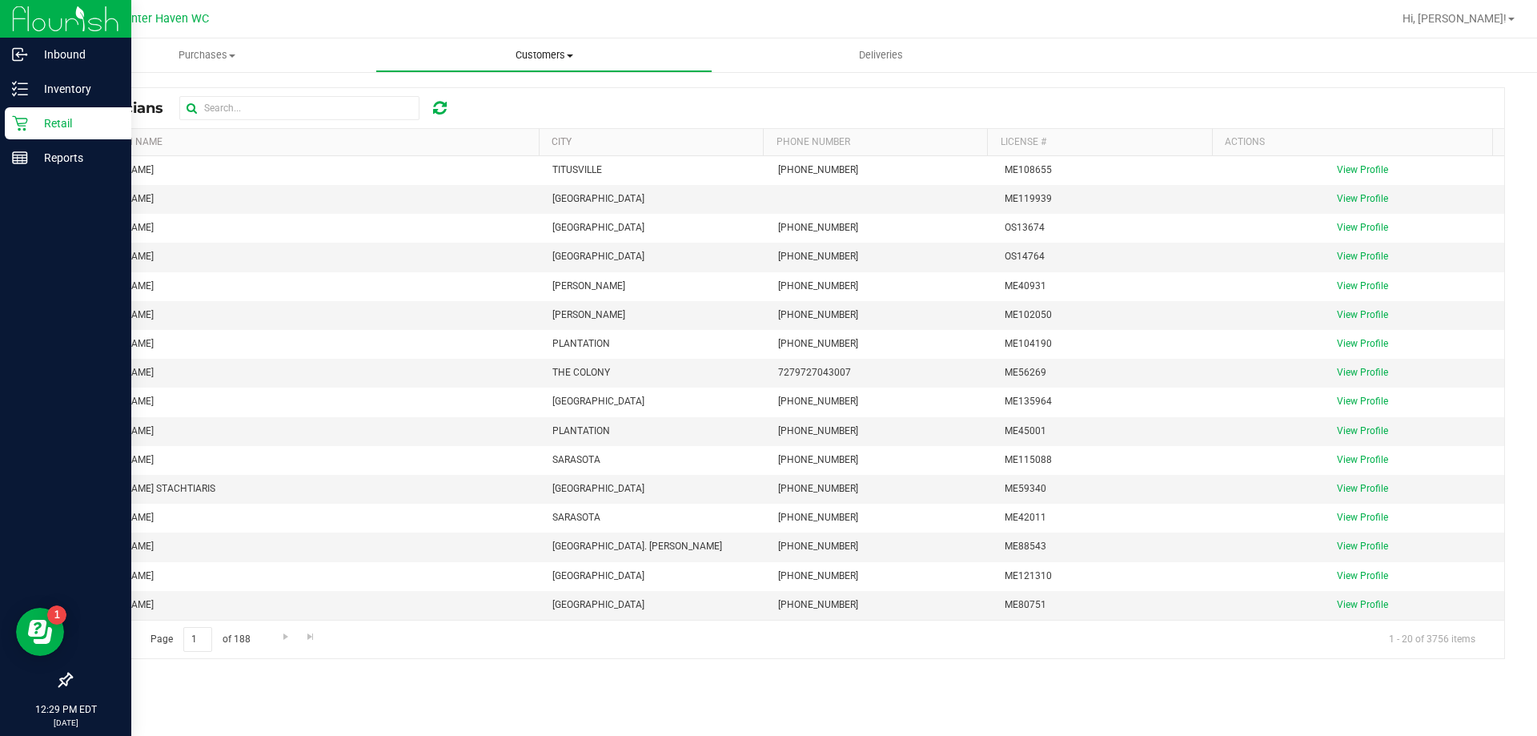
click at [524, 54] on span "Customers" at bounding box center [543, 55] width 335 height 14
click at [522, 105] on li "All customers" at bounding box center [543, 96] width 337 height 19
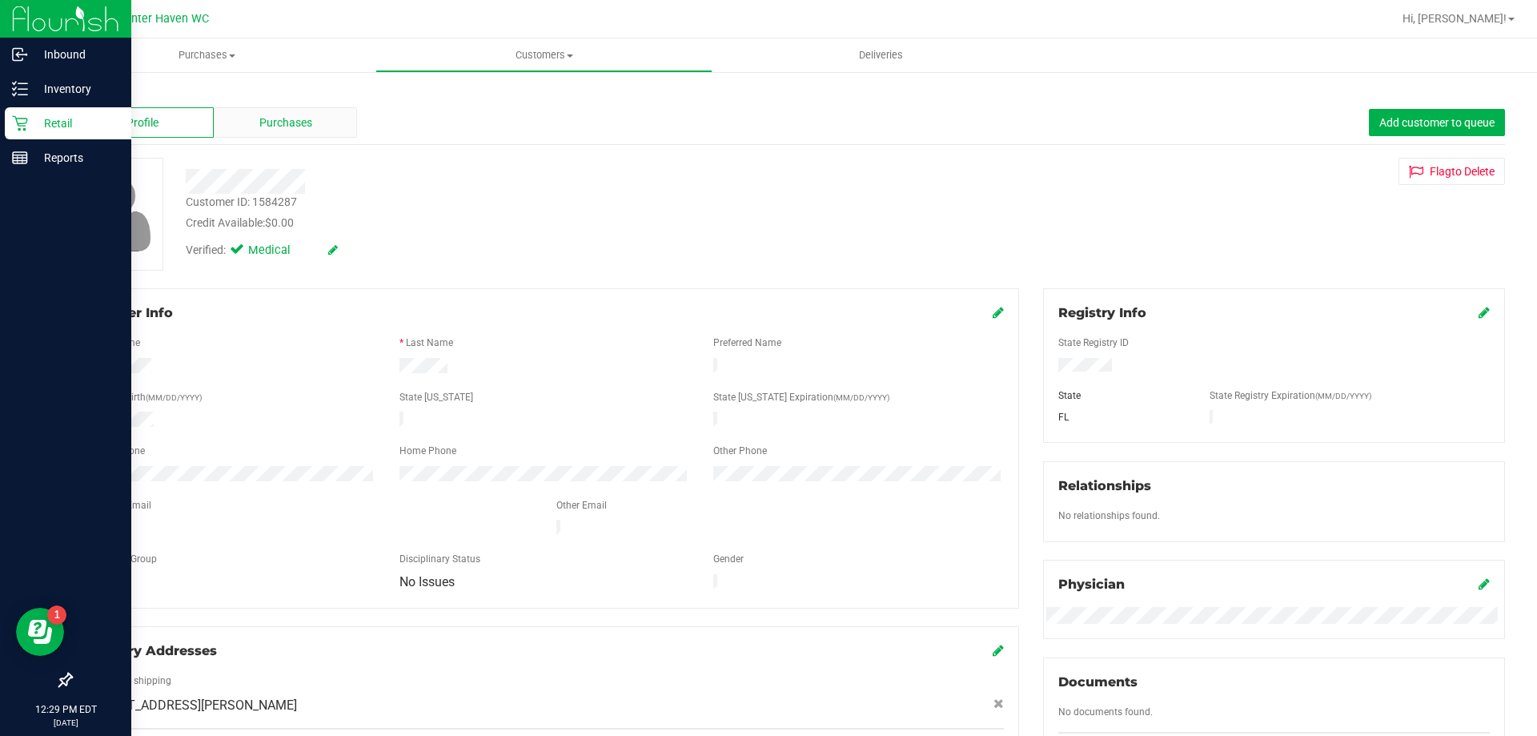
click at [249, 118] on div "Purchases" at bounding box center [285, 122] width 143 height 30
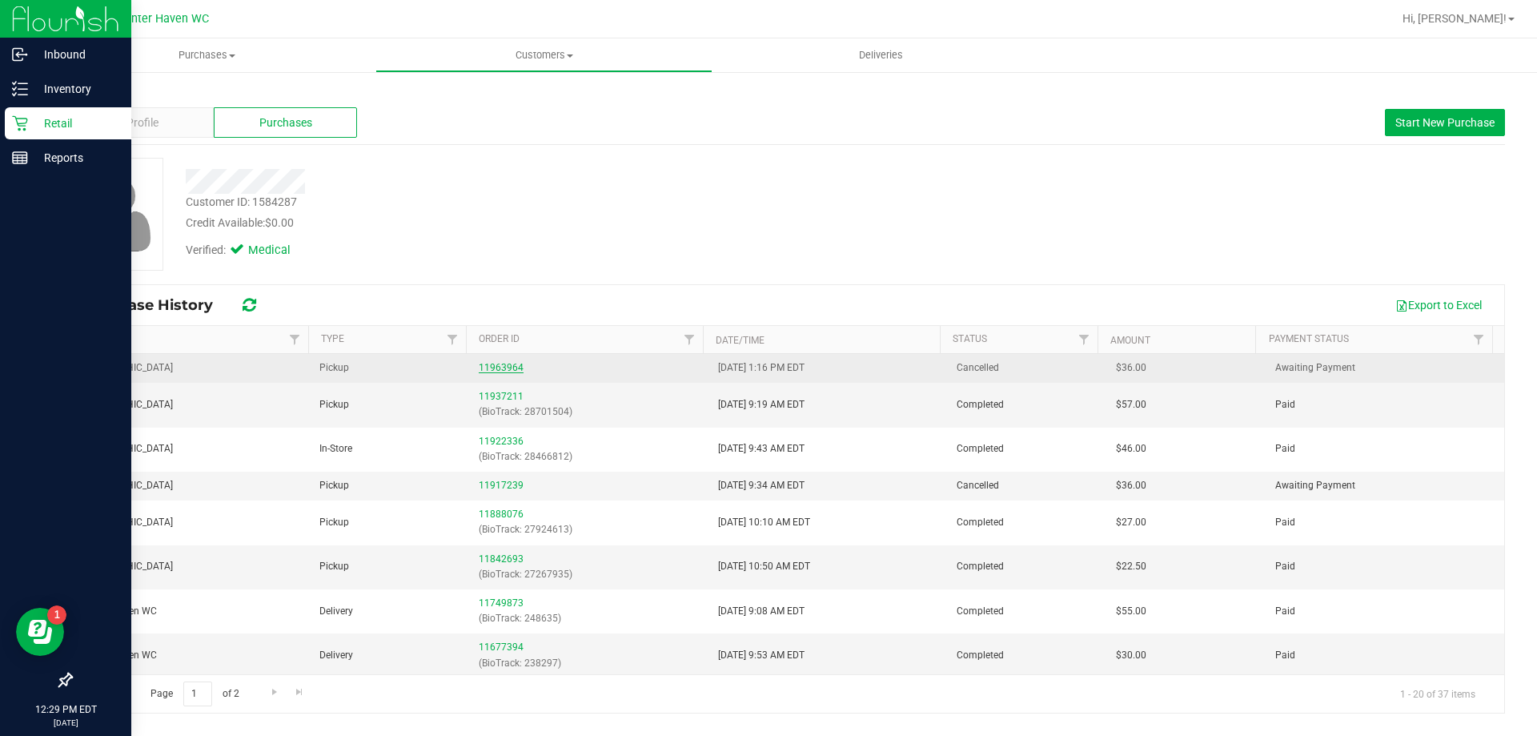
click at [494, 366] on link "11963964" at bounding box center [501, 367] width 45 height 11
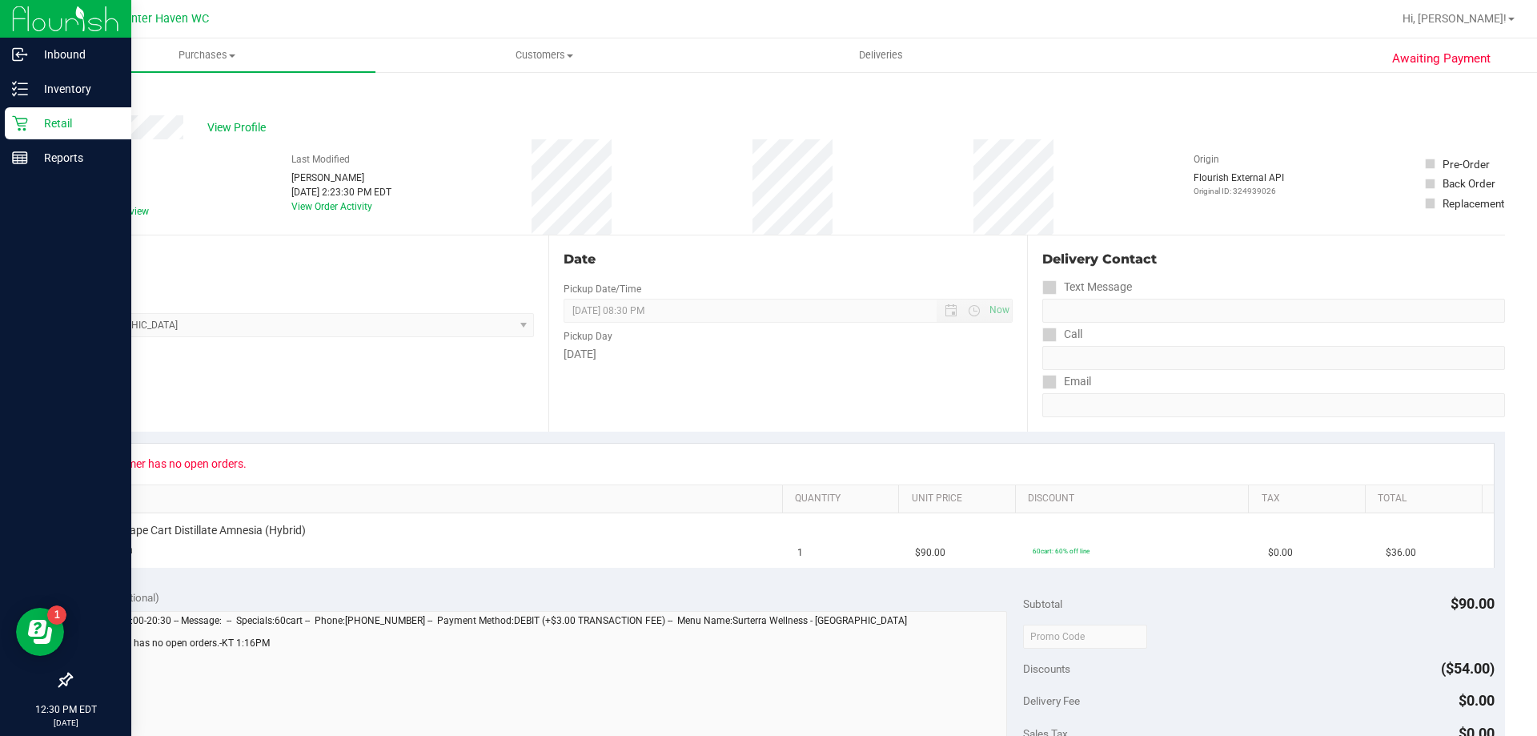
drag, startPoint x: 87, startPoint y: 94, endPoint x: 471, endPoint y: 136, distance: 385.7
click at [527, 139] on div "# 11963964 BioTrack ID: - Cancelled Needs review Last Modified [PERSON_NAME] [D…" at bounding box center [787, 186] width 1435 height 95
click at [231, 126] on span "View Profile" at bounding box center [239, 127] width 64 height 17
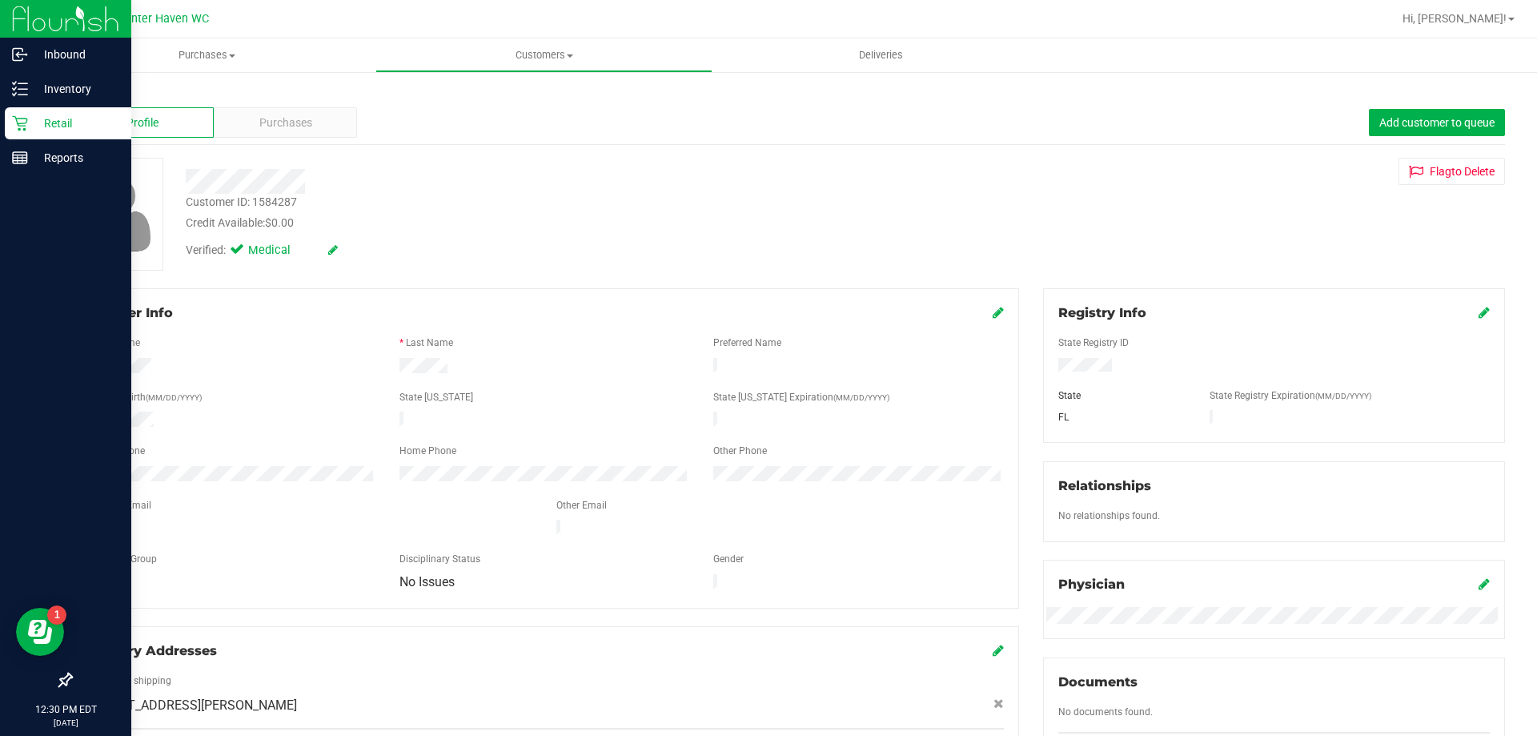
drag, startPoint x: 159, startPoint y: 488, endPoint x: 617, endPoint y: 206, distance: 538.7
click at [618, 206] on div "Customer ID: 1584287 Credit Available: $0.00" at bounding box center [538, 213] width 729 height 38
click at [342, 171] on div at bounding box center [538, 181] width 729 height 25
click at [26, 127] on icon at bounding box center [20, 123] width 16 height 16
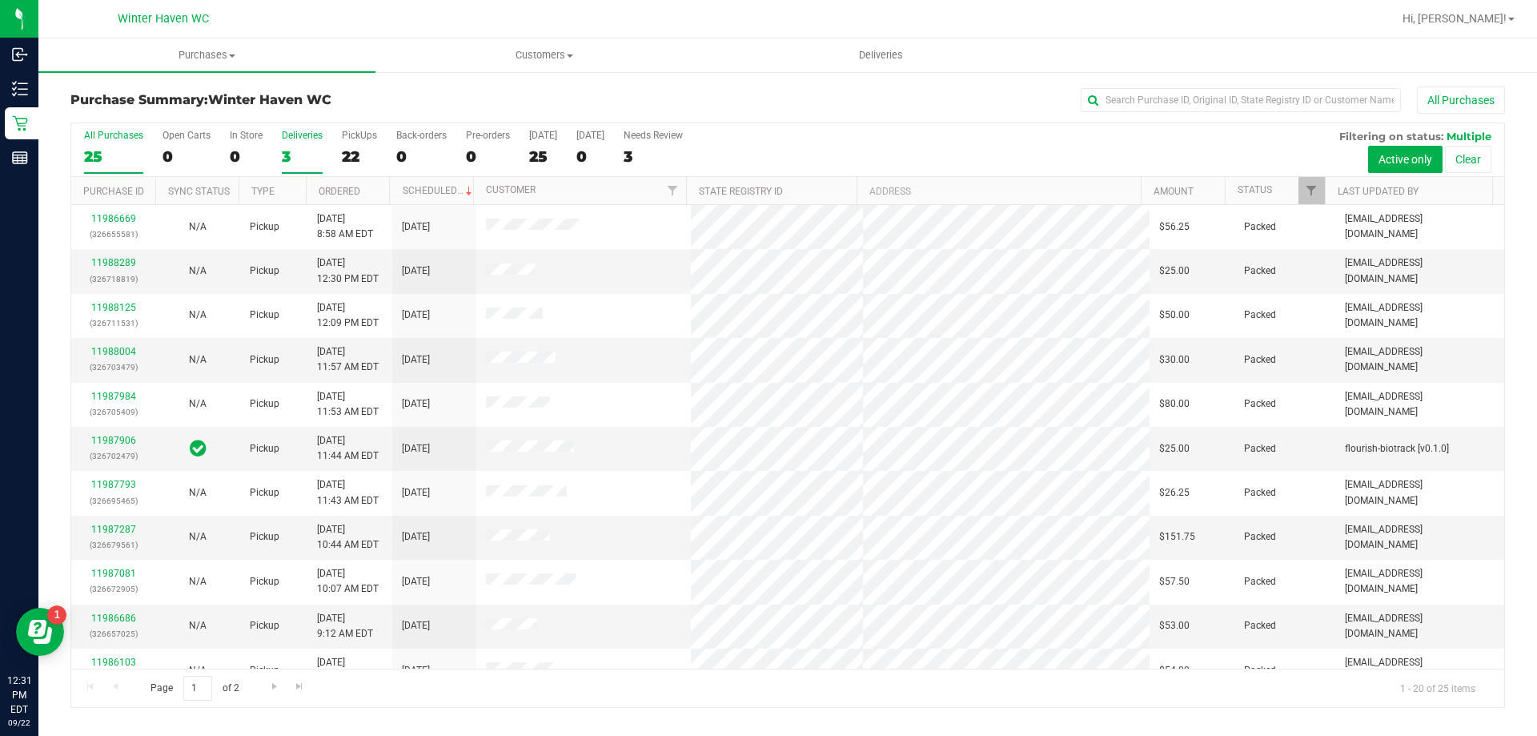
click at [284, 156] on div "3" at bounding box center [302, 156] width 41 height 18
click at [0, 0] on input "Deliveries 3" at bounding box center [0, 0] width 0 height 0
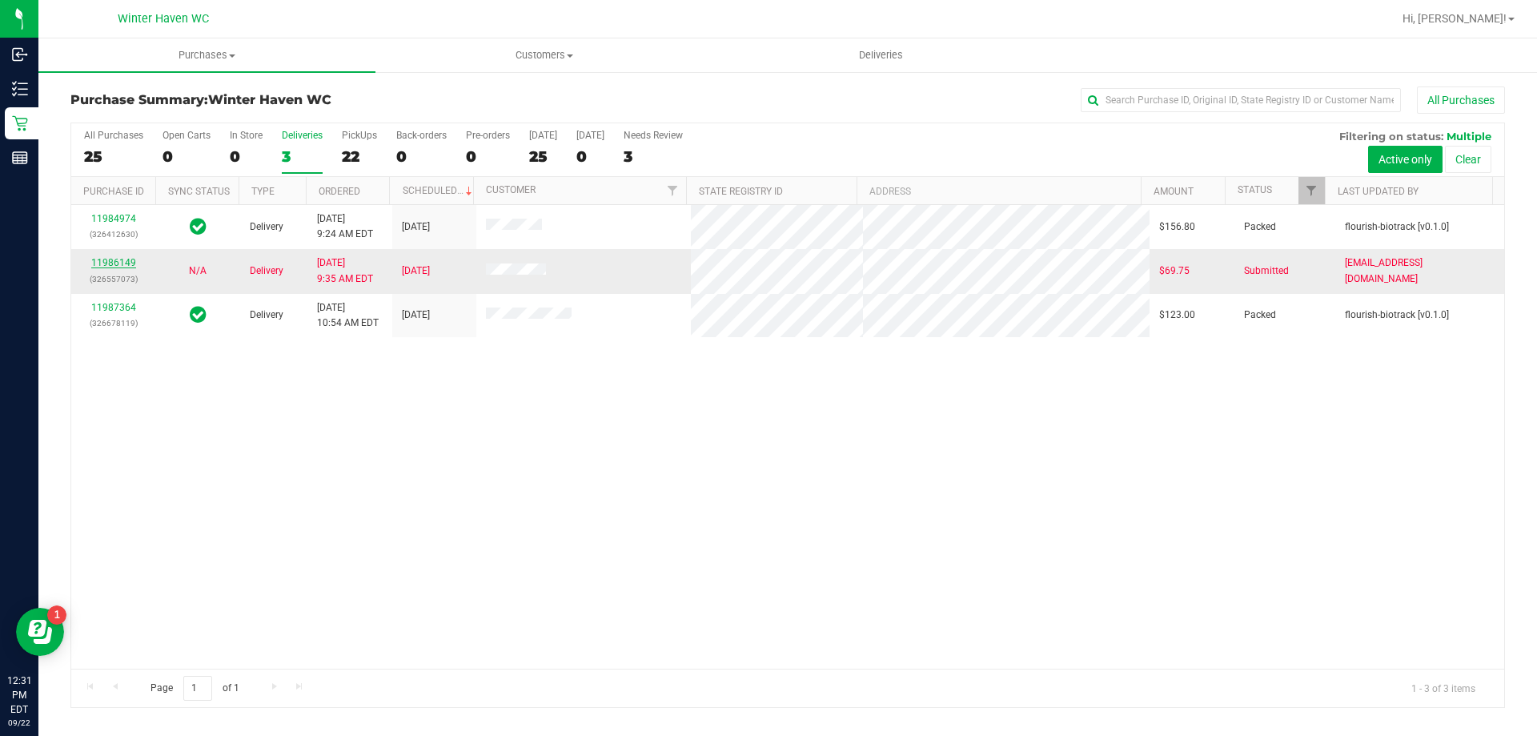
click at [111, 260] on link "11986149" at bounding box center [113, 262] width 45 height 11
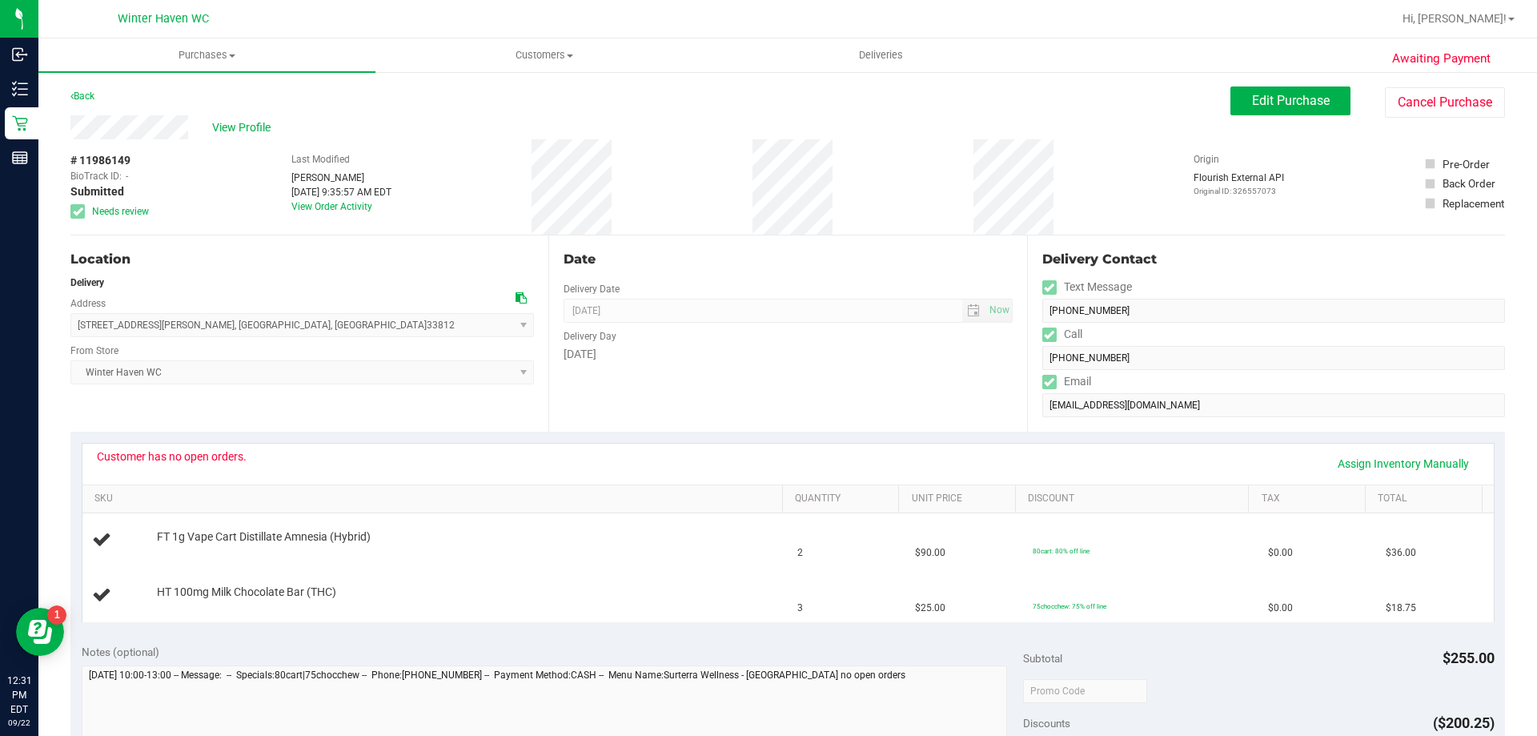
click at [980, 94] on div "Back Edit Purchase Cancel Purchase" at bounding box center [787, 100] width 1435 height 29
click at [1443, 107] on button "Cancel Purchase" at bounding box center [1445, 102] width 120 height 30
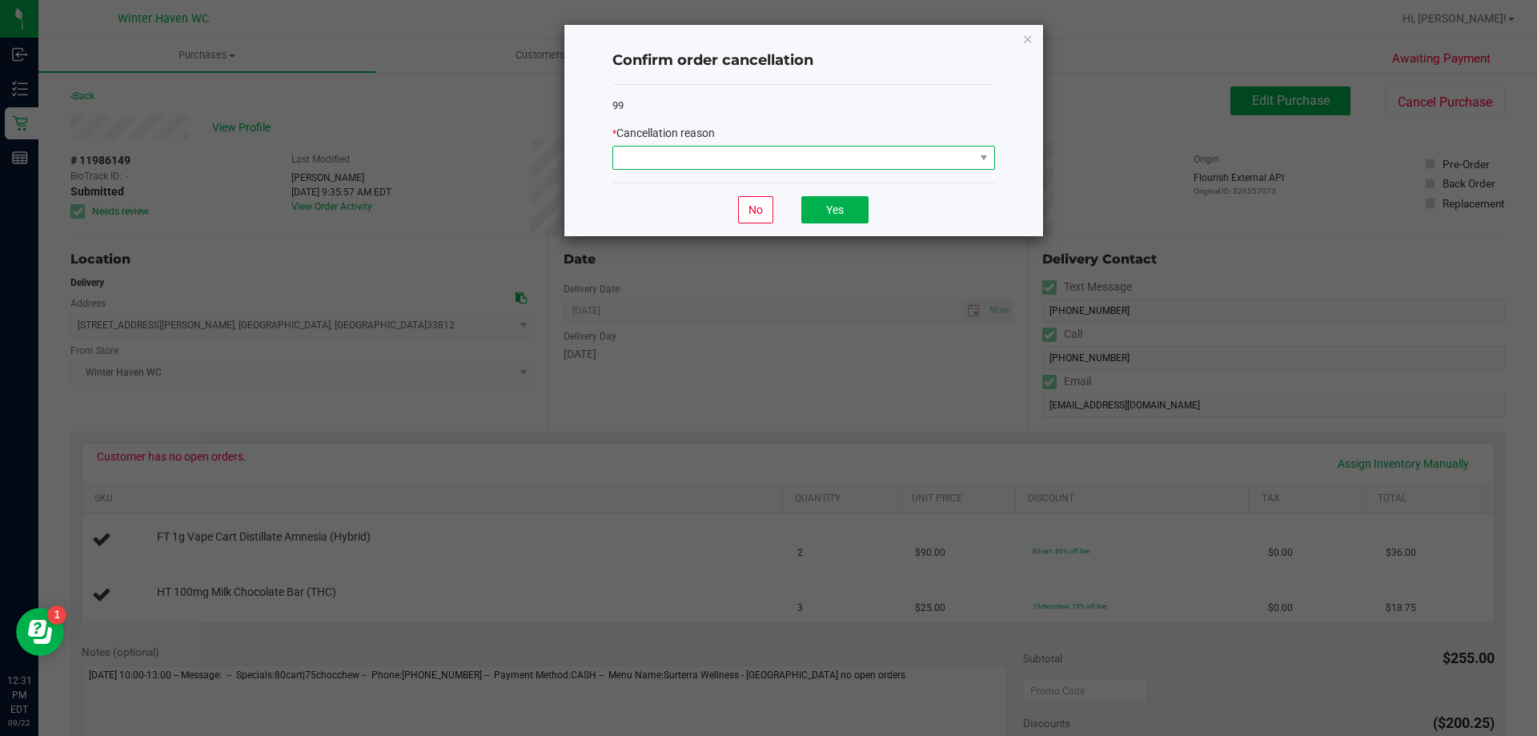
click at [773, 146] on span at bounding box center [793, 157] width 361 height 22
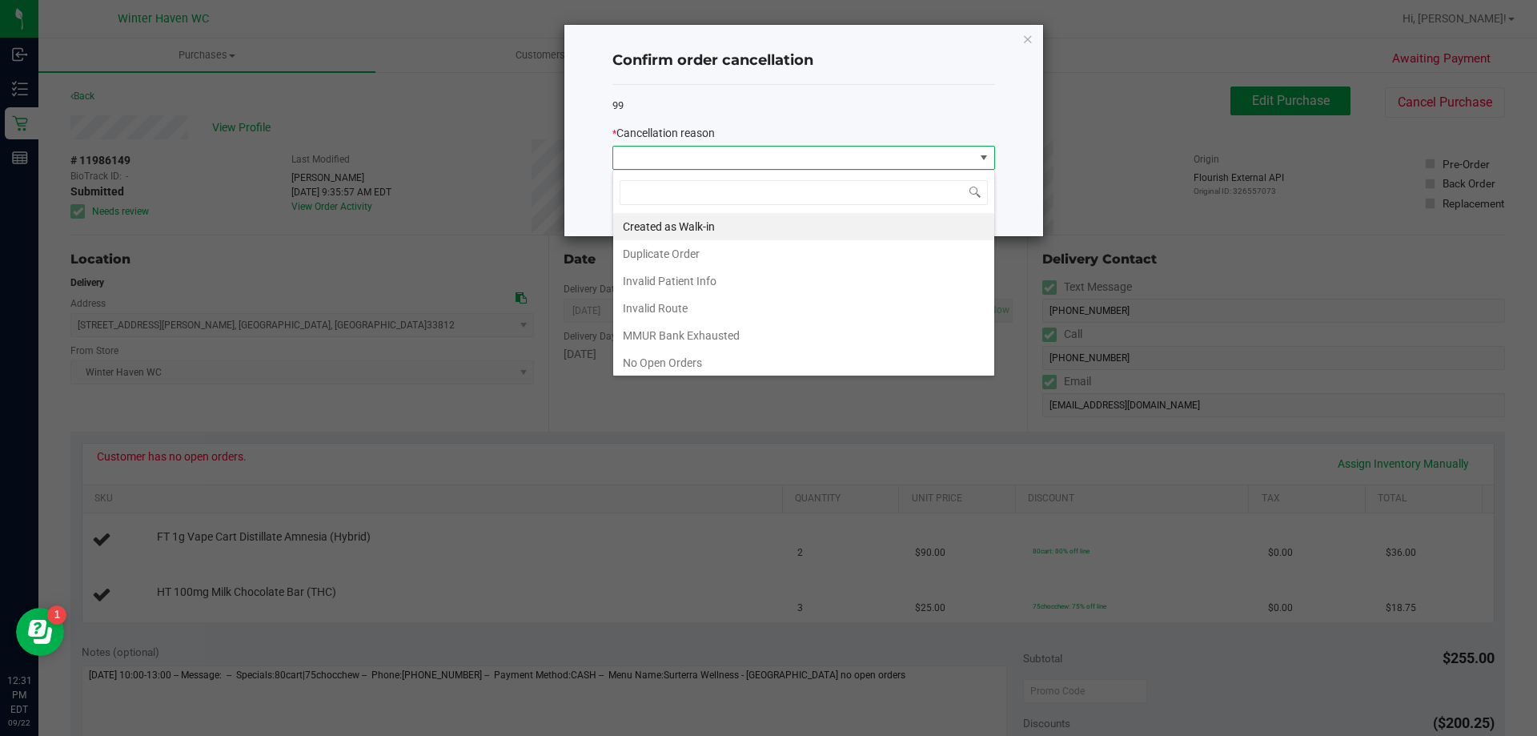
scroll to position [24, 383]
click at [705, 358] on li "No Open Orders" at bounding box center [803, 362] width 381 height 27
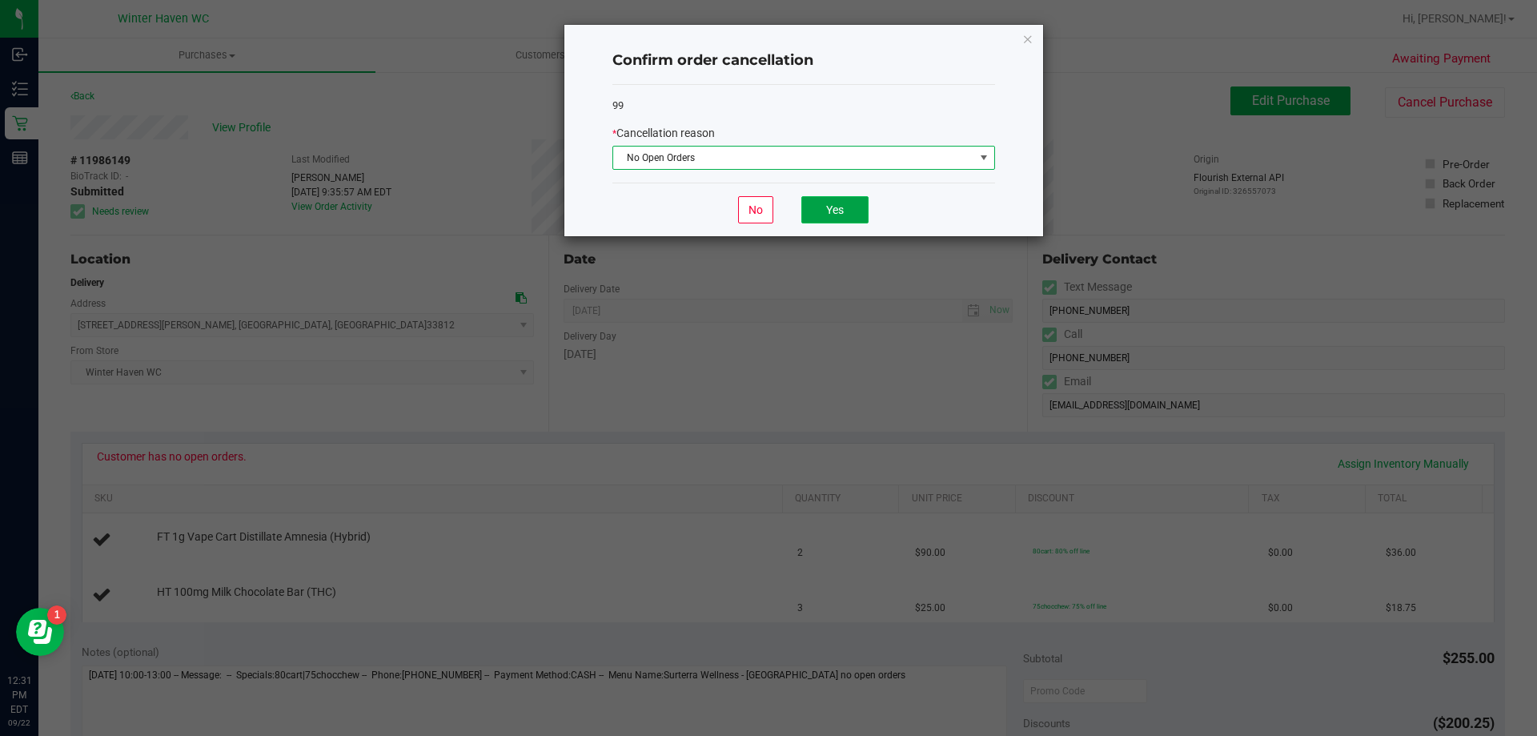
click at [846, 202] on button "Yes" at bounding box center [834, 209] width 67 height 27
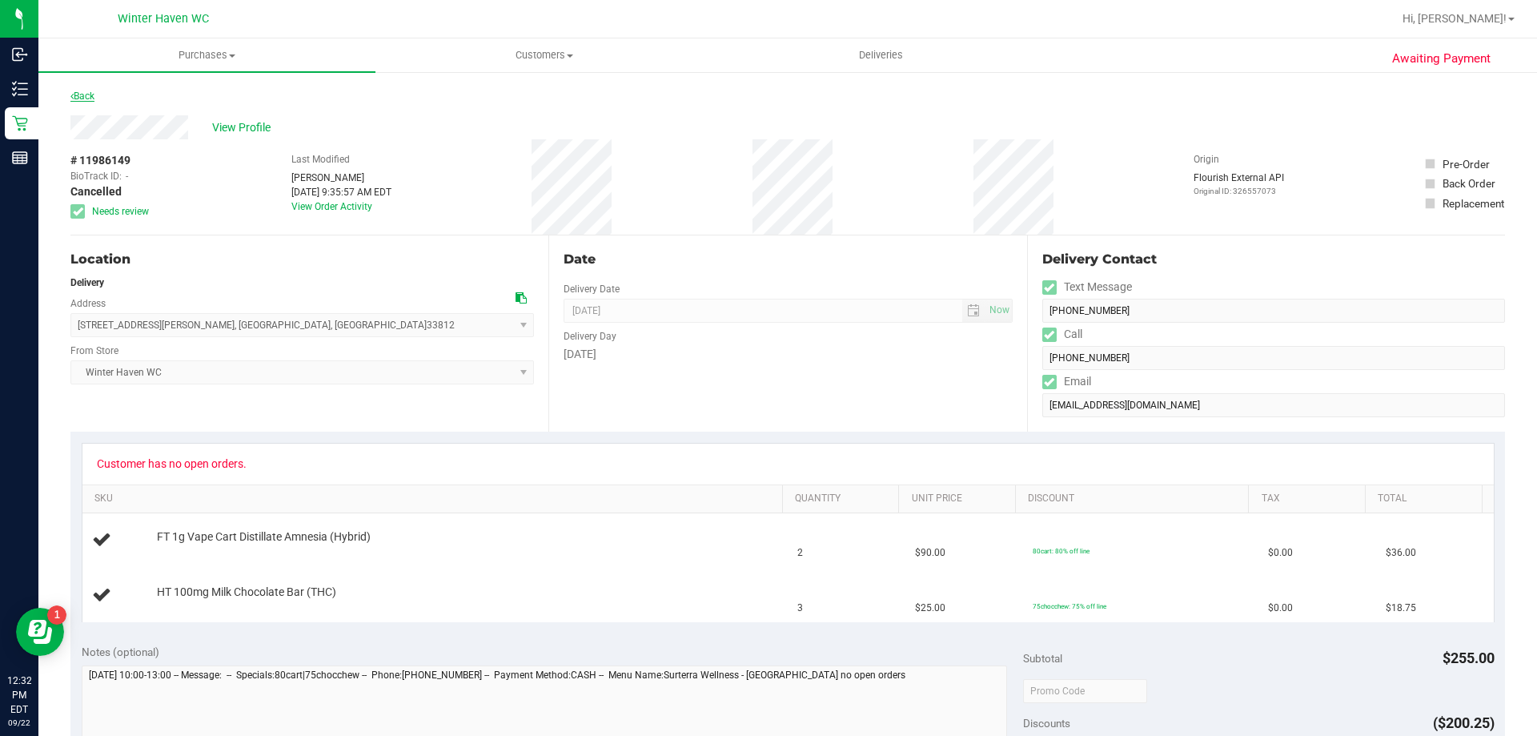
click at [90, 97] on link "Back" at bounding box center [82, 95] width 24 height 11
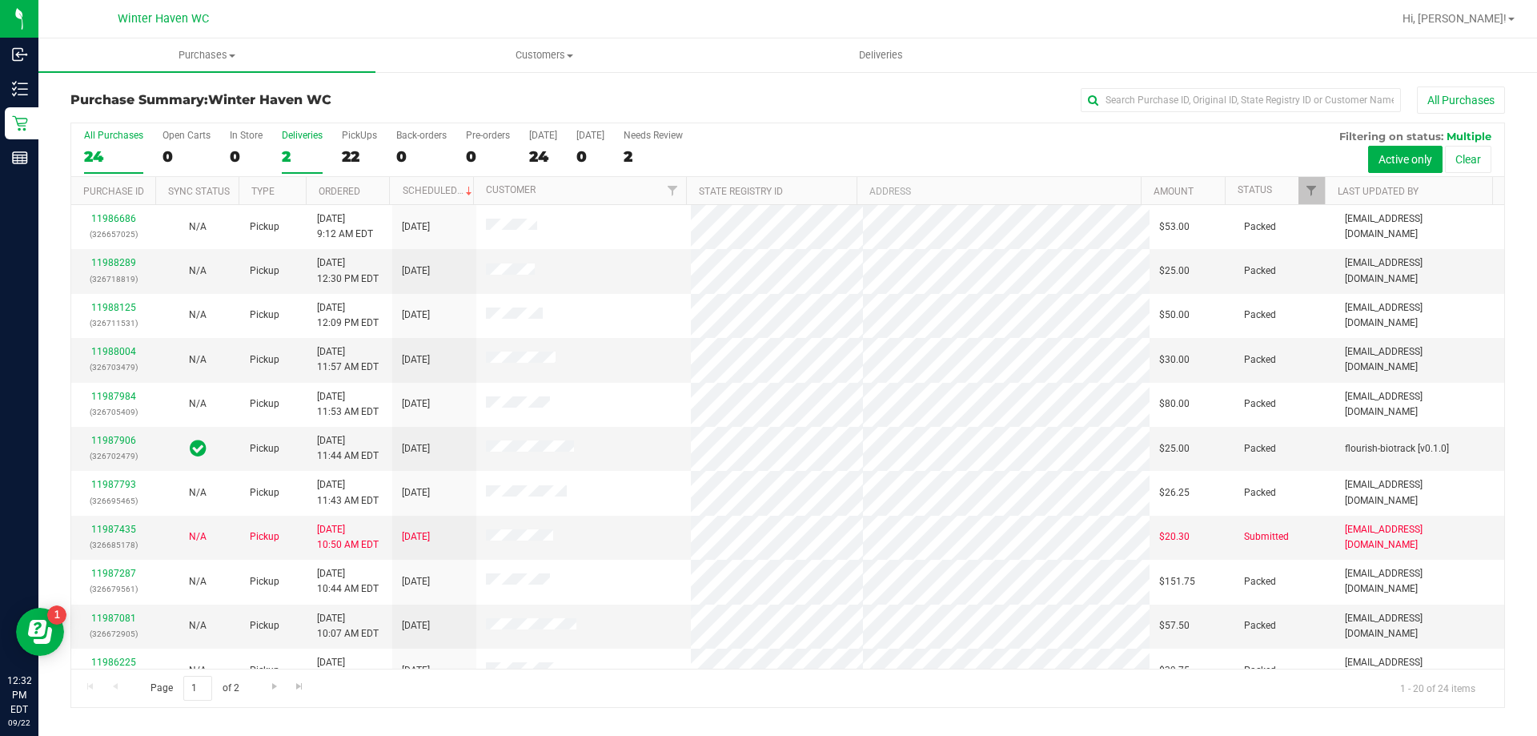
click at [286, 159] on div "2" at bounding box center [302, 156] width 41 height 18
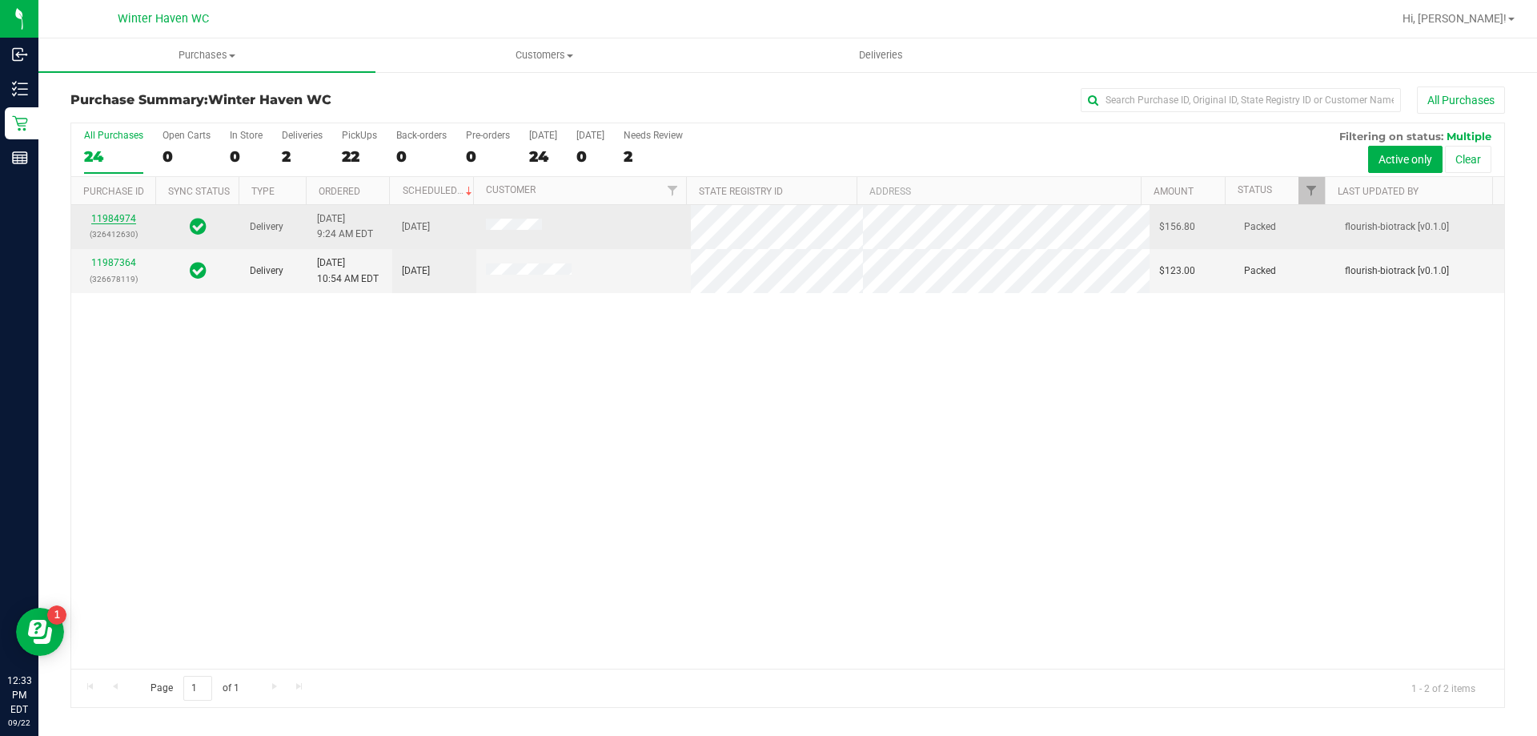
click at [117, 218] on link "11984974" at bounding box center [113, 218] width 45 height 11
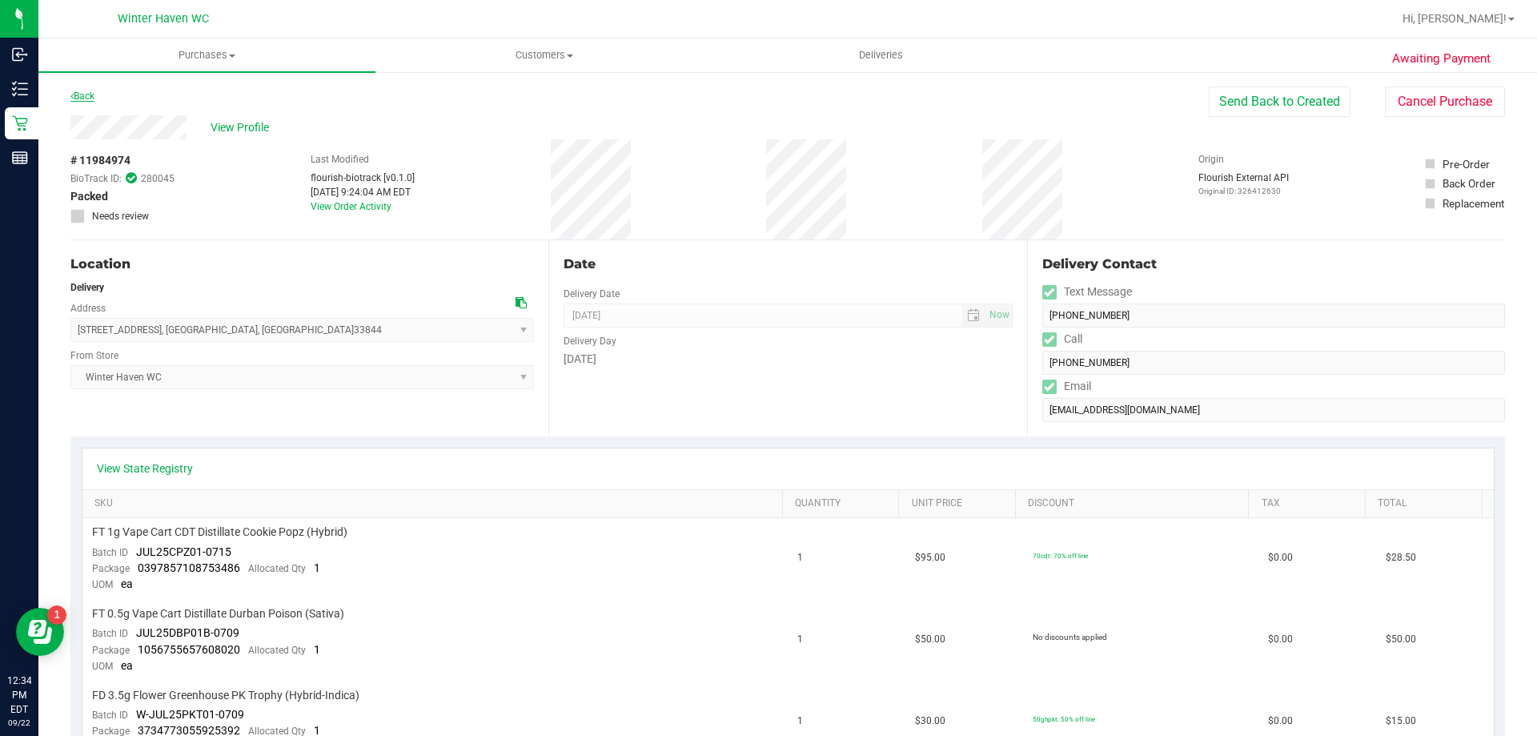
click at [82, 90] on link "Back" at bounding box center [82, 95] width 24 height 11
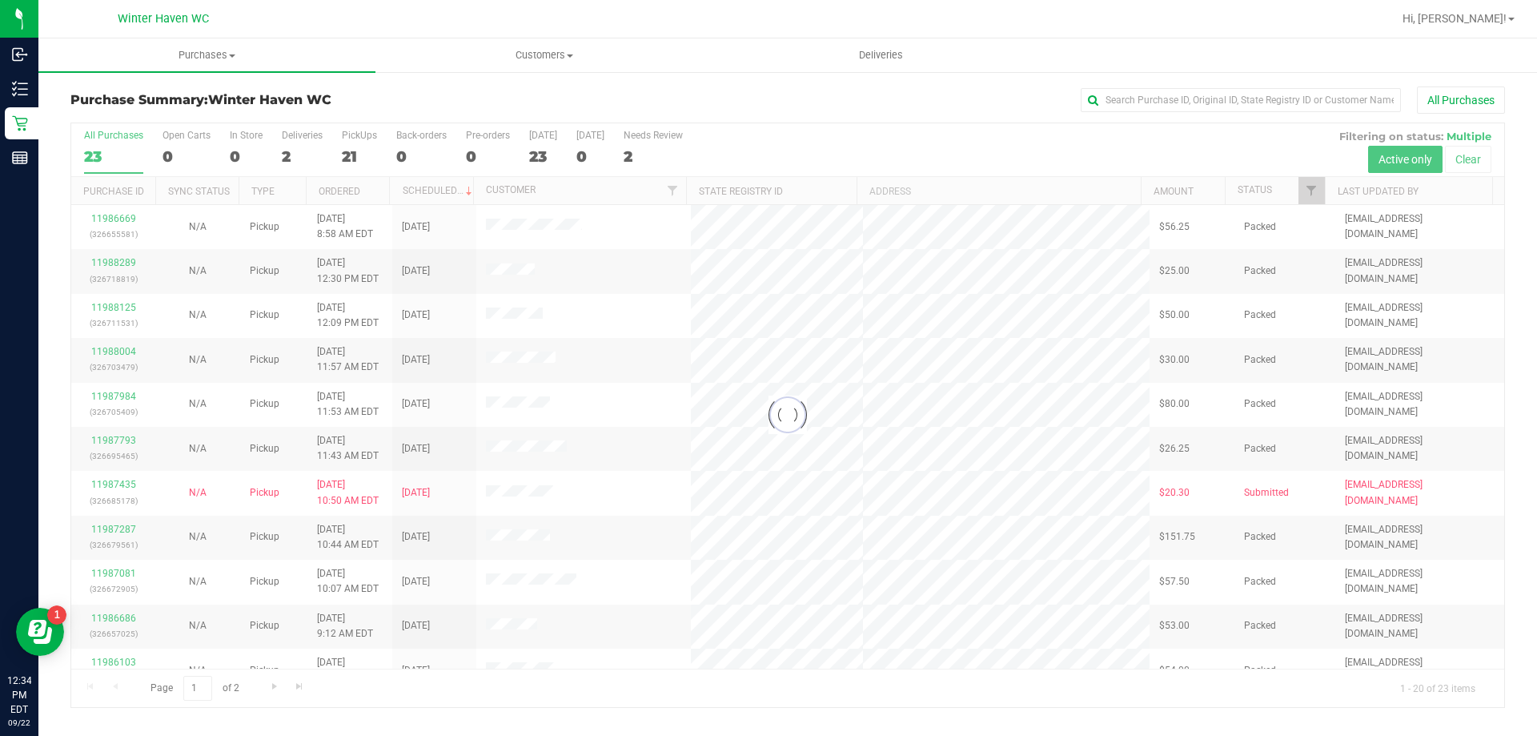
click at [288, 155] on div at bounding box center [787, 415] width 1433 height 584
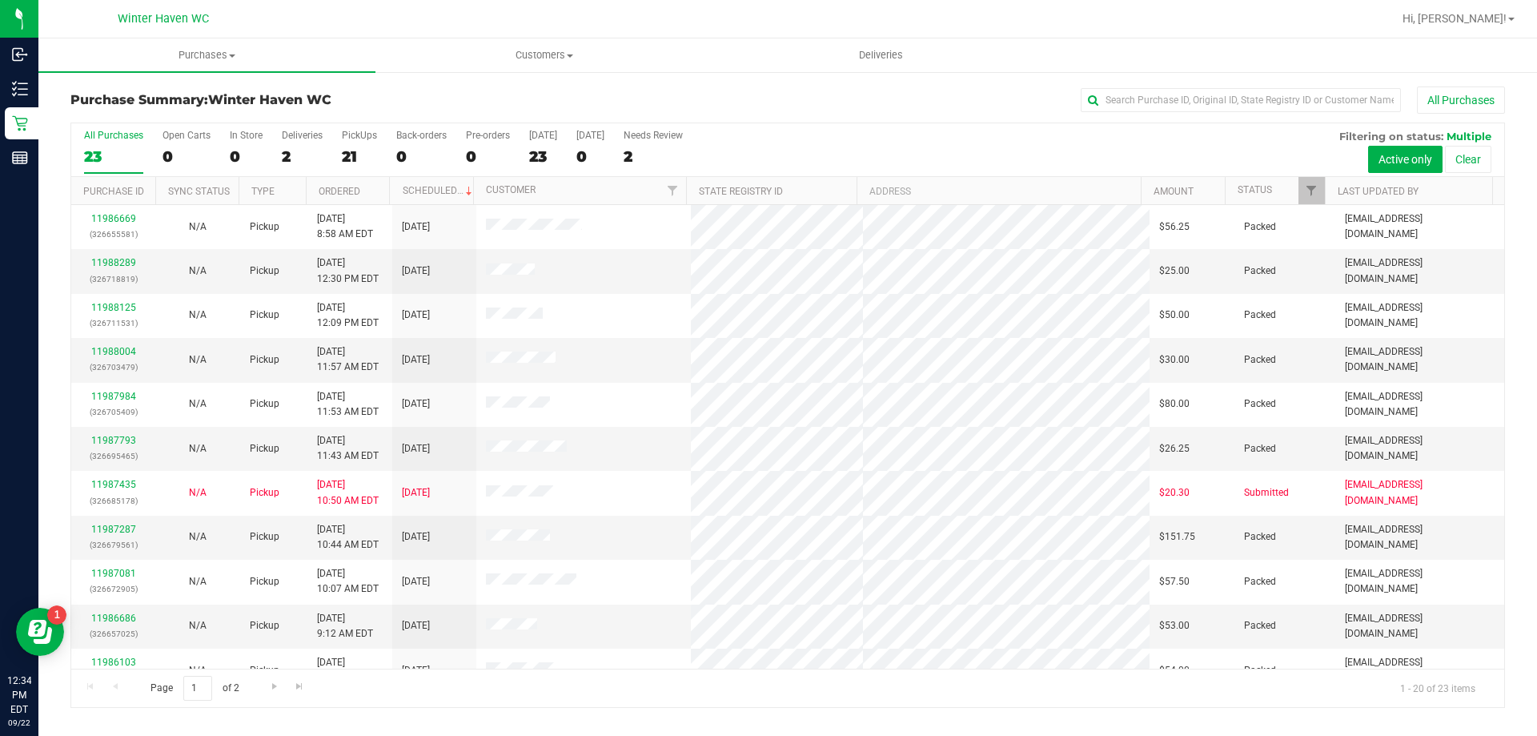
click at [283, 156] on div "2" at bounding box center [302, 156] width 41 height 18
click at [0, 0] on input "Deliveries 2" at bounding box center [0, 0] width 0 height 0
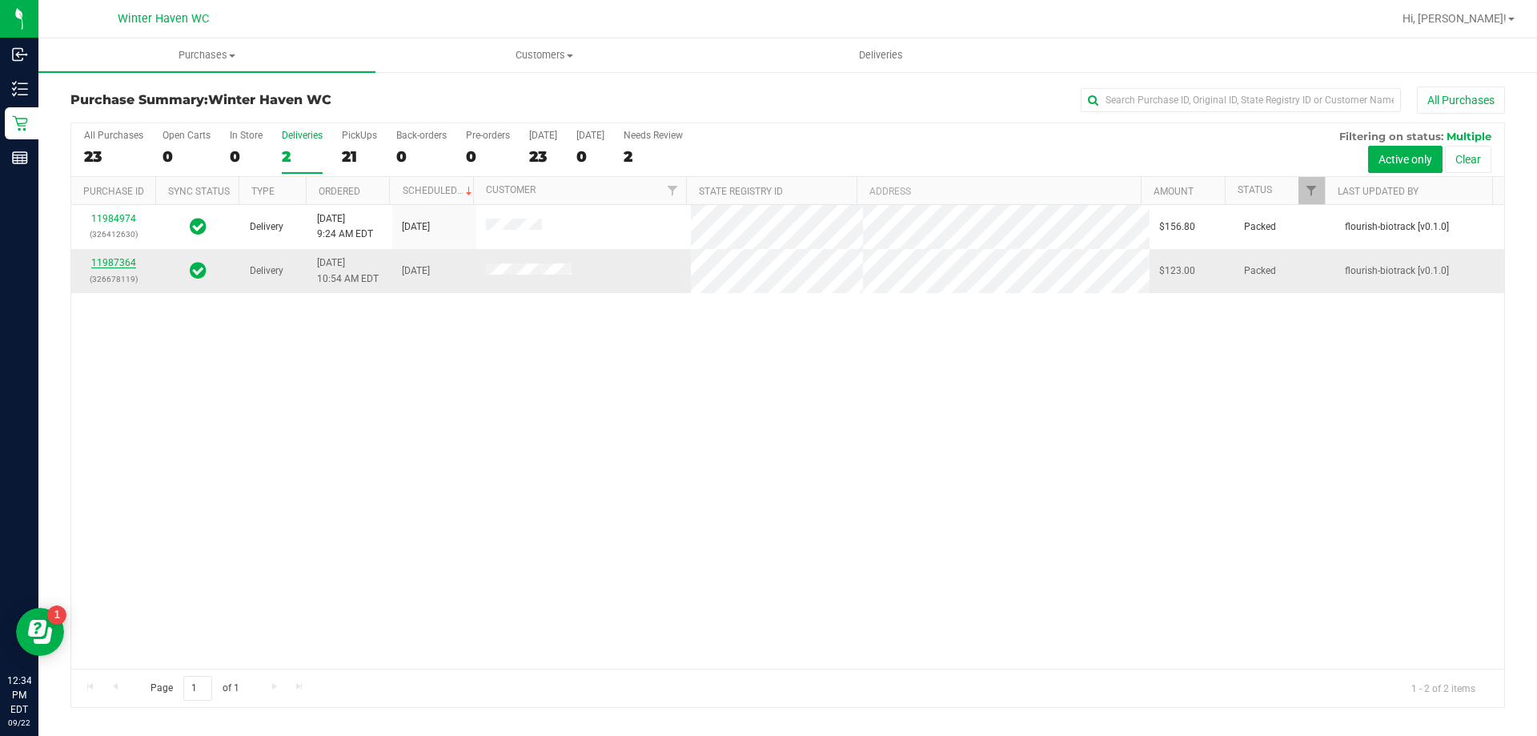
click at [112, 263] on link "11987364" at bounding box center [113, 262] width 45 height 11
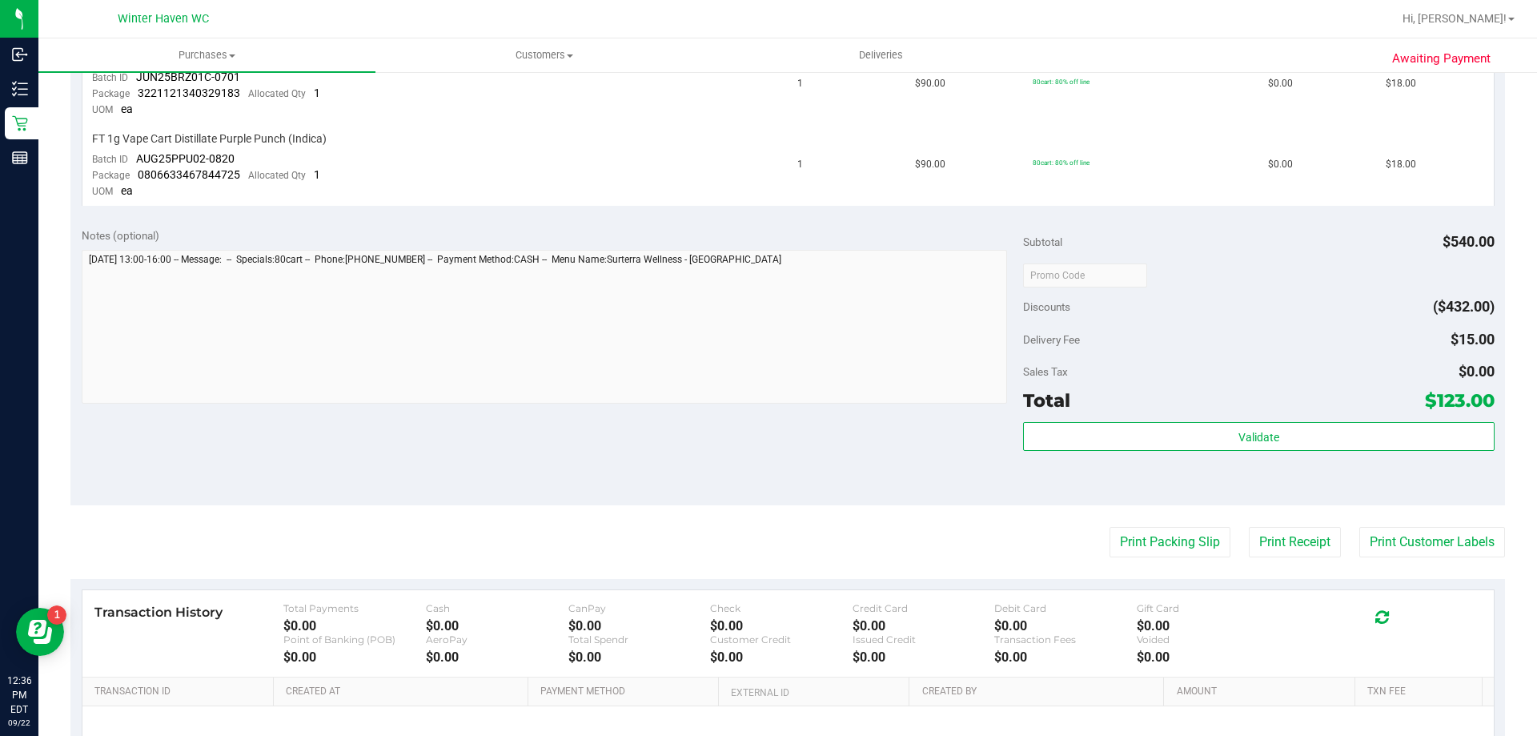
scroll to position [975, 0]
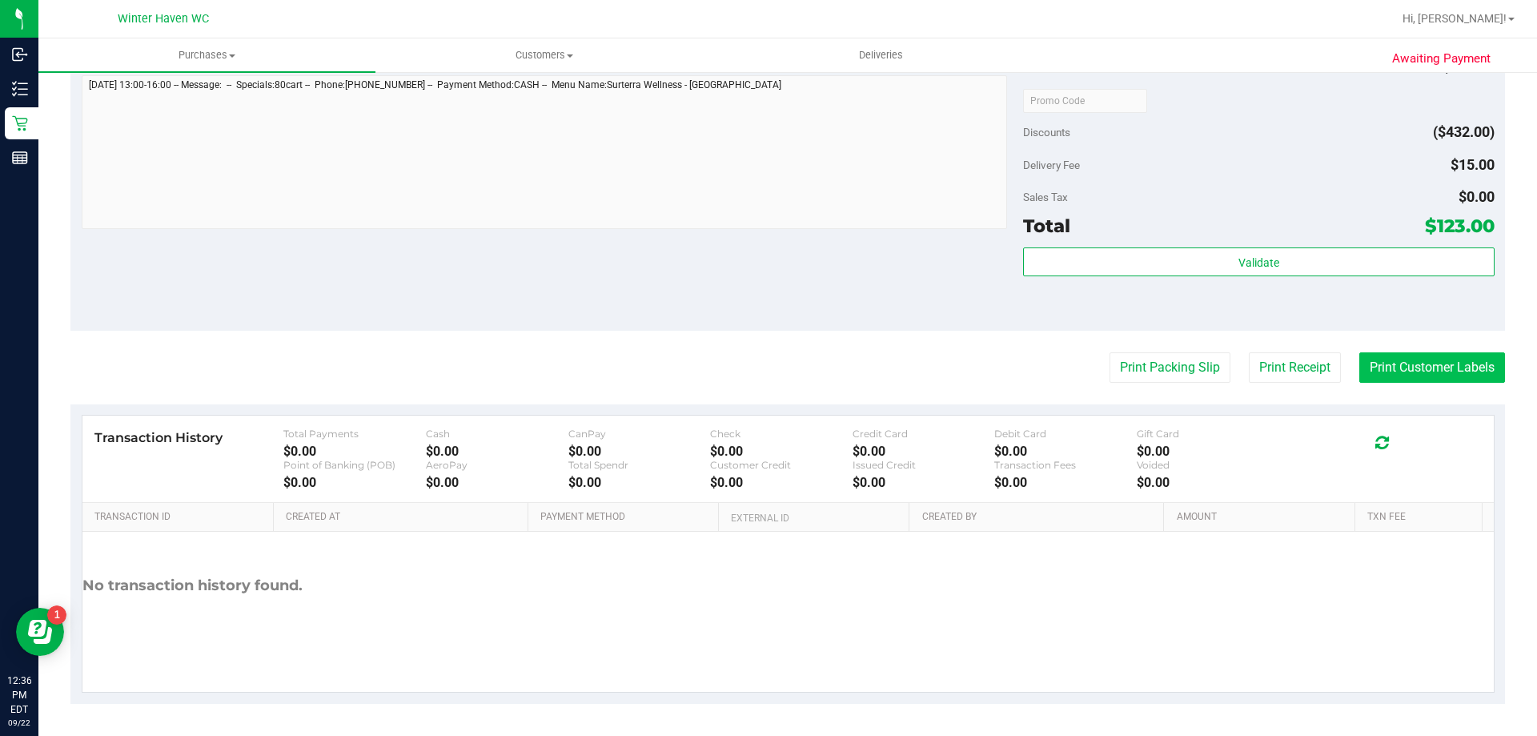
click at [1370, 370] on button "Print Customer Labels" at bounding box center [1432, 367] width 146 height 30
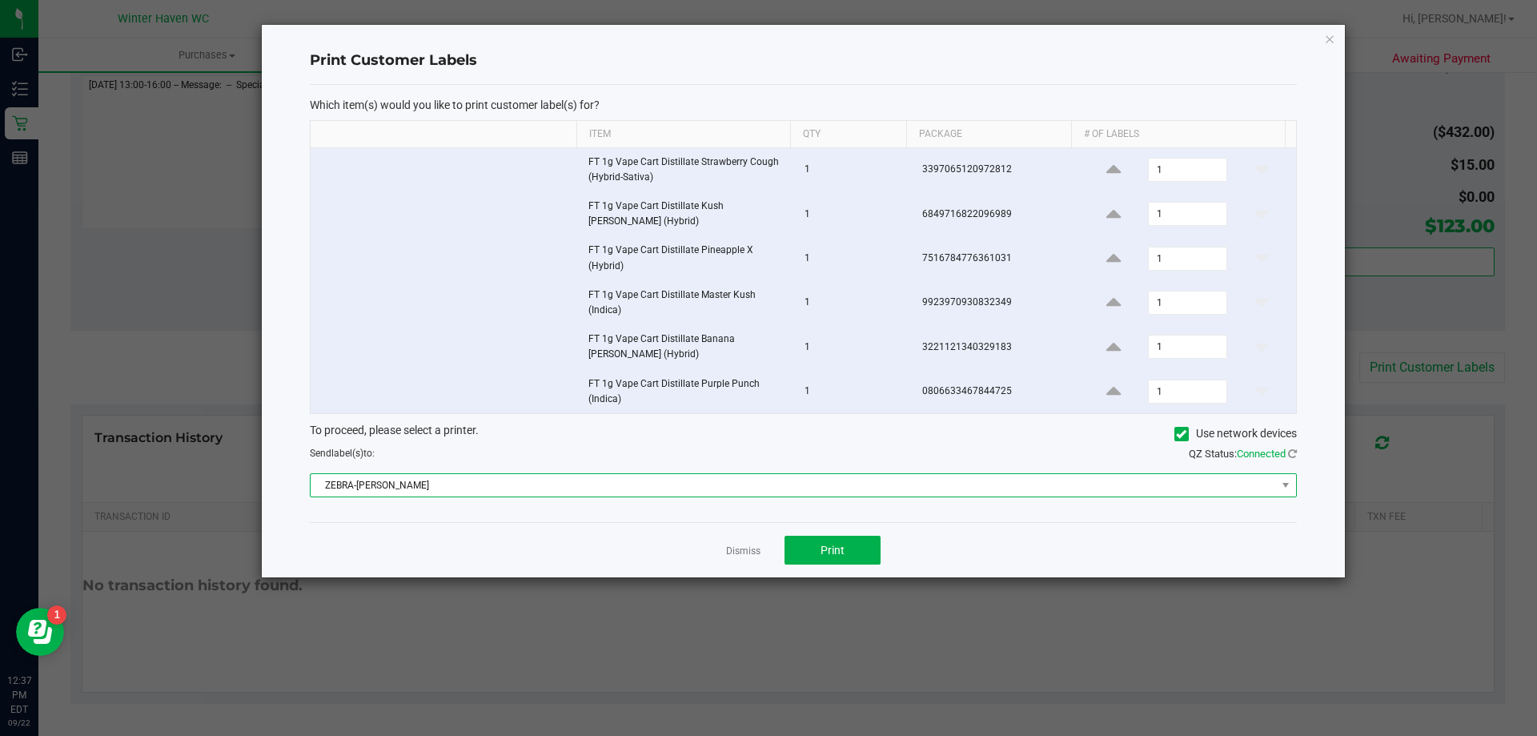
click at [781, 483] on span "ZEBRA-[PERSON_NAME]" at bounding box center [793, 485] width 965 height 22
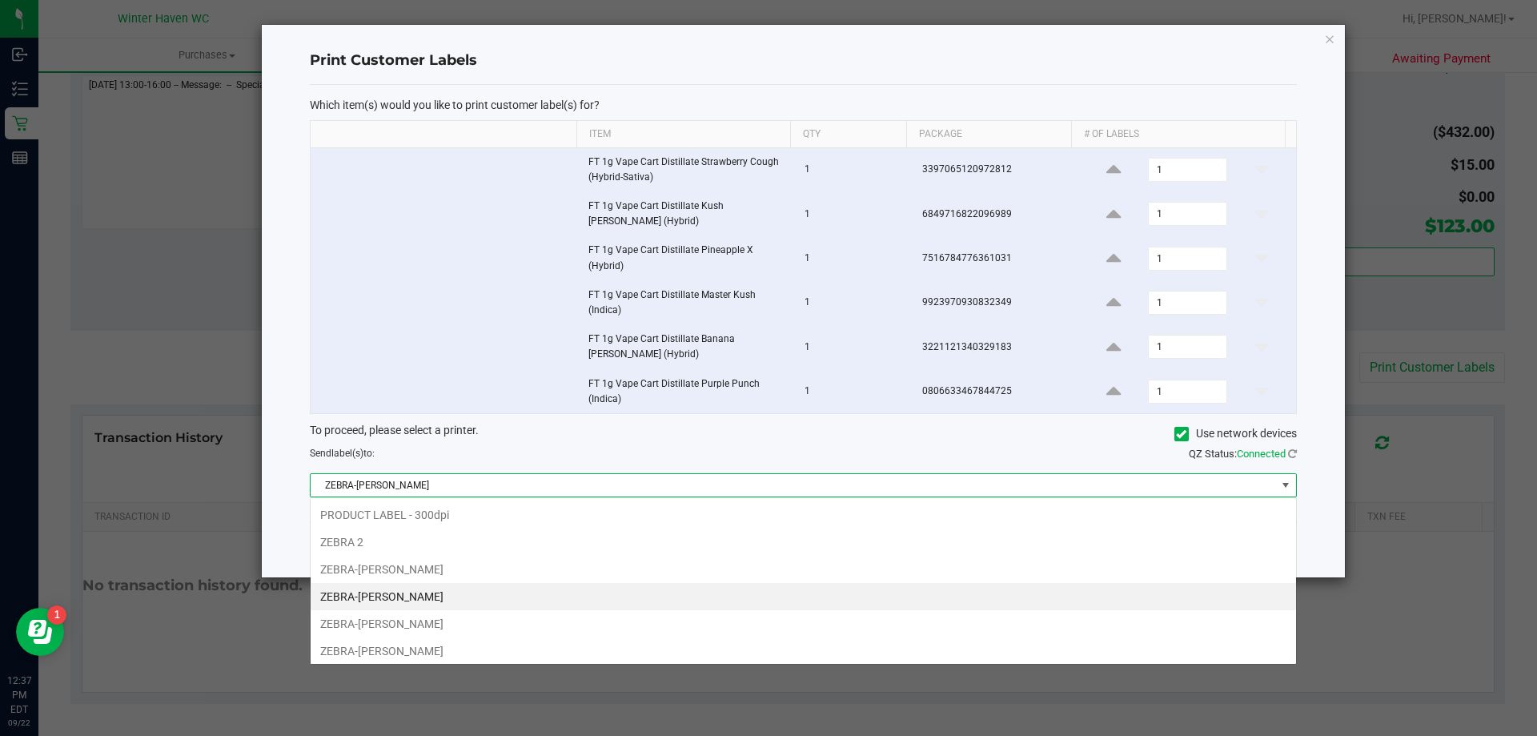
scroll to position [24, 986]
click at [598, 535] on li "ZEBRA 2" at bounding box center [803, 541] width 985 height 27
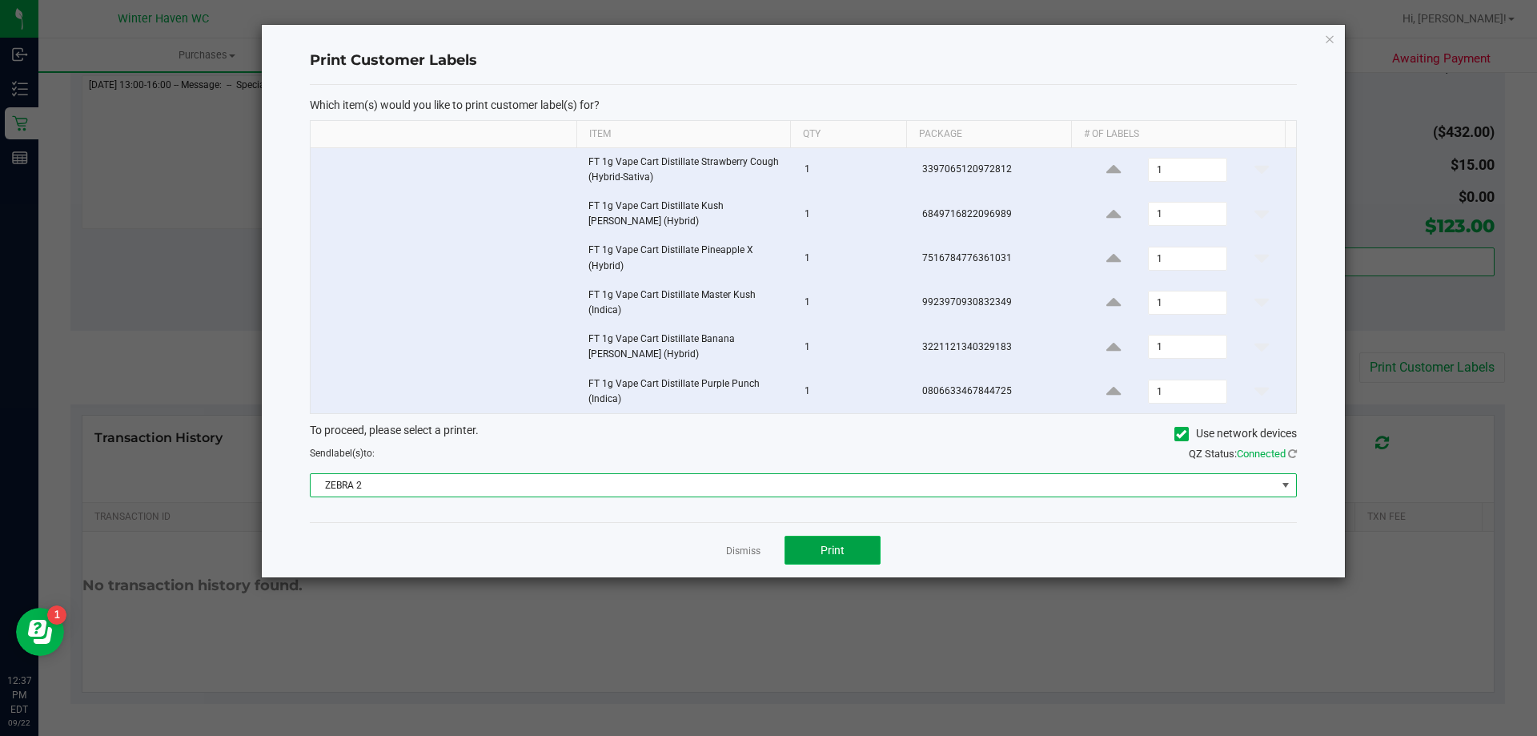
click at [809, 543] on button "Print" at bounding box center [833, 550] width 96 height 29
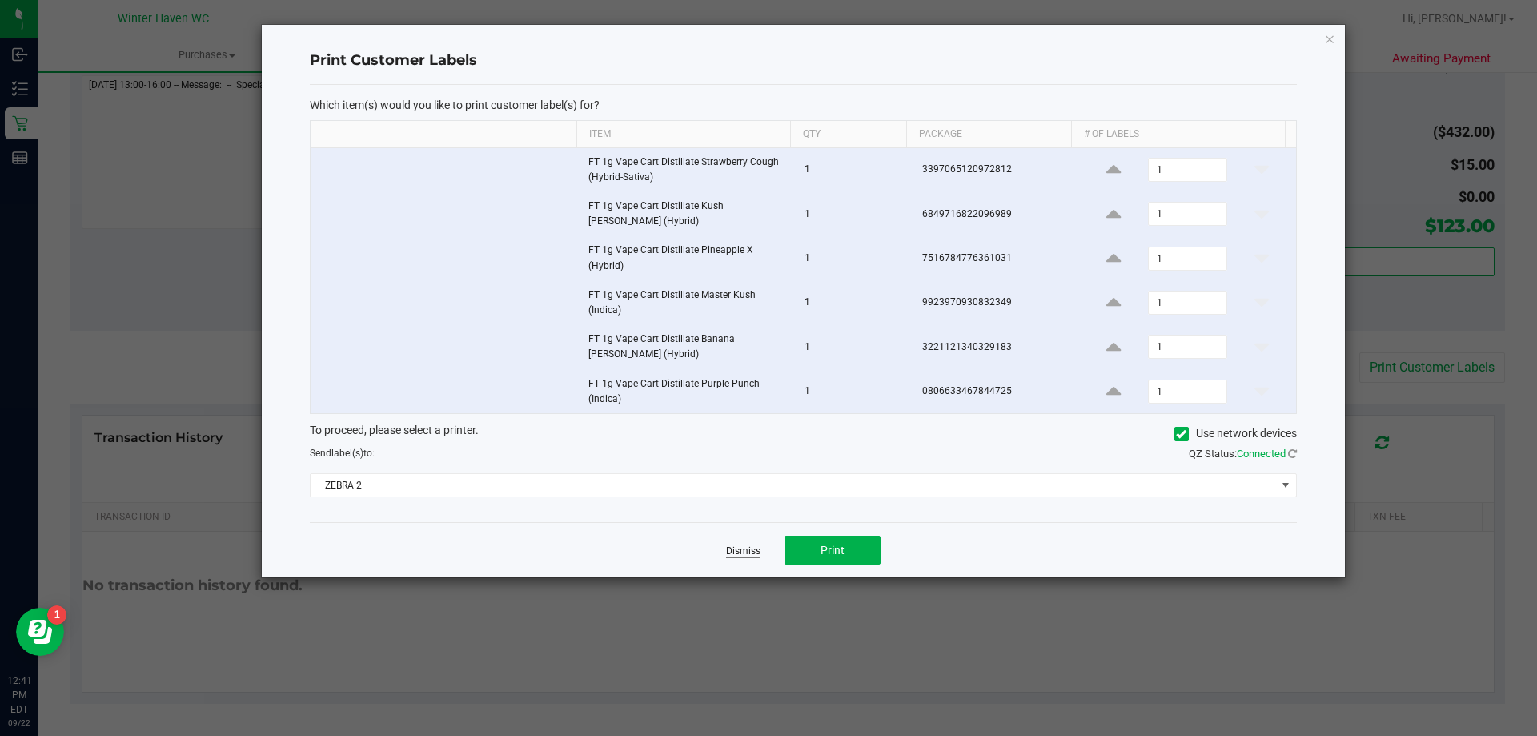
click at [746, 546] on link "Dismiss" at bounding box center [743, 551] width 34 height 14
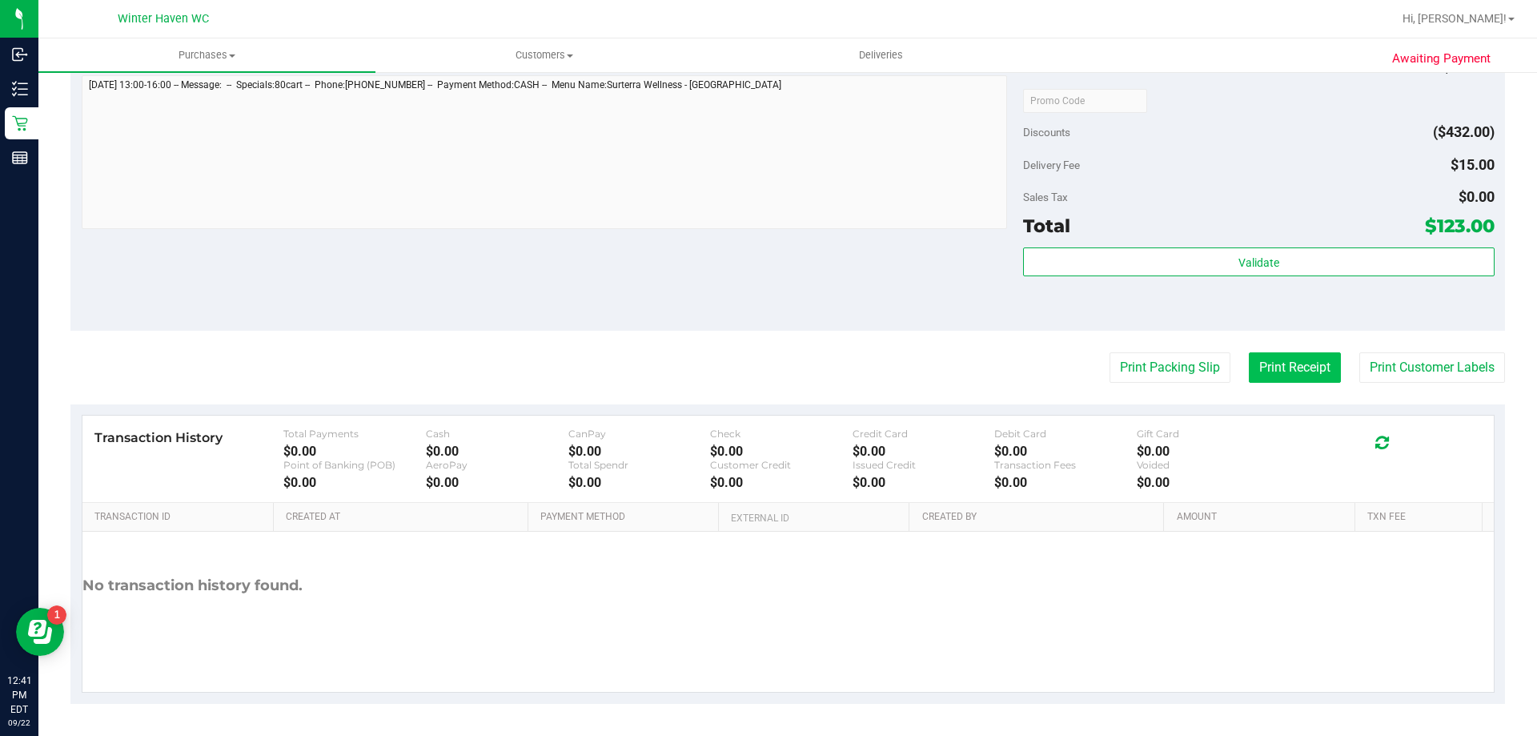
click at [1272, 372] on button "Print Receipt" at bounding box center [1295, 367] width 92 height 30
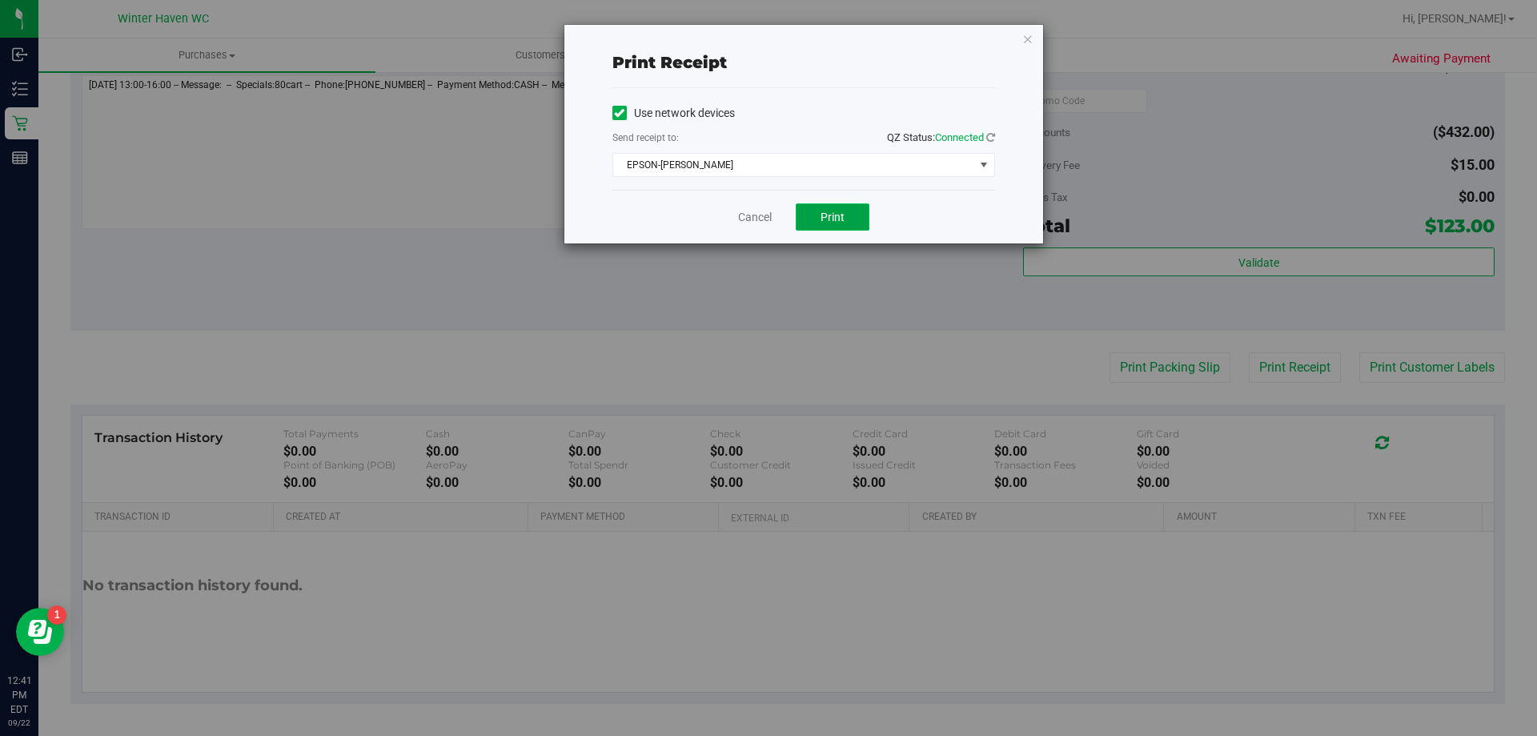
click at [851, 219] on button "Print" at bounding box center [833, 216] width 74 height 27
click at [765, 217] on link "Cancel" at bounding box center [755, 217] width 34 height 17
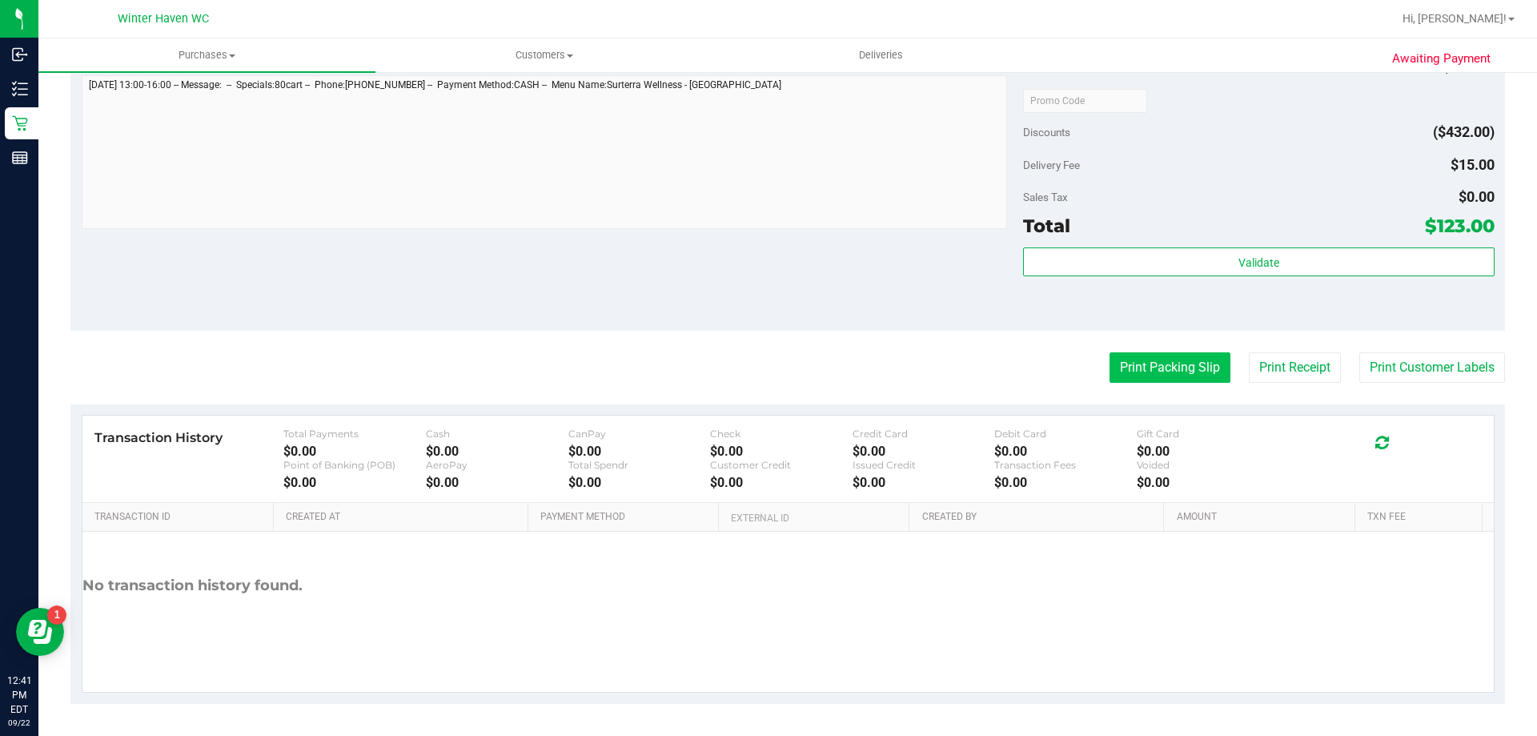
click at [1142, 359] on button "Print Packing Slip" at bounding box center [1170, 367] width 121 height 30
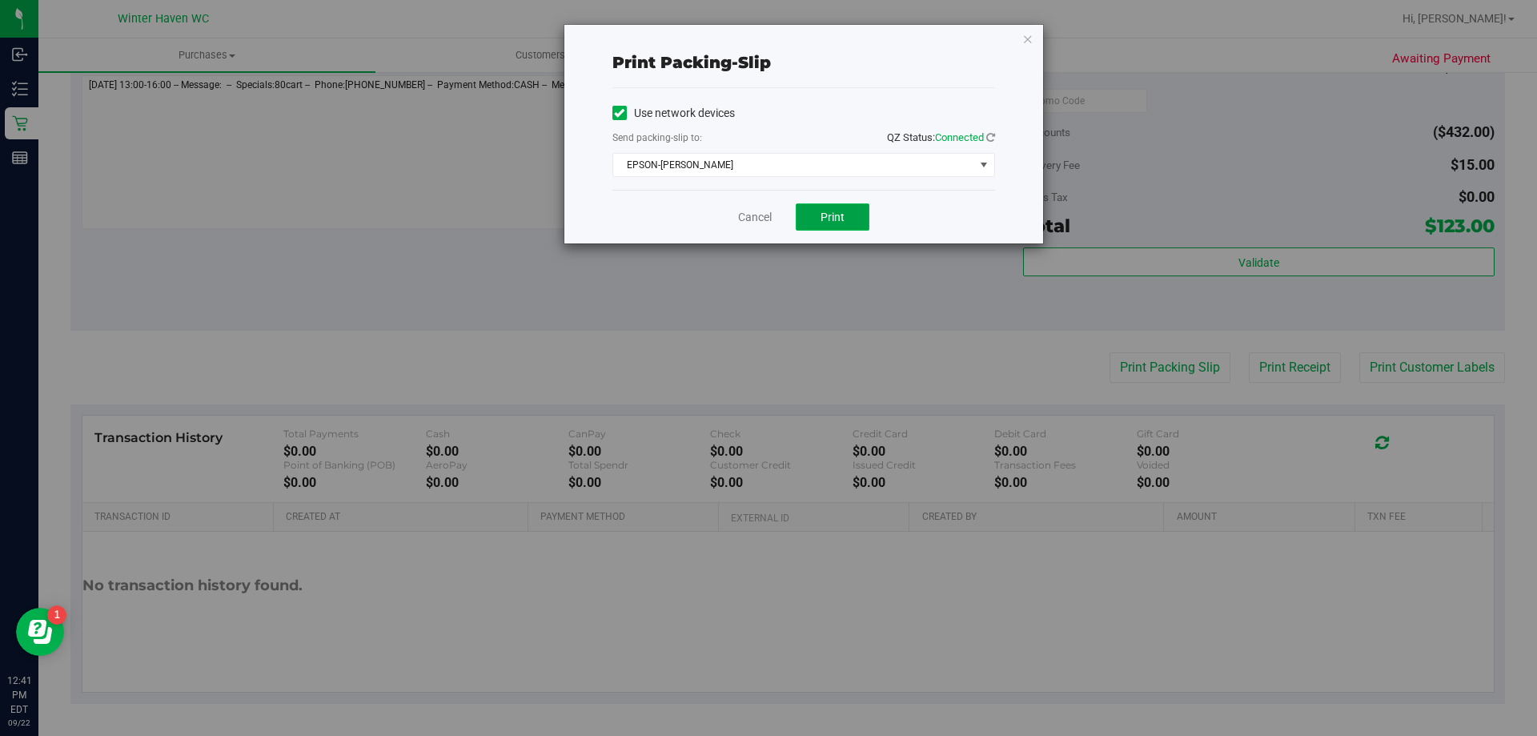
click at [807, 207] on button "Print" at bounding box center [833, 216] width 74 height 27
click at [758, 215] on link "Cancel" at bounding box center [755, 217] width 34 height 17
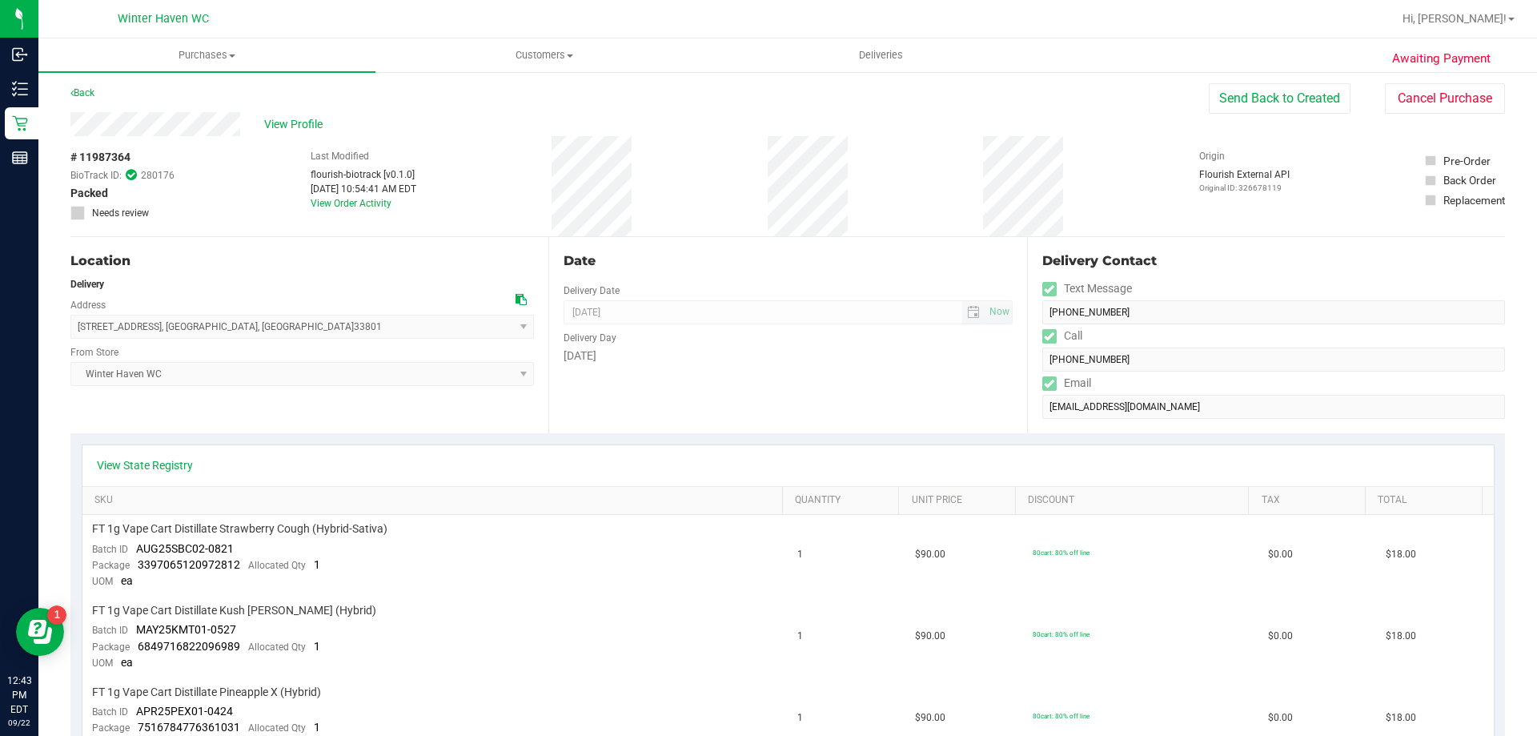
scroll to position [0, 0]
drag, startPoint x: 99, startPoint y: 95, endPoint x: 89, endPoint y: 98, distance: 10.7
click at [94, 97] on div "Back Send Back to Created Cancel Purchase" at bounding box center [787, 100] width 1435 height 29
click at [88, 98] on link "Back" at bounding box center [82, 95] width 24 height 11
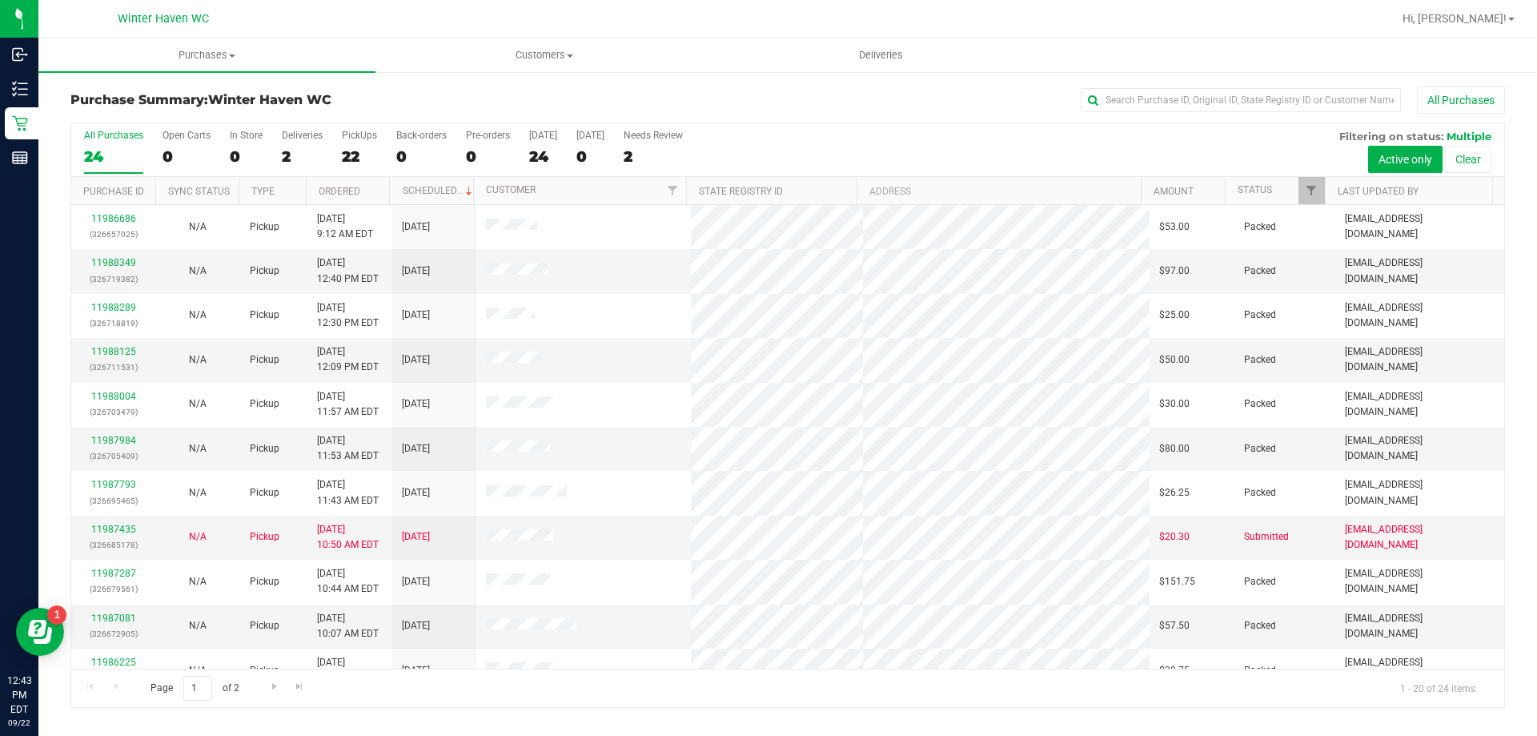
click at [283, 152] on div "2" at bounding box center [302, 156] width 41 height 18
click at [0, 0] on input "Deliveries 2" at bounding box center [0, 0] width 0 height 0
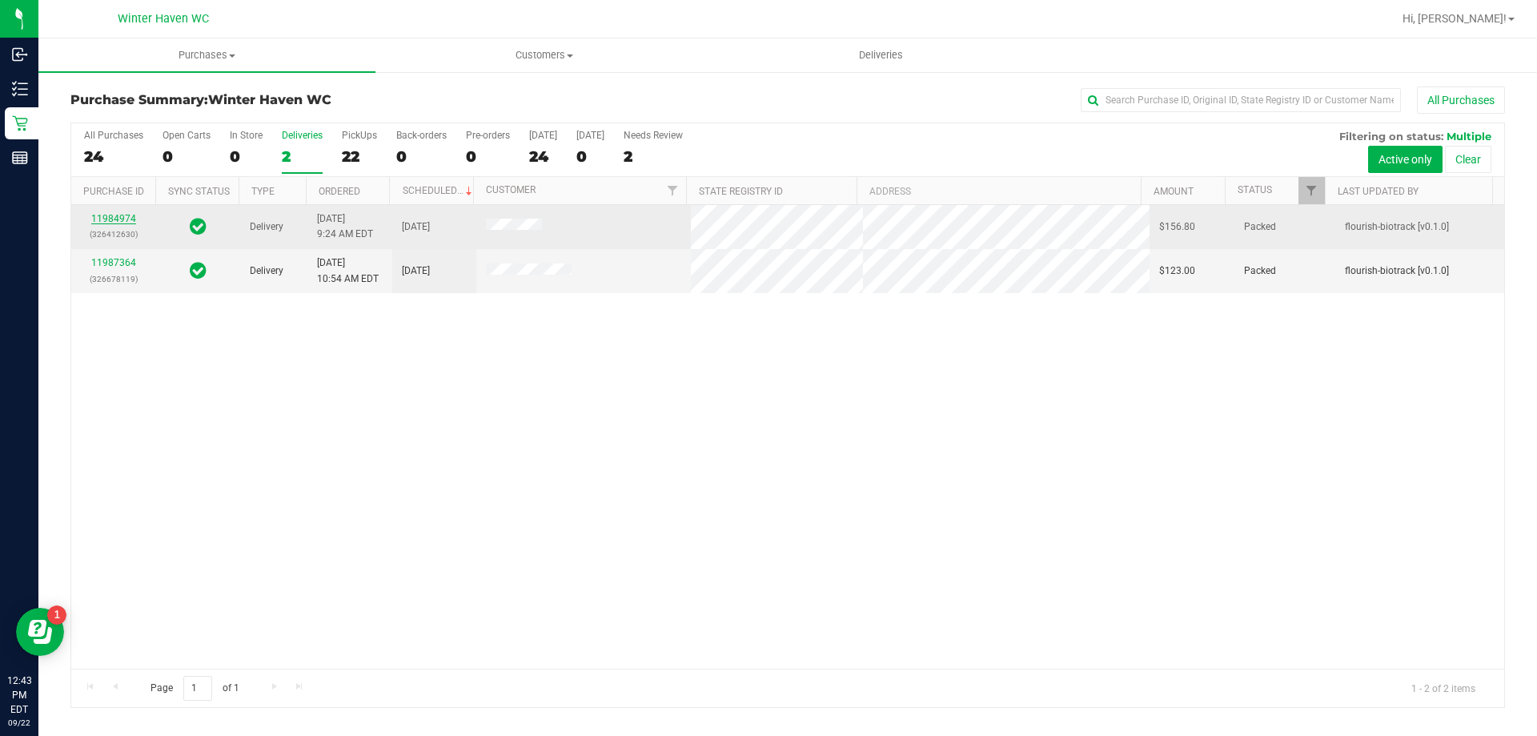
click at [108, 221] on link "11984974" at bounding box center [113, 218] width 45 height 11
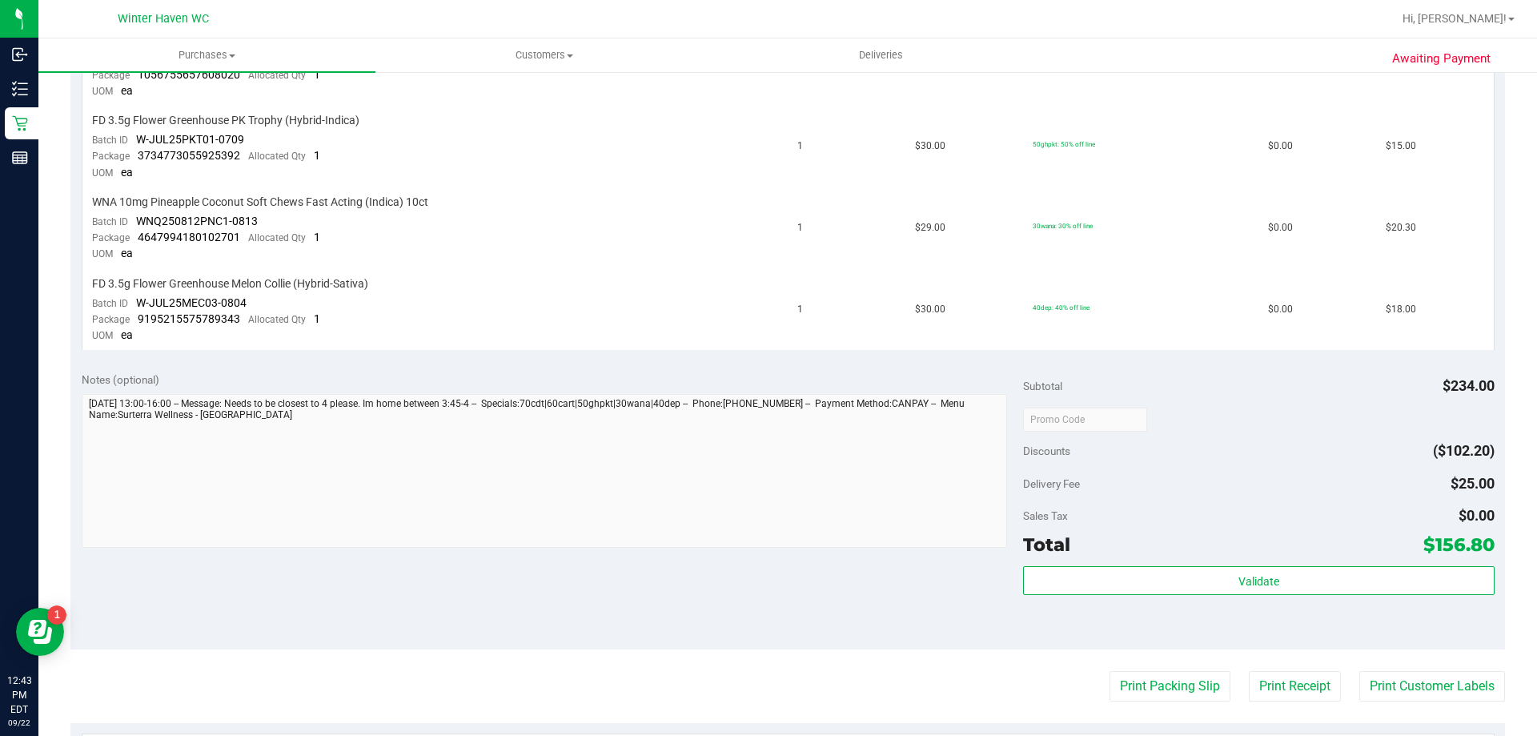
scroll to position [240, 0]
